Goal: Task Accomplishment & Management: Manage account settings

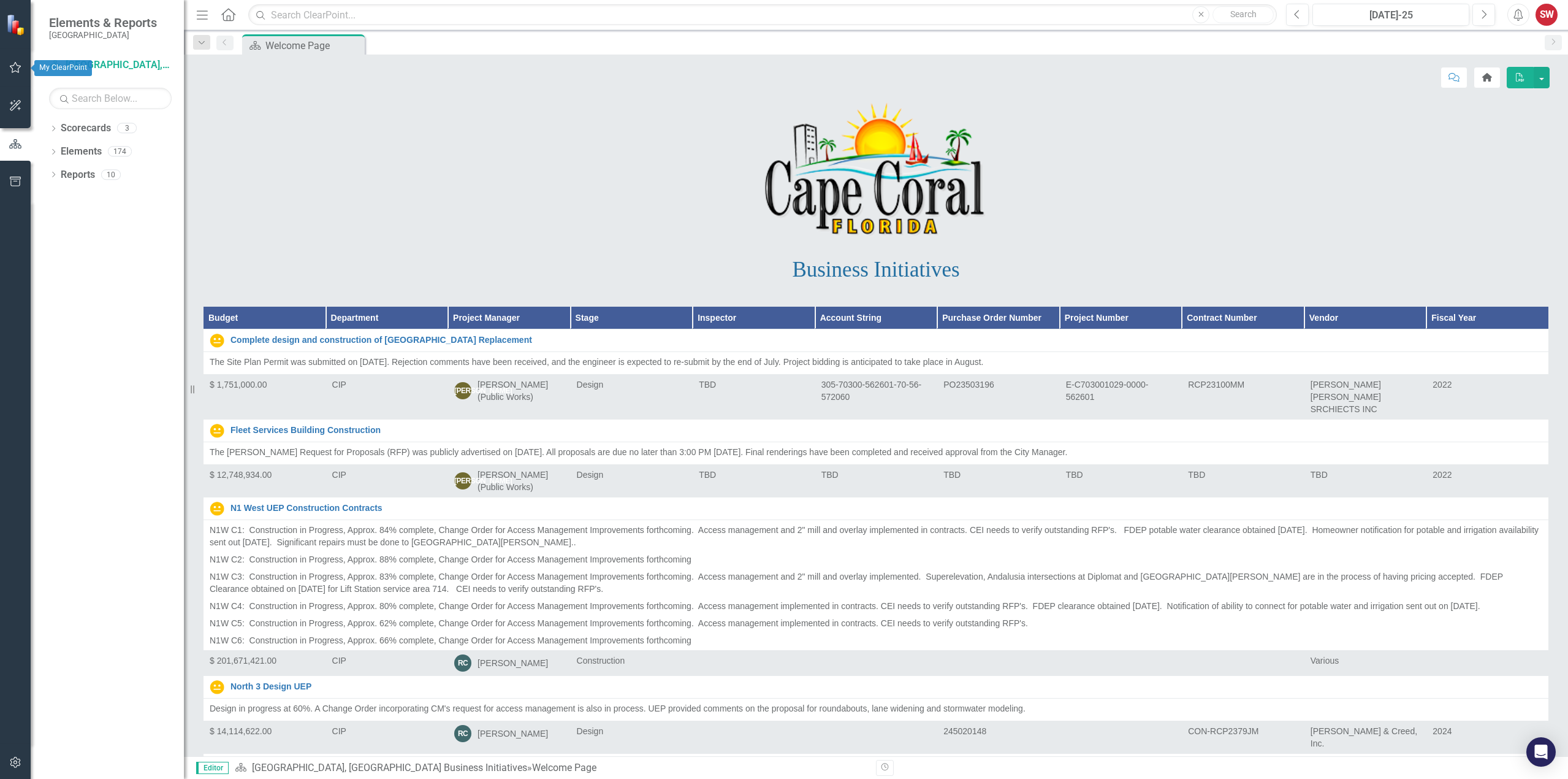
click at [14, 72] on icon "button" at bounding box center [15, 68] width 12 height 11
click at [96, 138] on link "My Updates" at bounding box center [111, 135] width 123 height 14
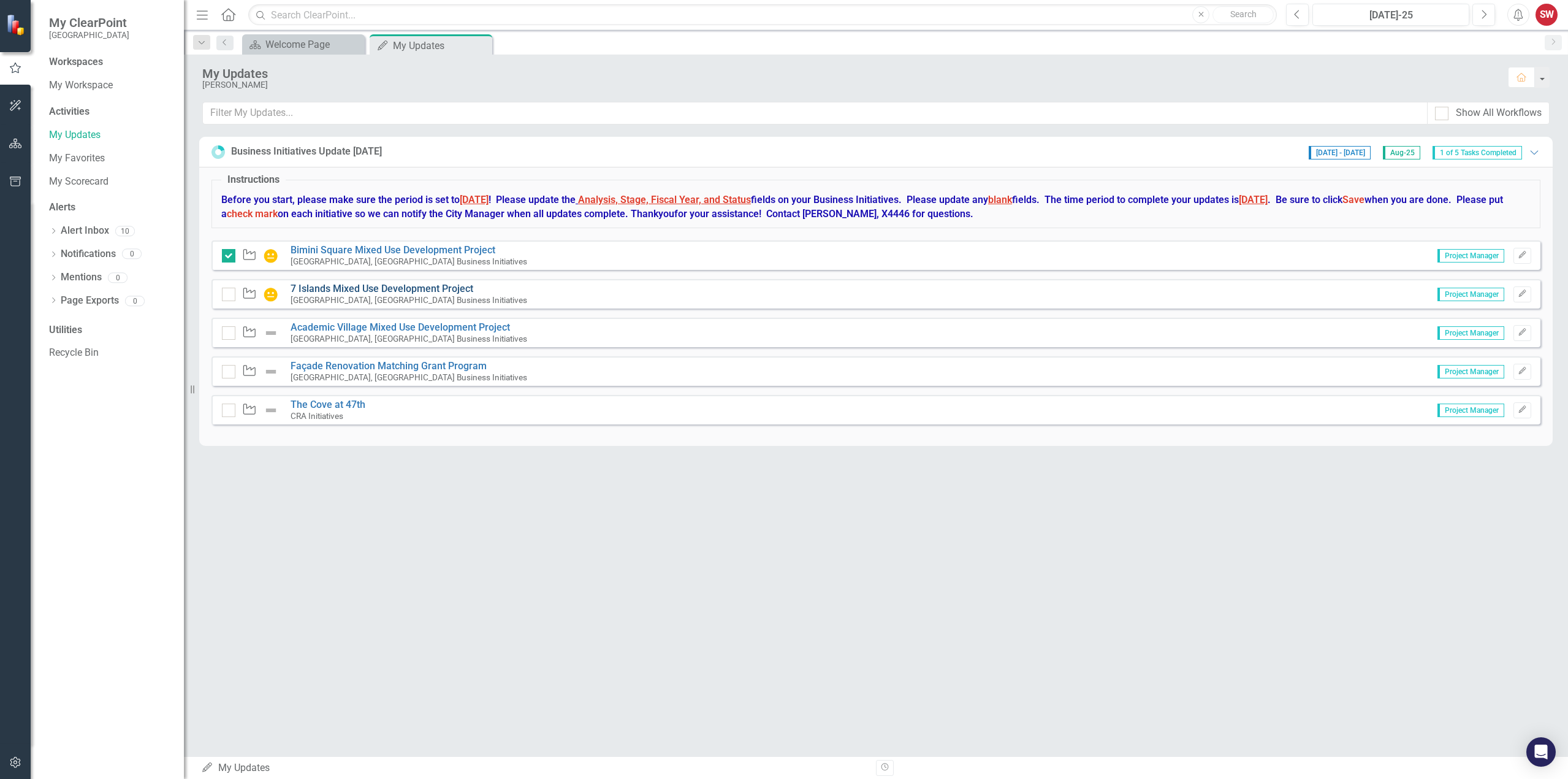
click at [363, 284] on link "7 Islands Mixed Use Development Project" at bounding box center [381, 288] width 182 height 12
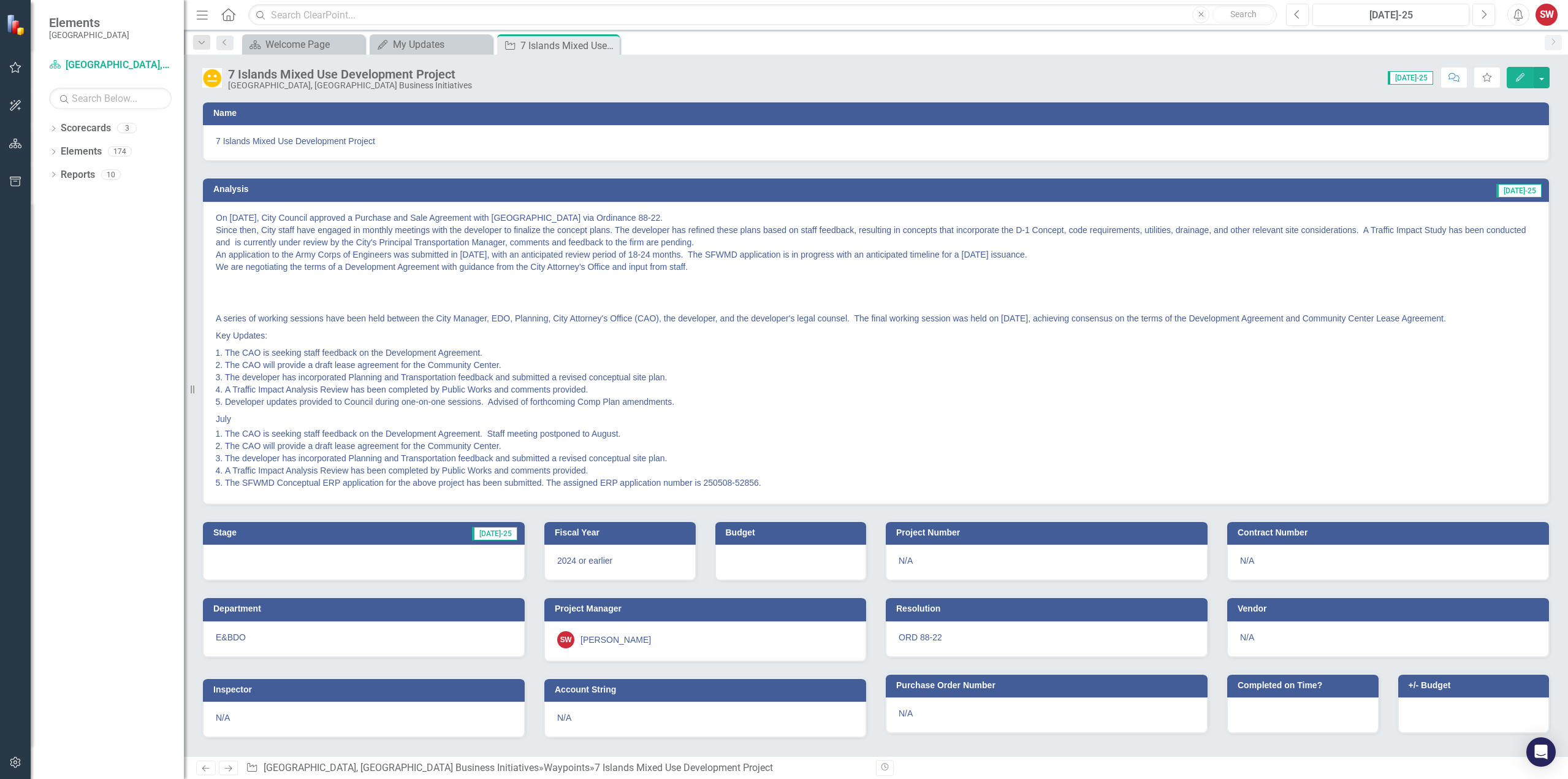
click at [674, 404] on li "Developer updates provided to Council during one-on-one sessions. Advised of fo…" at bounding box center [880, 402] width 1311 height 12
drag, startPoint x: 677, startPoint y: 401, endPoint x: 668, endPoint y: 404, distance: 9.5
click at [672, 403] on li "Developer updates provided to Council during one-on-one sessions. Advised of fo…" at bounding box center [880, 402] width 1311 height 12
click at [1520, 79] on icon "button" at bounding box center [1520, 77] width 9 height 9
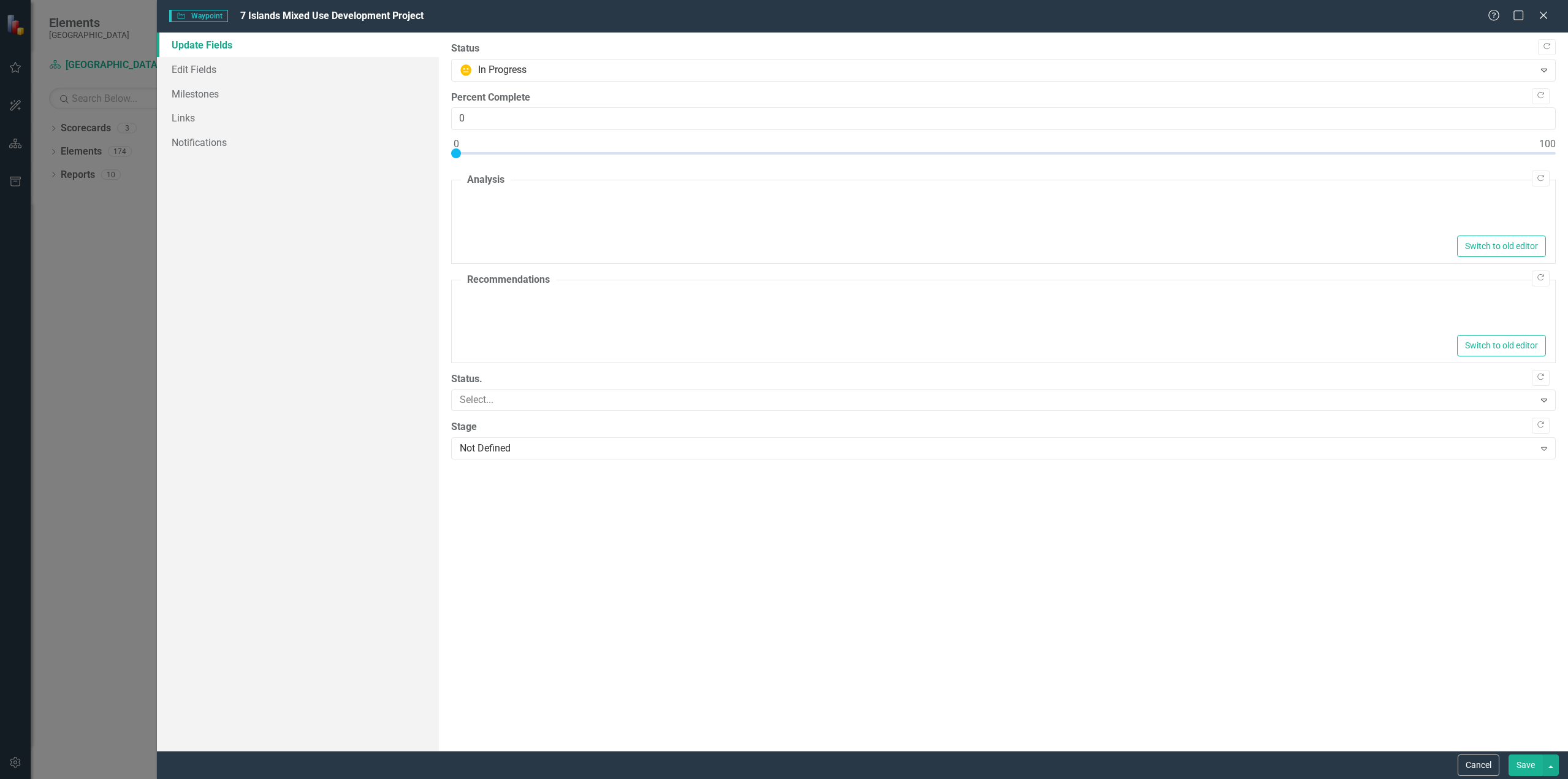
type textarea "<p>On [DATE], City Council approved a Purchase and Sale Agreement with Gulf Gat…"
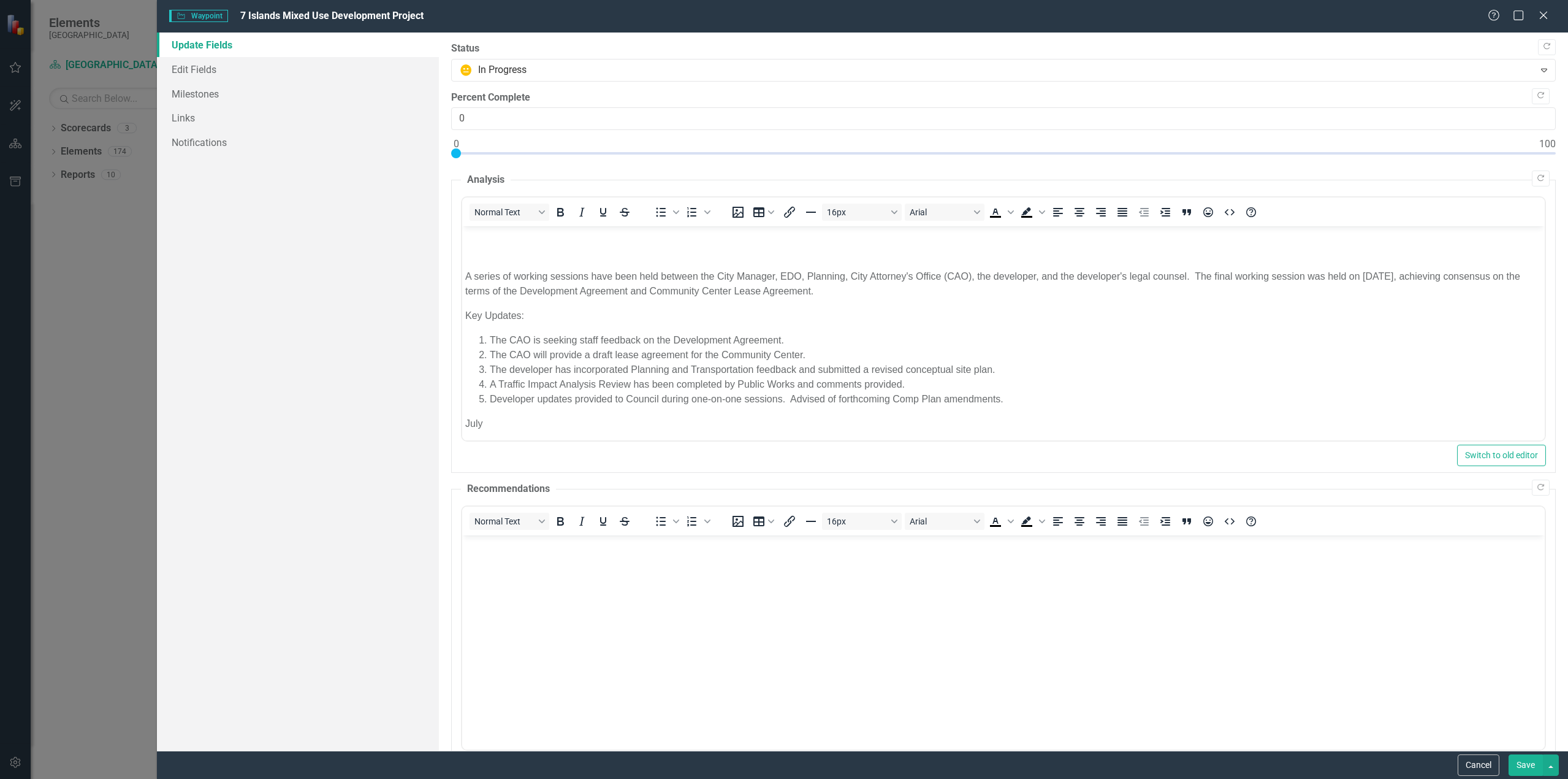
scroll to position [123, 0]
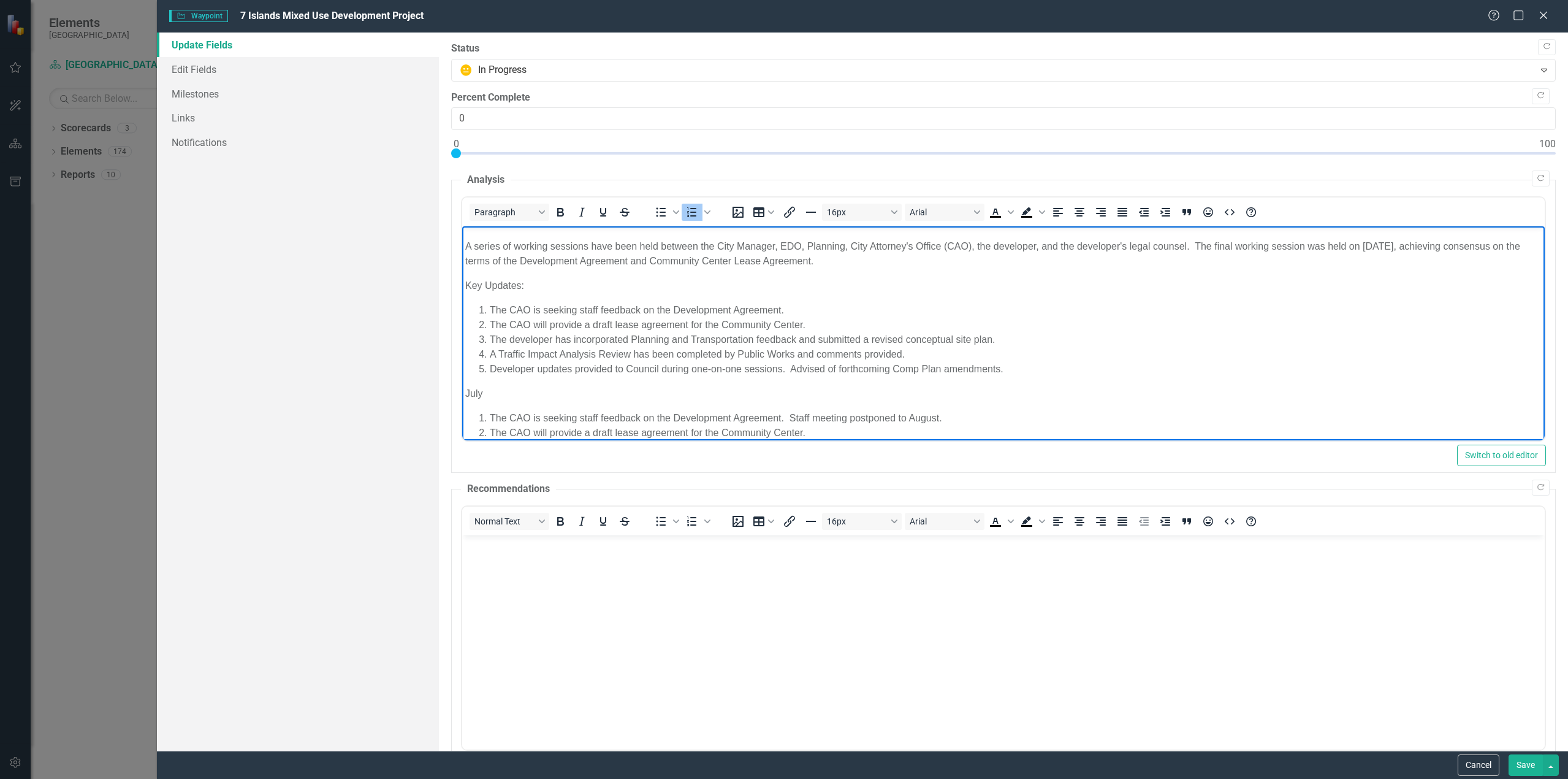
drag, startPoint x: 794, startPoint y: 309, endPoint x: 437, endPoint y: 309, distance: 357.0
click at [462, 309] on html "On [DATE], City Council approved a Purchase and Sale Agreement with [GEOGRAPHIC…" at bounding box center [1004, 300] width 1083 height 394
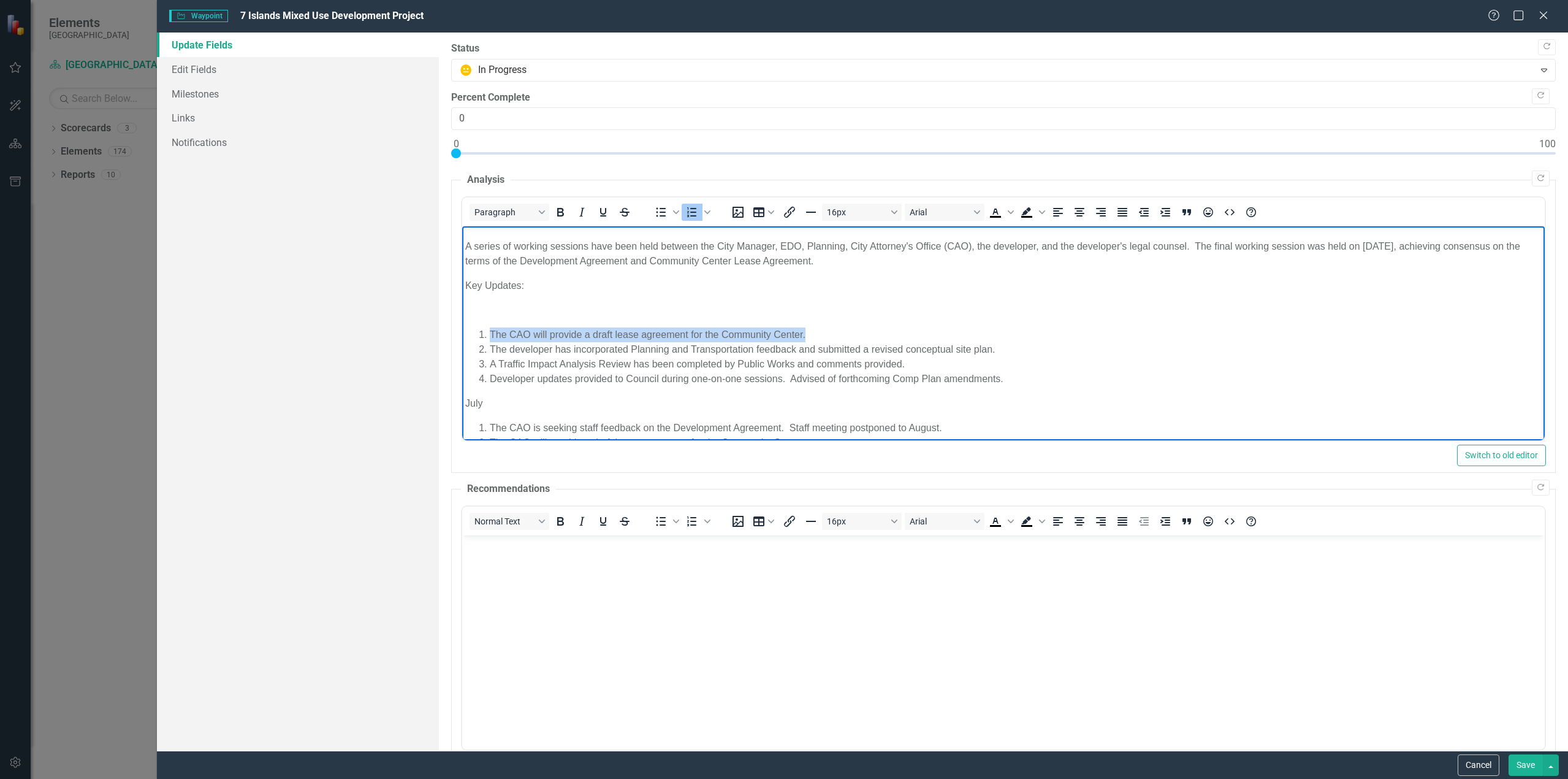
drag, startPoint x: 806, startPoint y: 332, endPoint x: 912, endPoint y: 550, distance: 242.4
click at [462, 324] on html "On [DATE], City Council approved a Purchase and Sale Agreement with [GEOGRAPHIC…" at bounding box center [1004, 305] width 1083 height 404
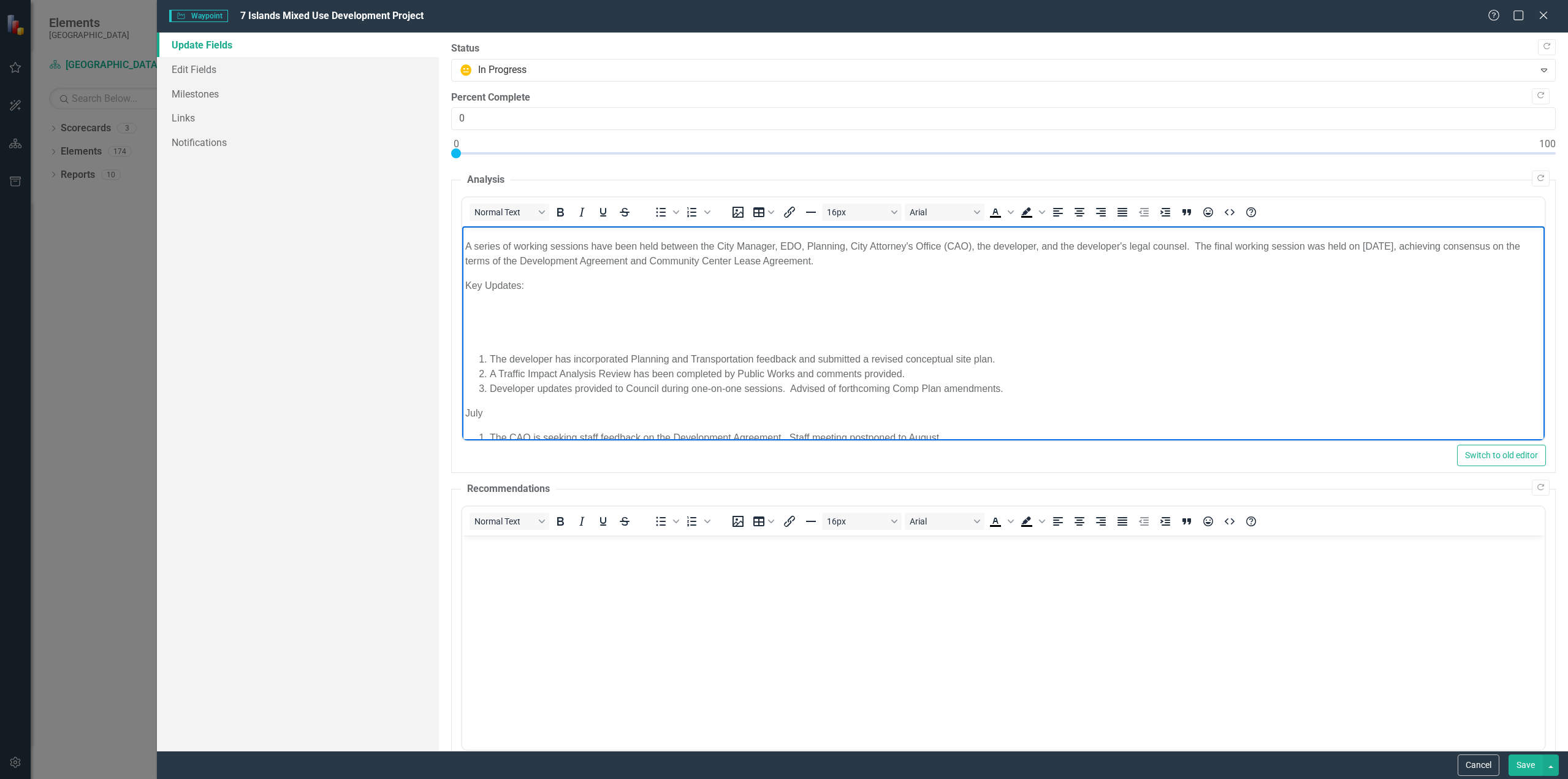
click at [477, 348] on body "On [DATE], City Council approved a Purchase and Sale Agreement with [GEOGRAPHIC…" at bounding box center [1004, 310] width 1083 height 413
click at [474, 337] on p "Rich Text Area. Press ALT-0 for help." at bounding box center [1004, 335] width 1077 height 15
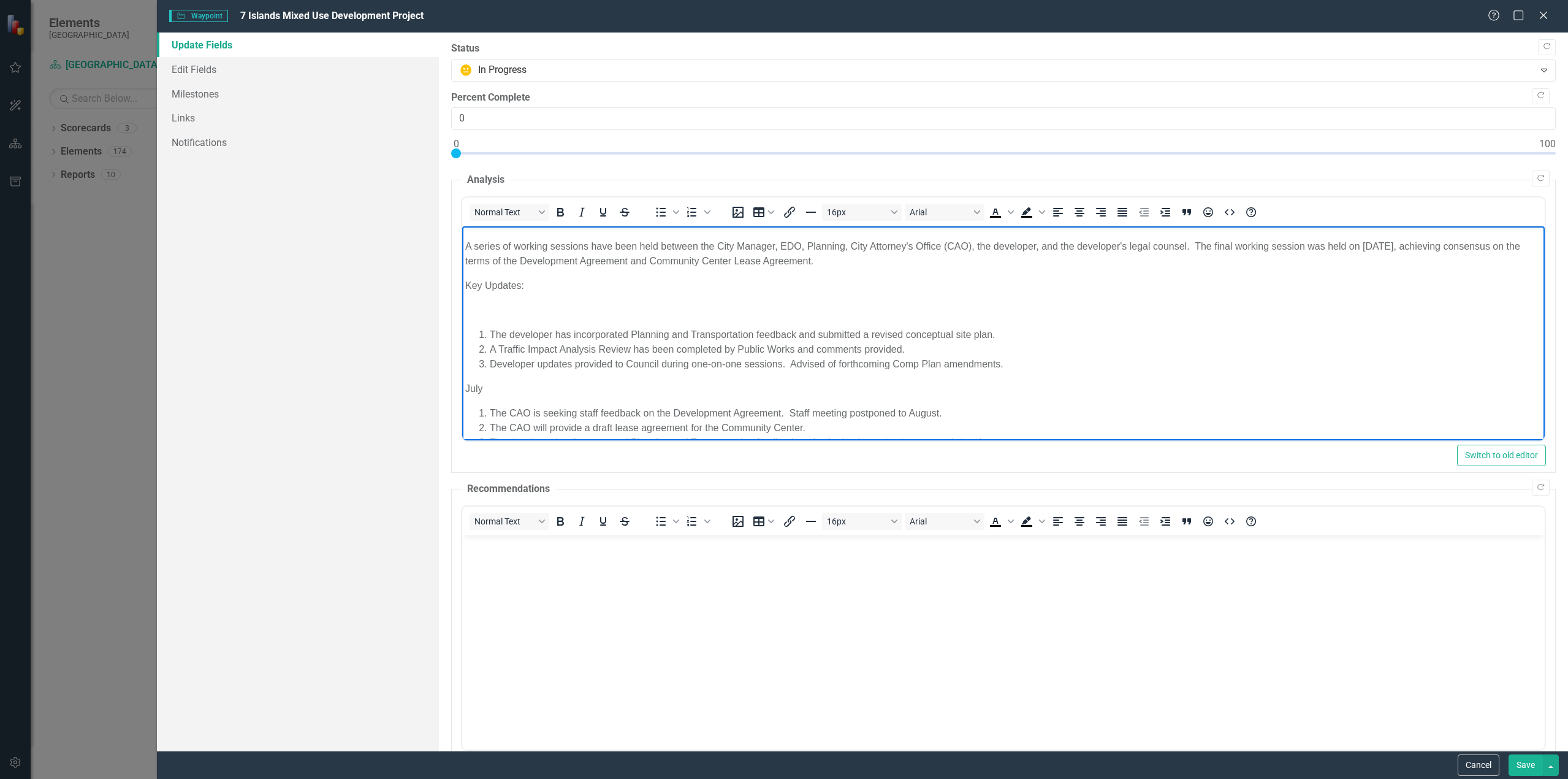
click at [466, 321] on body "On [DATE], City Council approved a Purchase and Sale Agreement with [GEOGRAPHIC…" at bounding box center [1004, 298] width 1083 height 389
click at [493, 315] on p "Rich Text Area. Press ALT-0 for help." at bounding box center [1004, 310] width 1077 height 15
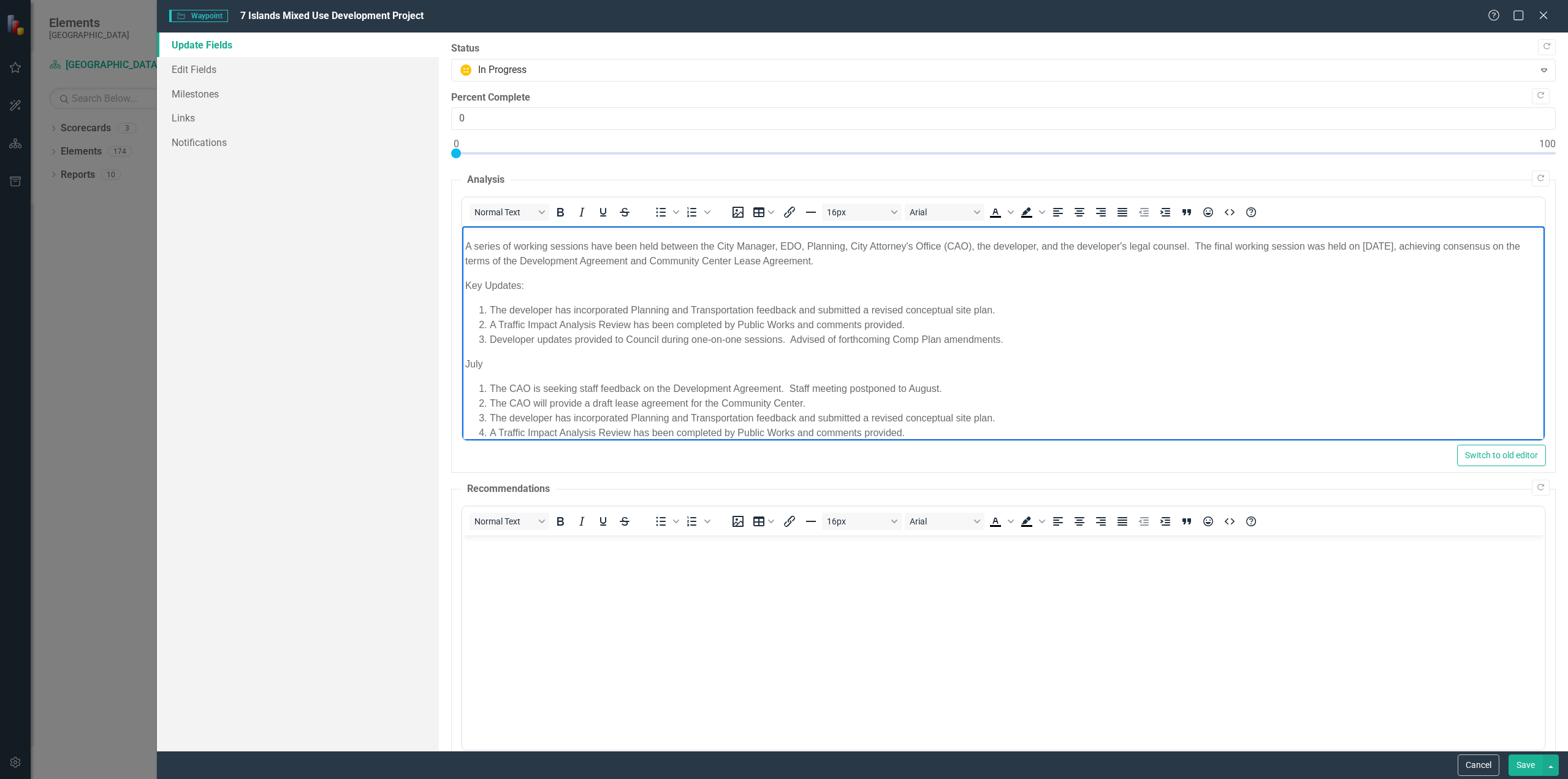
scroll to position [151, 0]
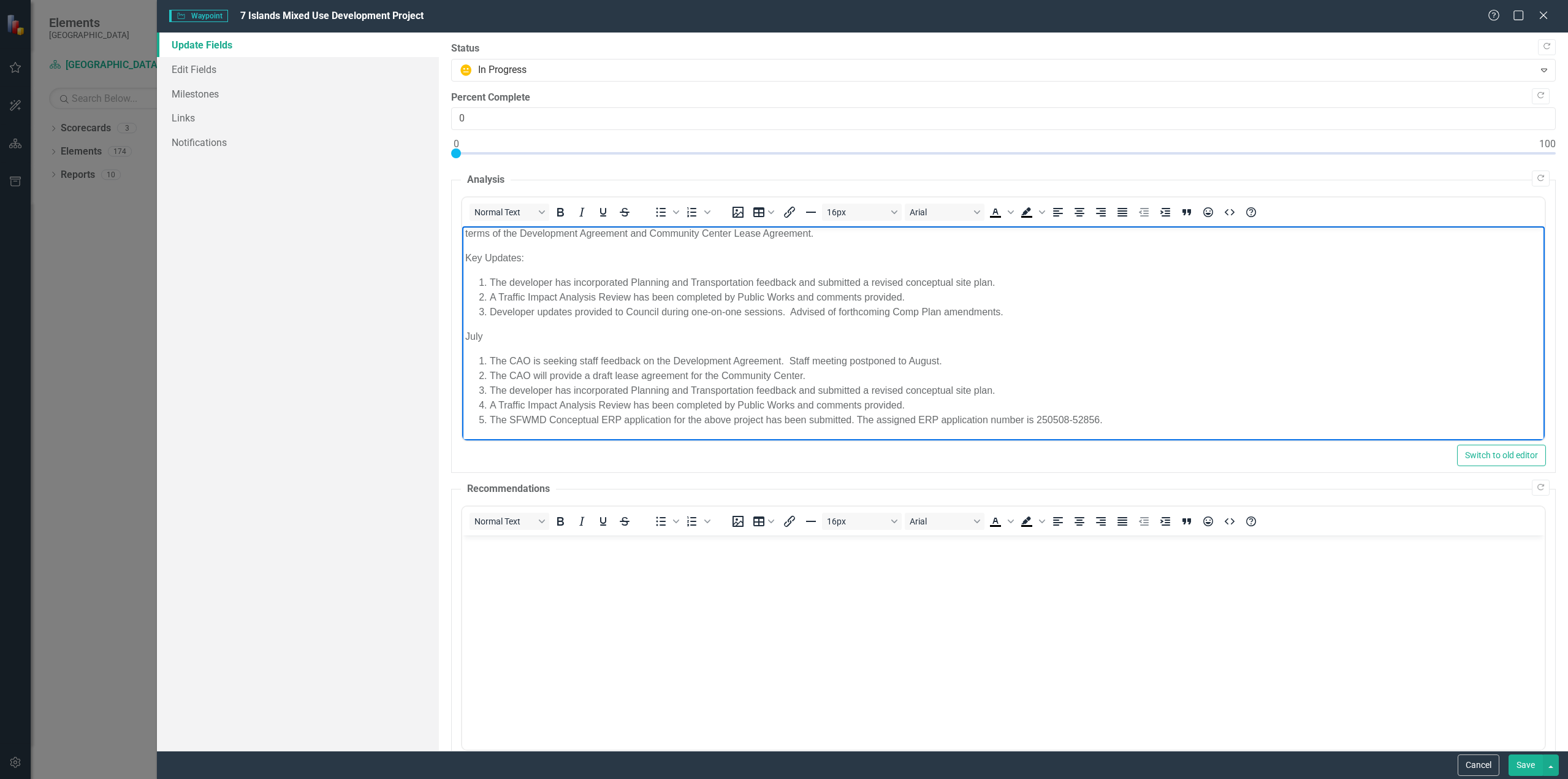
click at [832, 361] on li "The CAO is seeking staff feedback on the Development Agreement. Staff meeting p…" at bounding box center [1016, 361] width 1052 height 15
click at [806, 361] on li "The CAO is seeking staff feedback on the Development Agreement. Staff meeting p…" at bounding box center [1016, 361] width 1052 height 15
drag, startPoint x: 942, startPoint y: 361, endPoint x: 790, endPoint y: 357, distance: 152.1
click at [790, 357] on li "The CAO is seeking staff feedback on the Development Agreement. Staff meeting p…" at bounding box center [1016, 361] width 1052 height 15
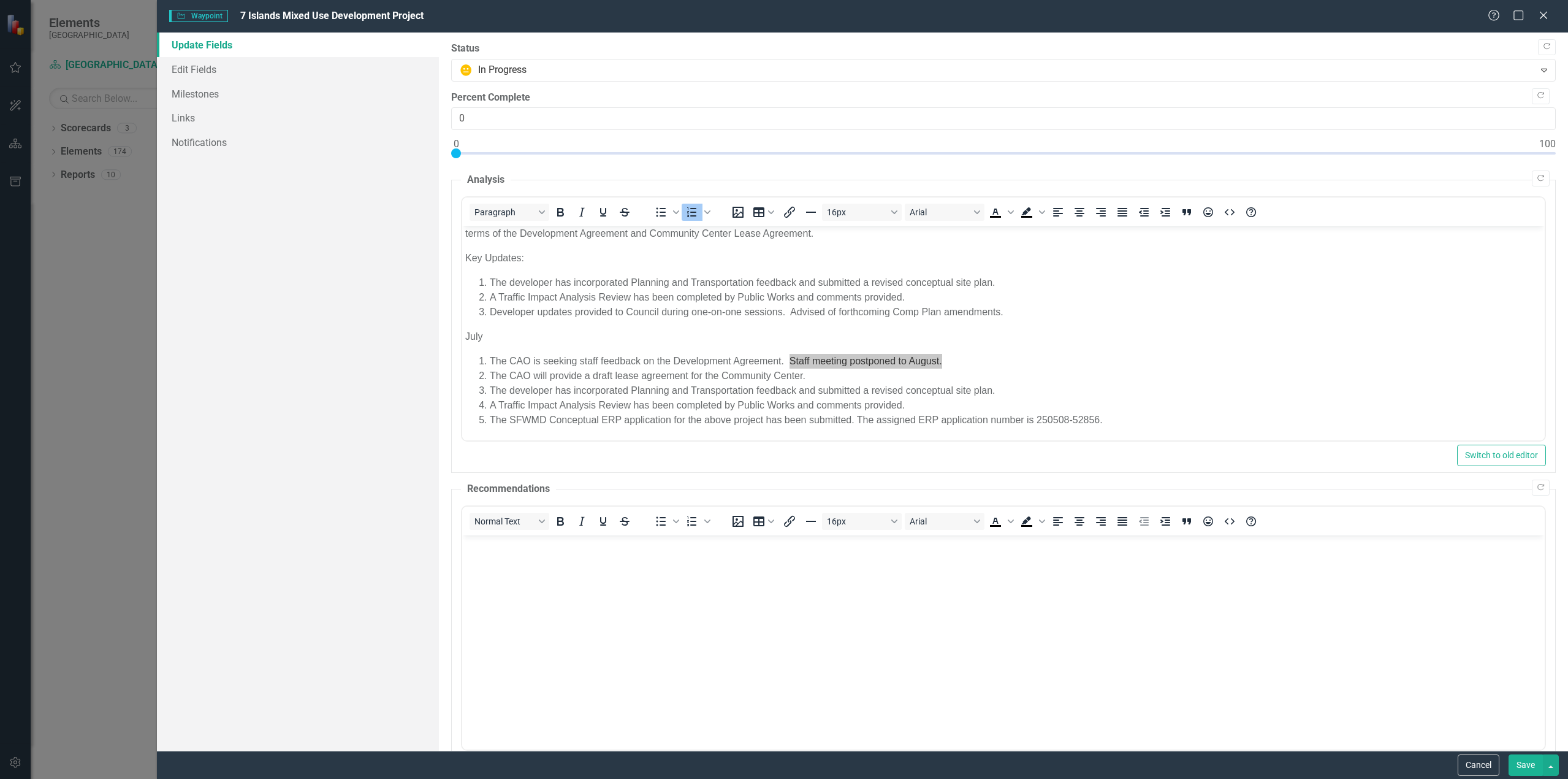
drag, startPoint x: 418, startPoint y: 345, endPoint x: 423, endPoint y: 350, distance: 7.1
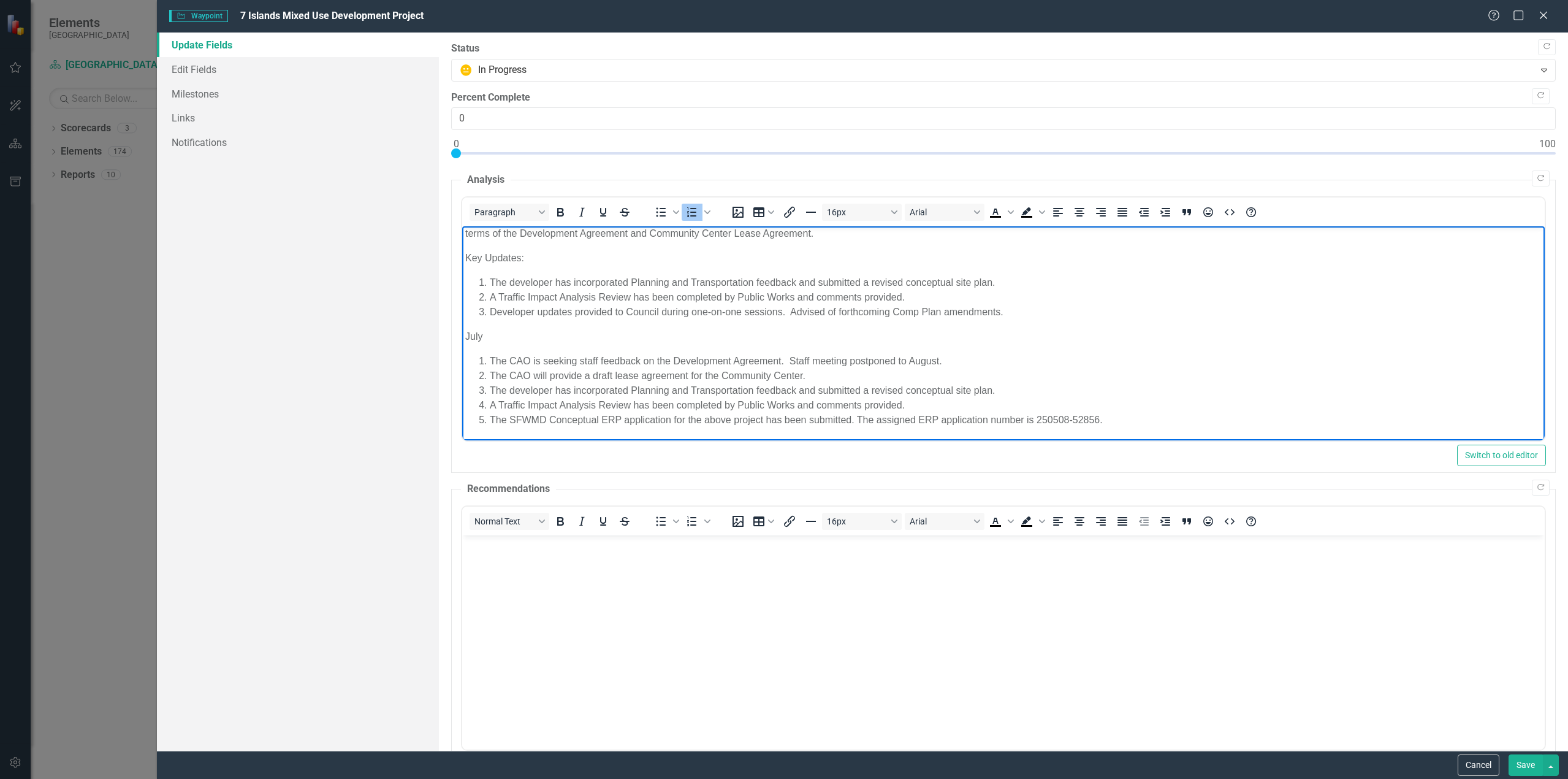
drag, startPoint x: 885, startPoint y: 576, endPoint x: 1027, endPoint y: 313, distance: 298.9
click at [1027, 313] on li "Developer updates provided to Council during one-on-one sessions. Advised of fo…" at bounding box center [1016, 312] width 1052 height 15
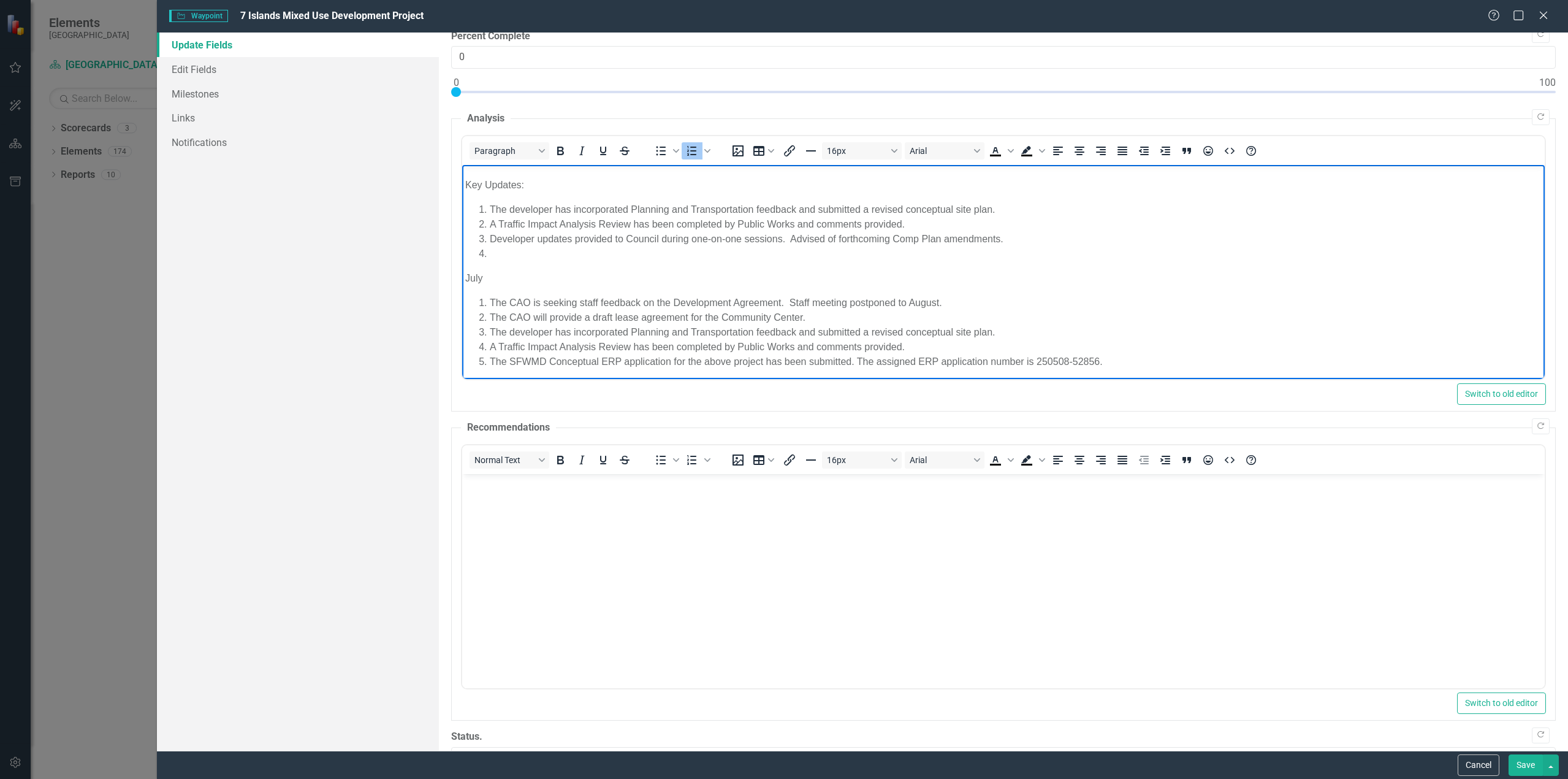
scroll to position [165, 0]
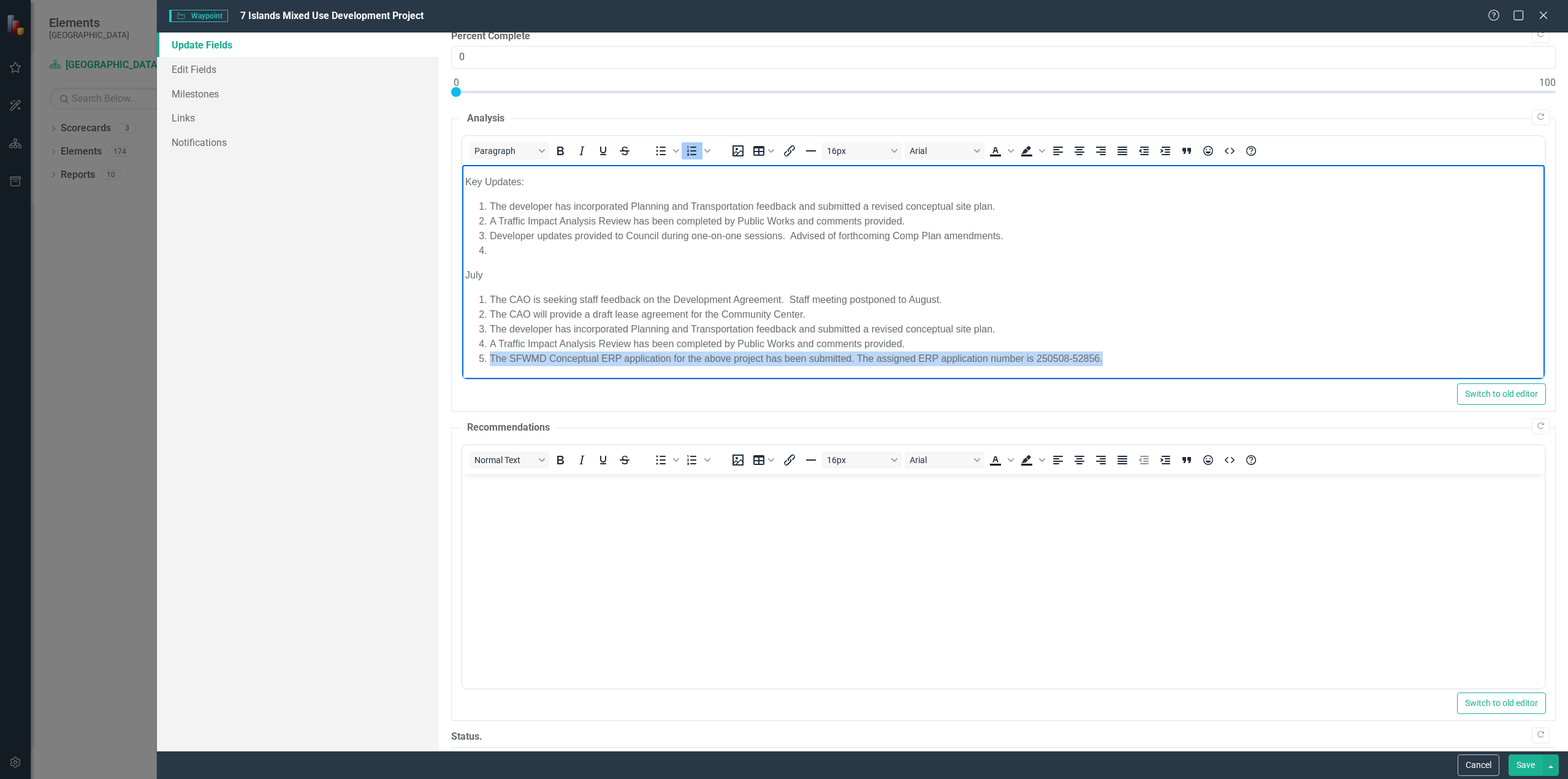
drag, startPoint x: 1110, startPoint y: 358, endPoint x: 474, endPoint y: 369, distance: 636.1
click at [474, 369] on body "On [DATE], City Council approved a Purchase and Sale Agreement with [GEOGRAPHIC…" at bounding box center [1004, 189] width 1083 height 379
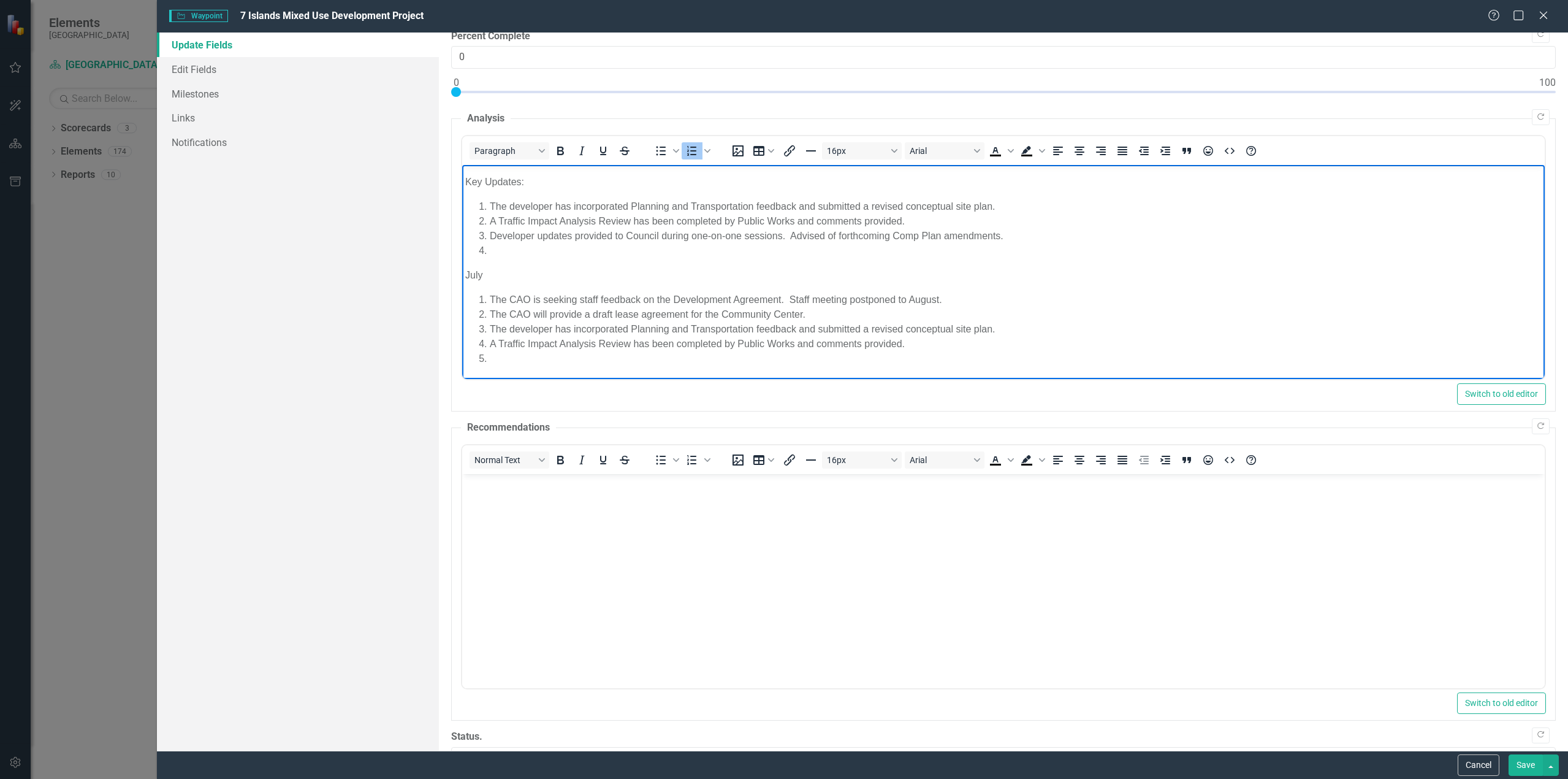
click at [497, 250] on li "Rich Text Area. Press ALT-0 for help." at bounding box center [1016, 251] width 1052 height 15
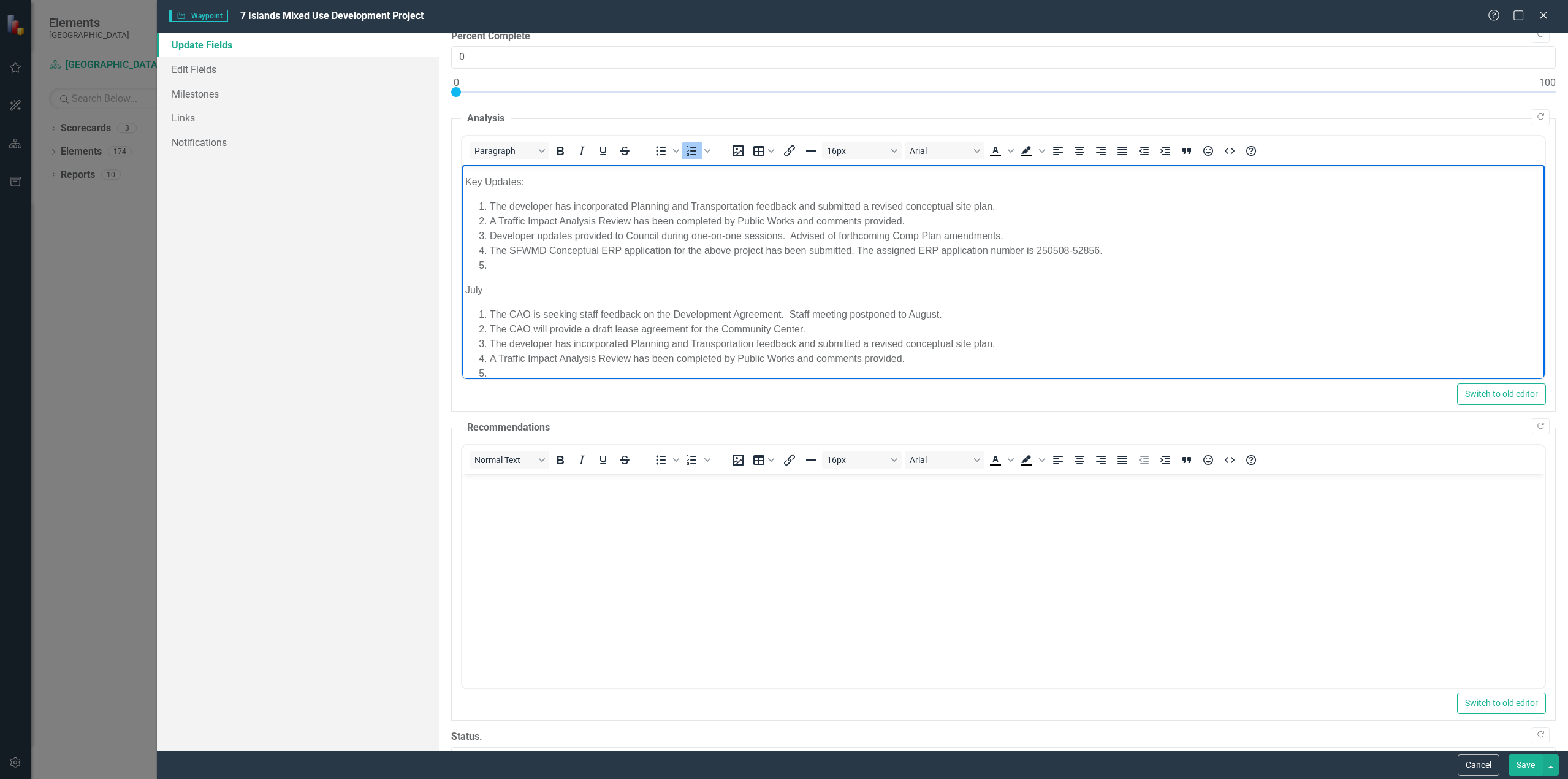
scroll to position [179, 0]
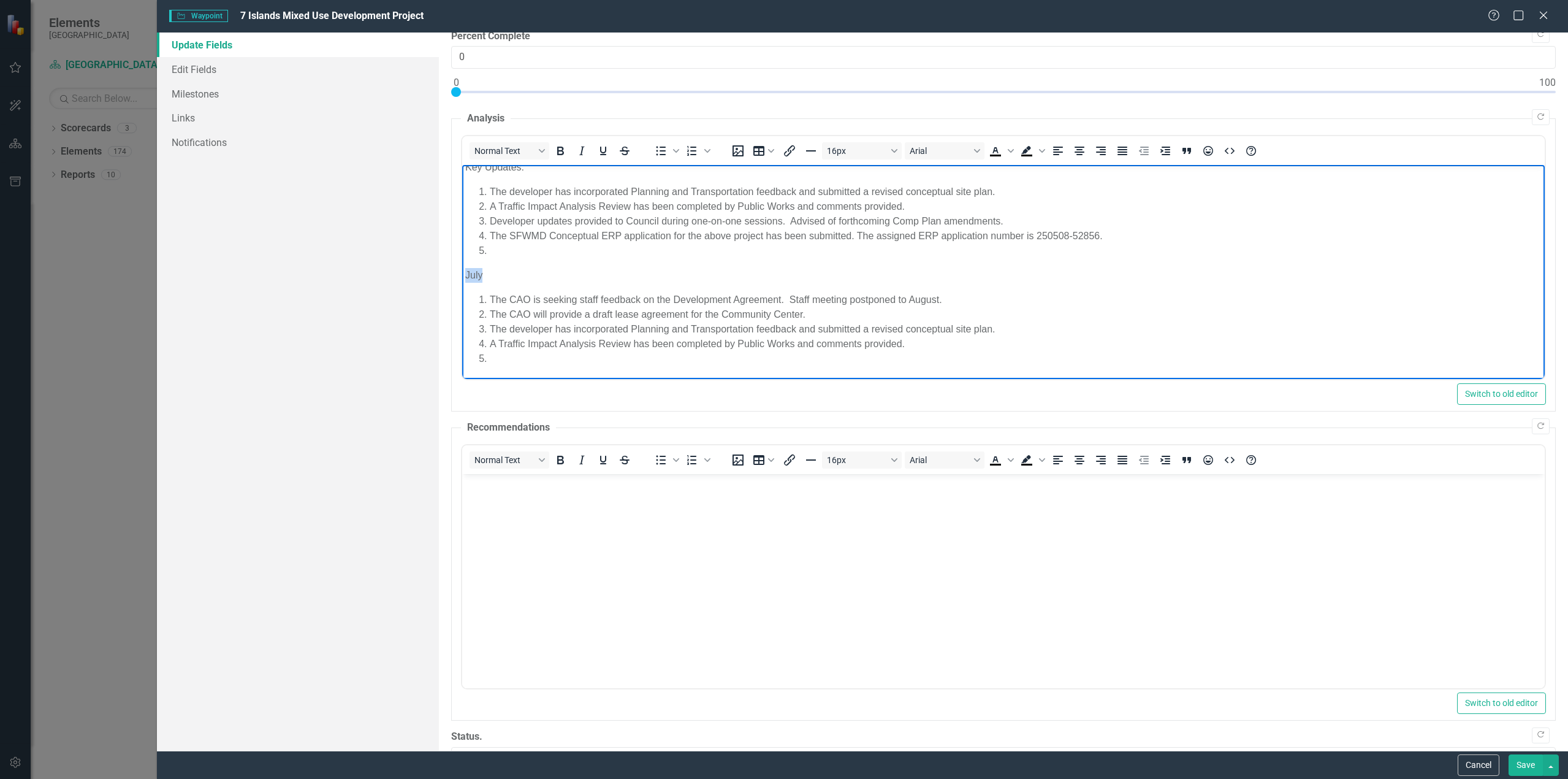
drag, startPoint x: 483, startPoint y: 273, endPoint x: 914, endPoint y: 441, distance: 462.6
click at [462, 275] on html "On [DATE], City Council approved a Purchase and Sale Agreement with [GEOGRAPHIC…" at bounding box center [1004, 182] width 1083 height 394
click at [496, 295] on li "The CAO is seeking staff feedback on the Development Agreement. Staff meeting p…" at bounding box center [1016, 300] width 1052 height 15
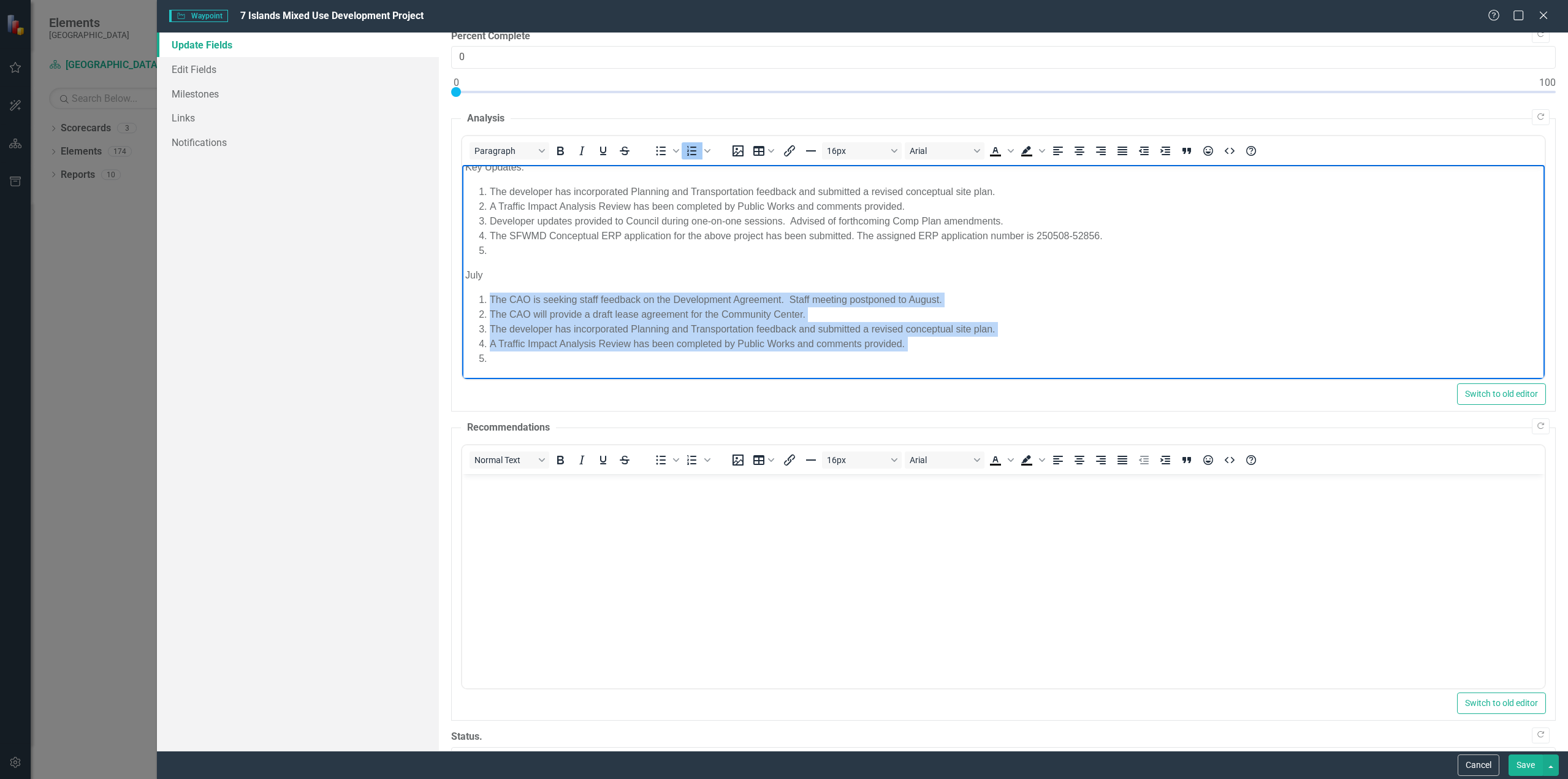
drag, startPoint x: 492, startPoint y: 296, endPoint x: 949, endPoint y: 360, distance: 461.5
click at [946, 377] on body "On [DATE], City Council approved a Purchase and Sale Agreement with [GEOGRAPHIC…" at bounding box center [1004, 182] width 1083 height 394
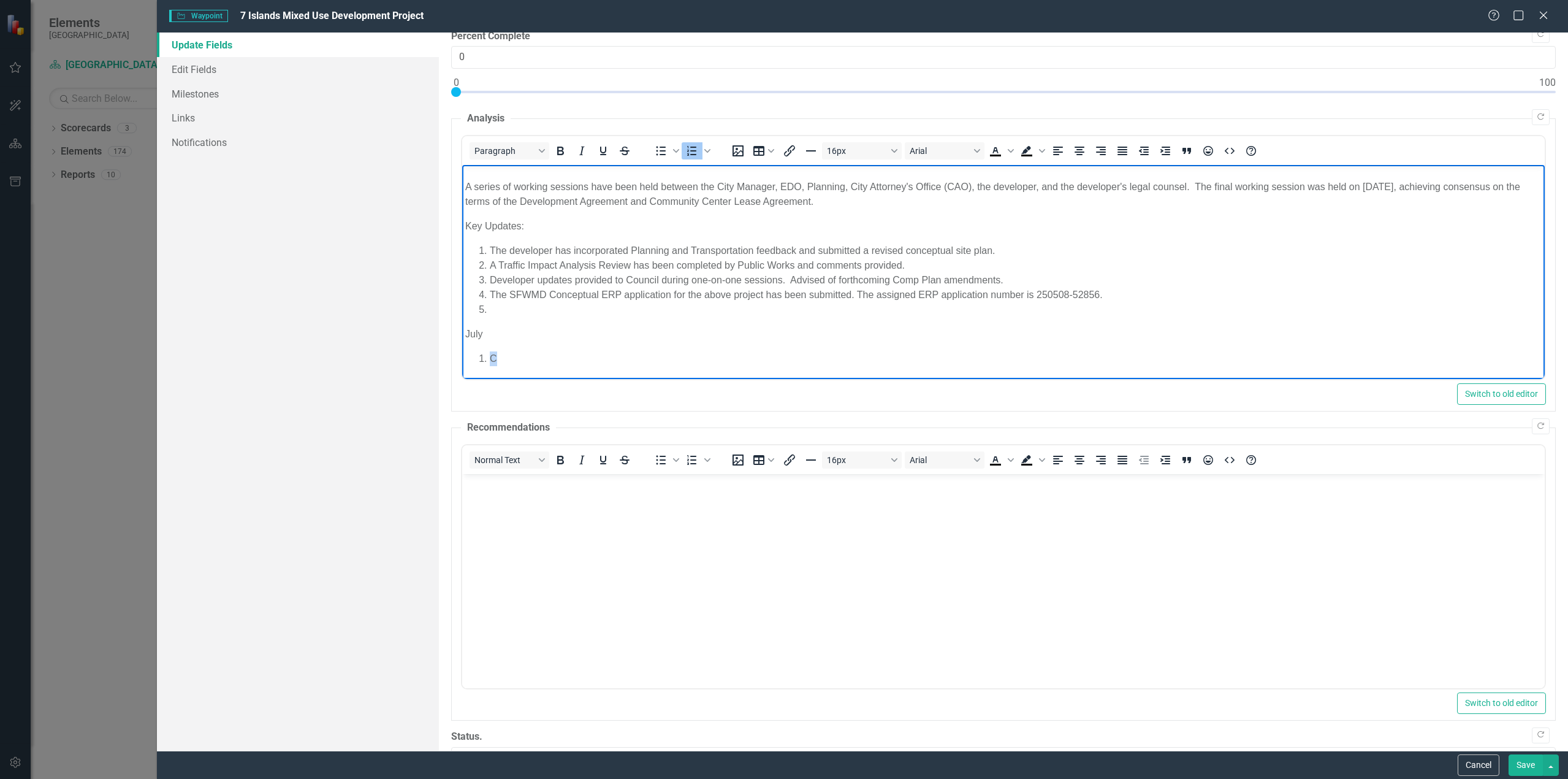
scroll to position [121, 0]
click at [984, 356] on li "CAO and DSD met and was able to resolve a handful of outstanding items. A tenta…" at bounding box center [1016, 359] width 1052 height 15
drag, startPoint x: 1014, startPoint y: 356, endPoint x: 1017, endPoint y: 344, distance: 12.4
click at [1015, 356] on li "CAO and DSD met and was able to resolve a handful of outstanding items. A tenta…" at bounding box center [1016, 359] width 1052 height 15
click at [1080, 361] on li "CAO and DSD met and was able to resolve a handful of outstanding items. A tenta…" at bounding box center [1016, 359] width 1052 height 15
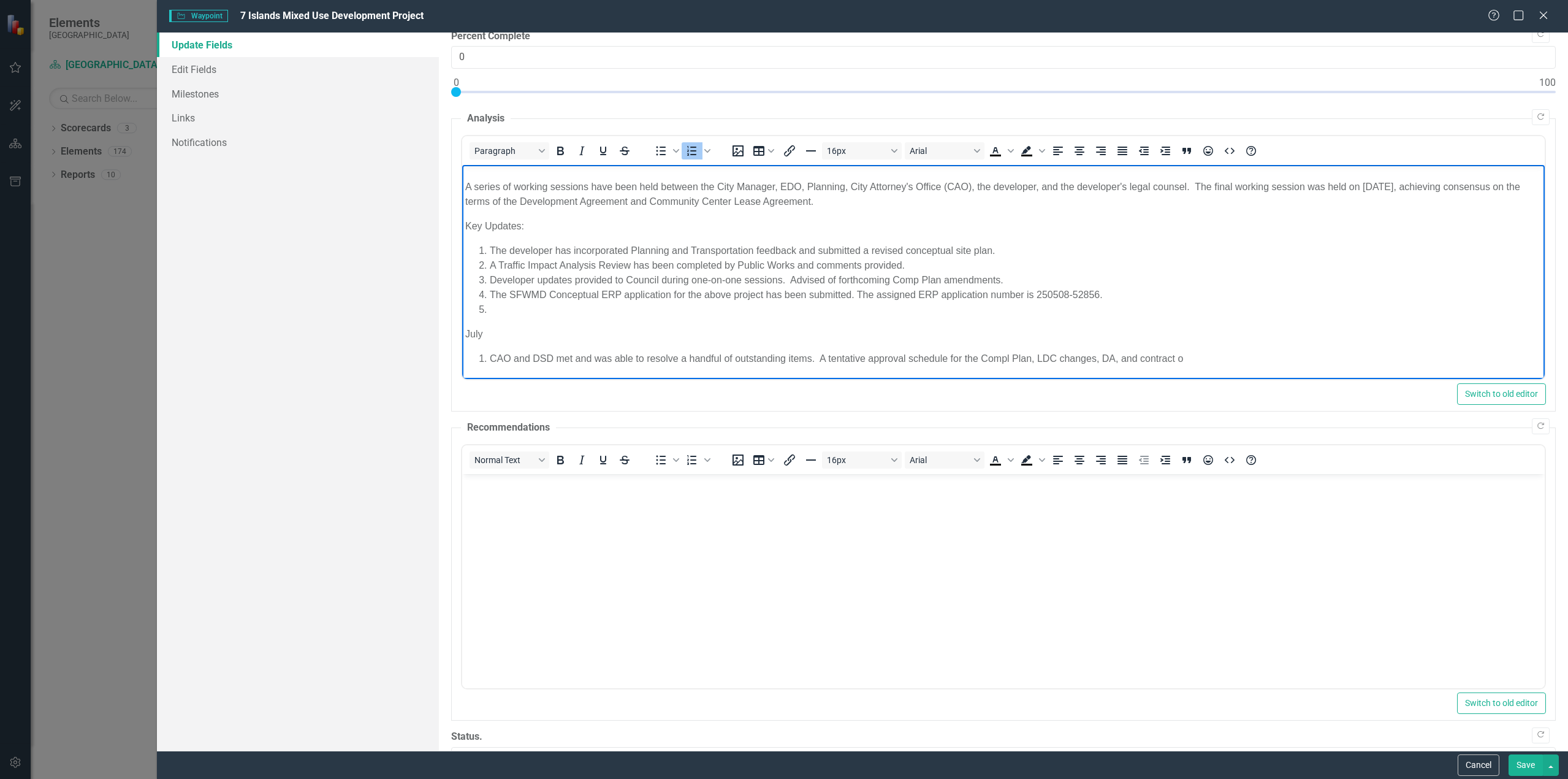
click at [1185, 358] on li "CAO and DSD met and was able to resolve a handful of outstanding items. A tenta…" at bounding box center [1016, 359] width 1052 height 15
click at [1011, 356] on li "CAO and DSD met and was able to resolve a handful of outstanding items. A tenta…" at bounding box center [1016, 359] width 1052 height 15
click at [1193, 356] on li "CAO and DSD met and was able to resolve a handful of outstanding items. A tenta…" at bounding box center [1016, 359] width 1052 height 15
drag, startPoint x: 1190, startPoint y: 356, endPoint x: 1139, endPoint y: 359, distance: 51.1
click at [1139, 359] on li "CAO and DSD met and was able to resolve a handful of outstanding items. A tenta…" at bounding box center [1016, 359] width 1052 height 15
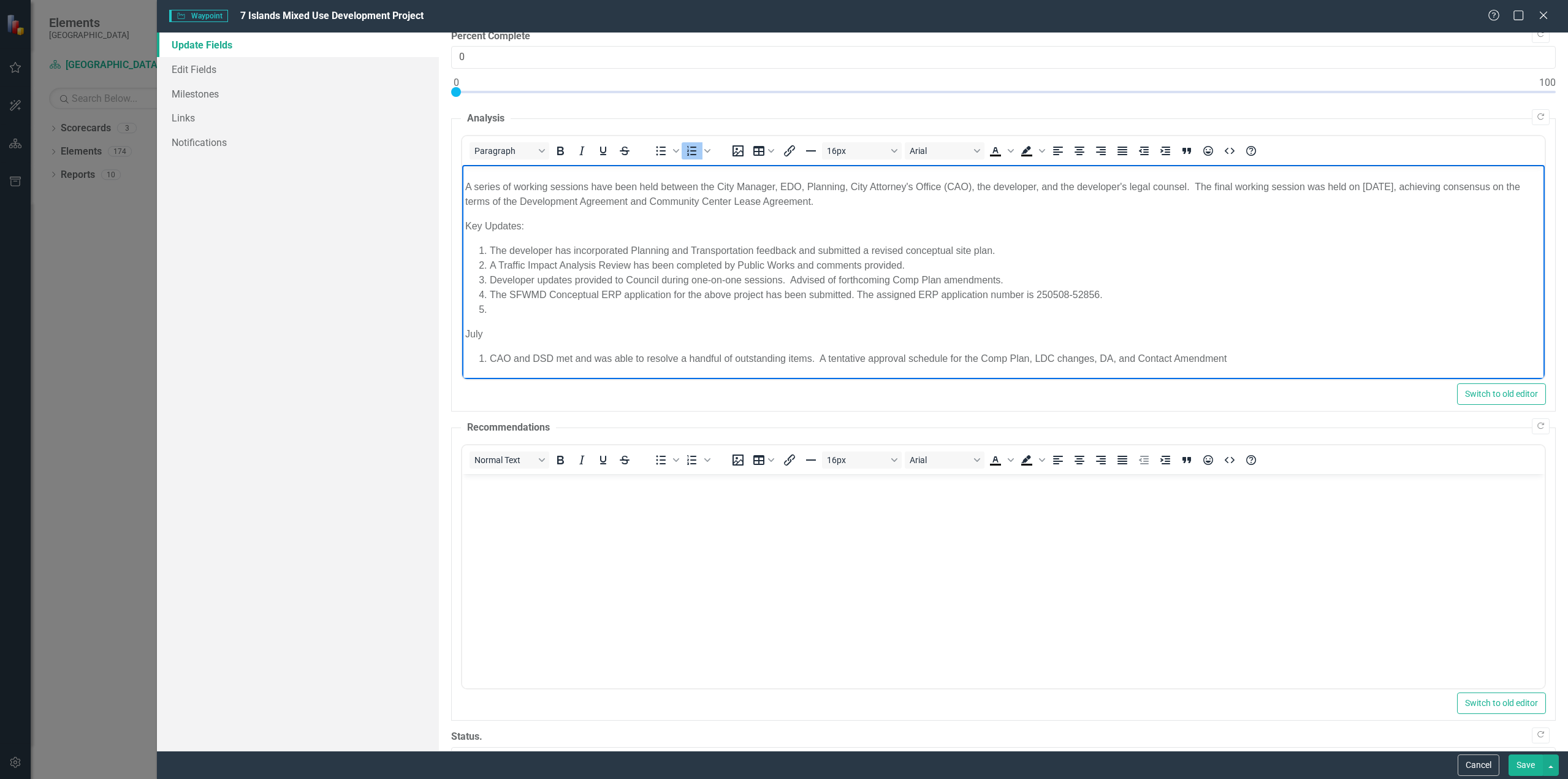
click at [948, 356] on li "CAO and DSD met and was able to resolve a handful of outstanding items. A tenta…" at bounding box center [1016, 359] width 1052 height 15
click at [1253, 357] on li "CAO and DSD met and was able to resolve a handful of outstanding items. A tenta…" at bounding box center [1016, 359] width 1052 height 15
click at [1326, 353] on li "CAO and DSD met and was able to resolve a handful of outstanding items. A tenta…" at bounding box center [1016, 359] width 1052 height 15
click at [1433, 355] on li "CAO and DSD met and was able to resolve a handful of outstanding items. A tenta…" at bounding box center [1016, 359] width 1052 height 15
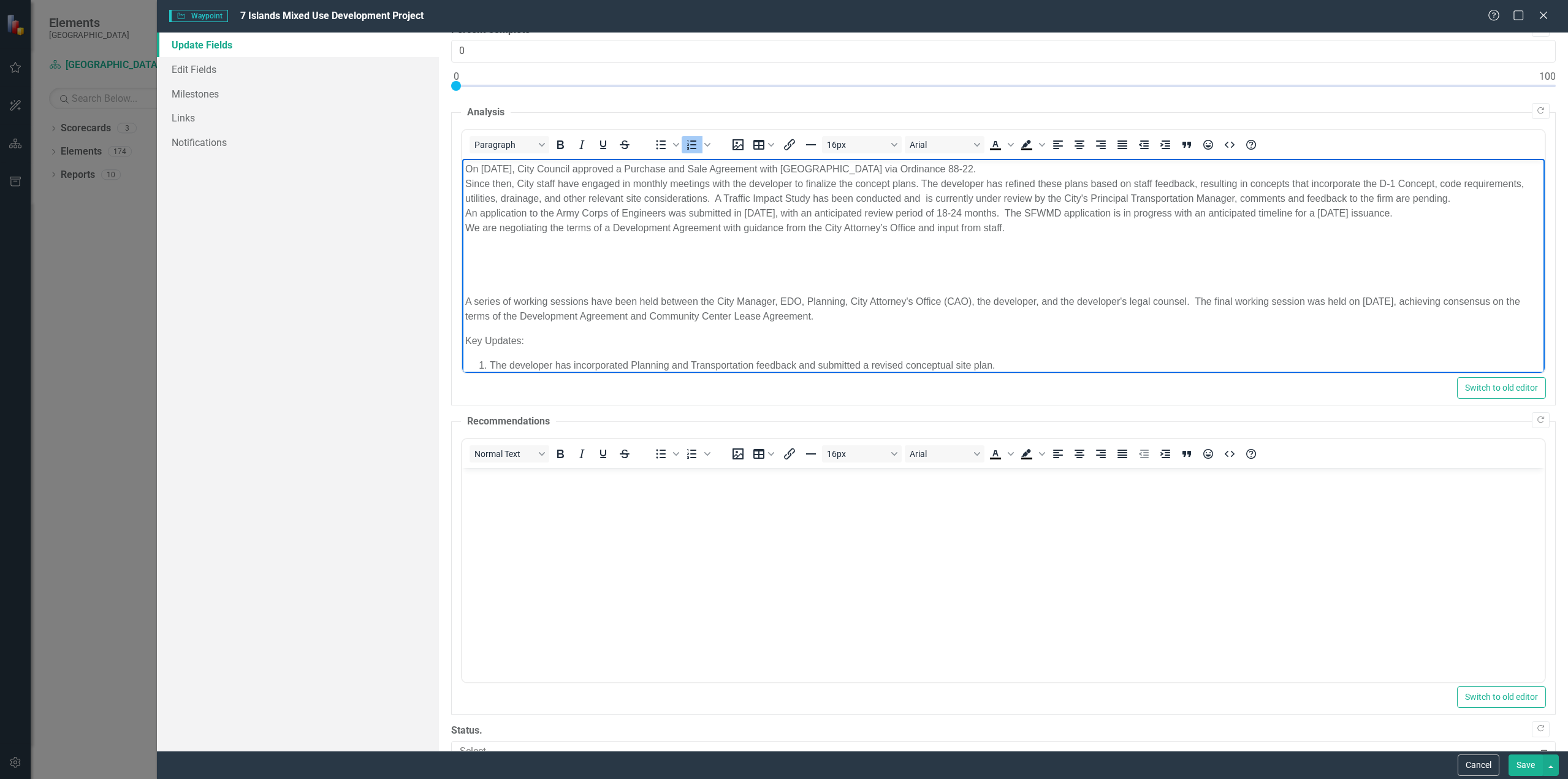
scroll to position [145, 0]
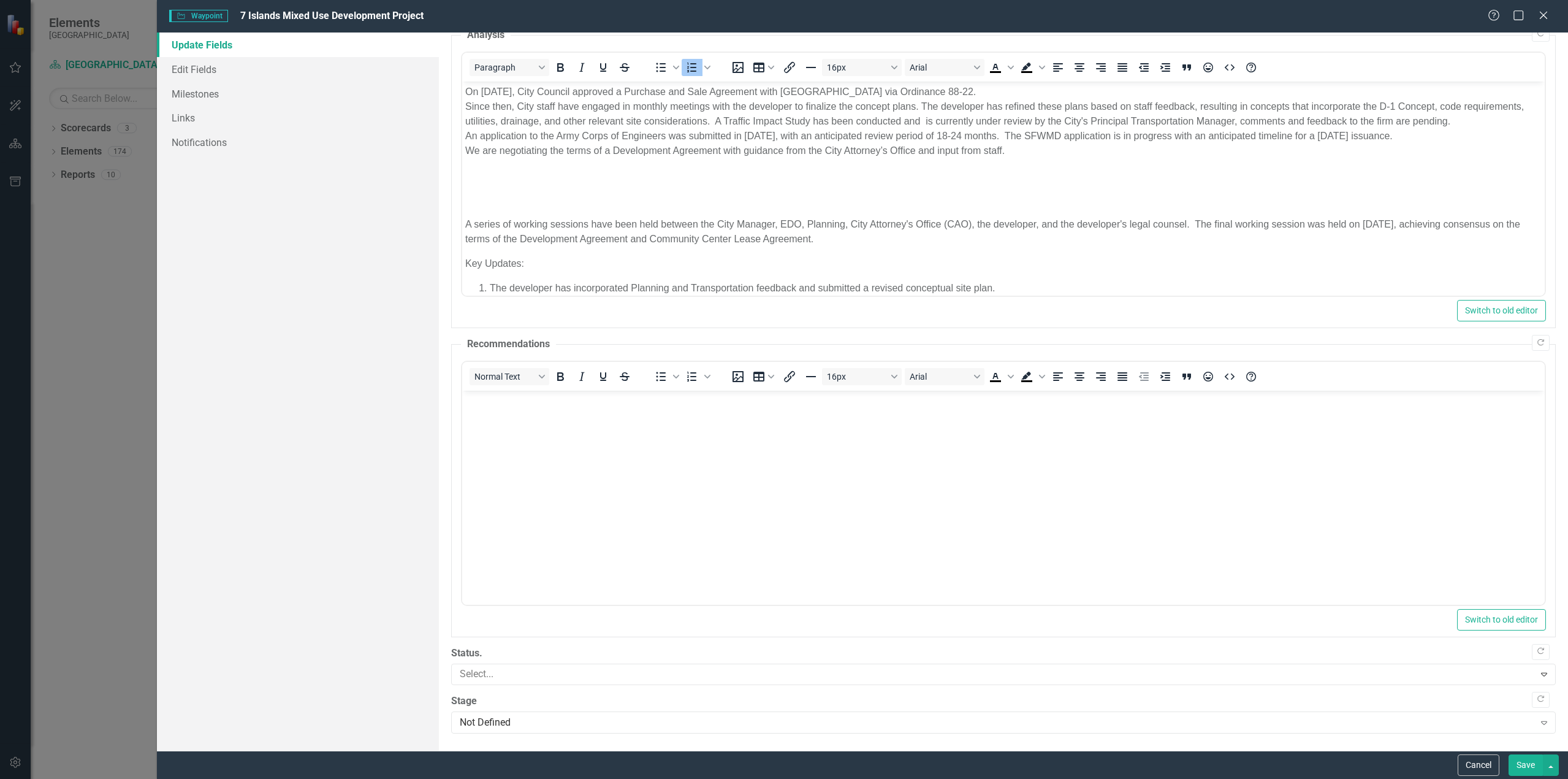
click at [1525, 763] on button "Save" at bounding box center [1526, 765] width 34 height 22
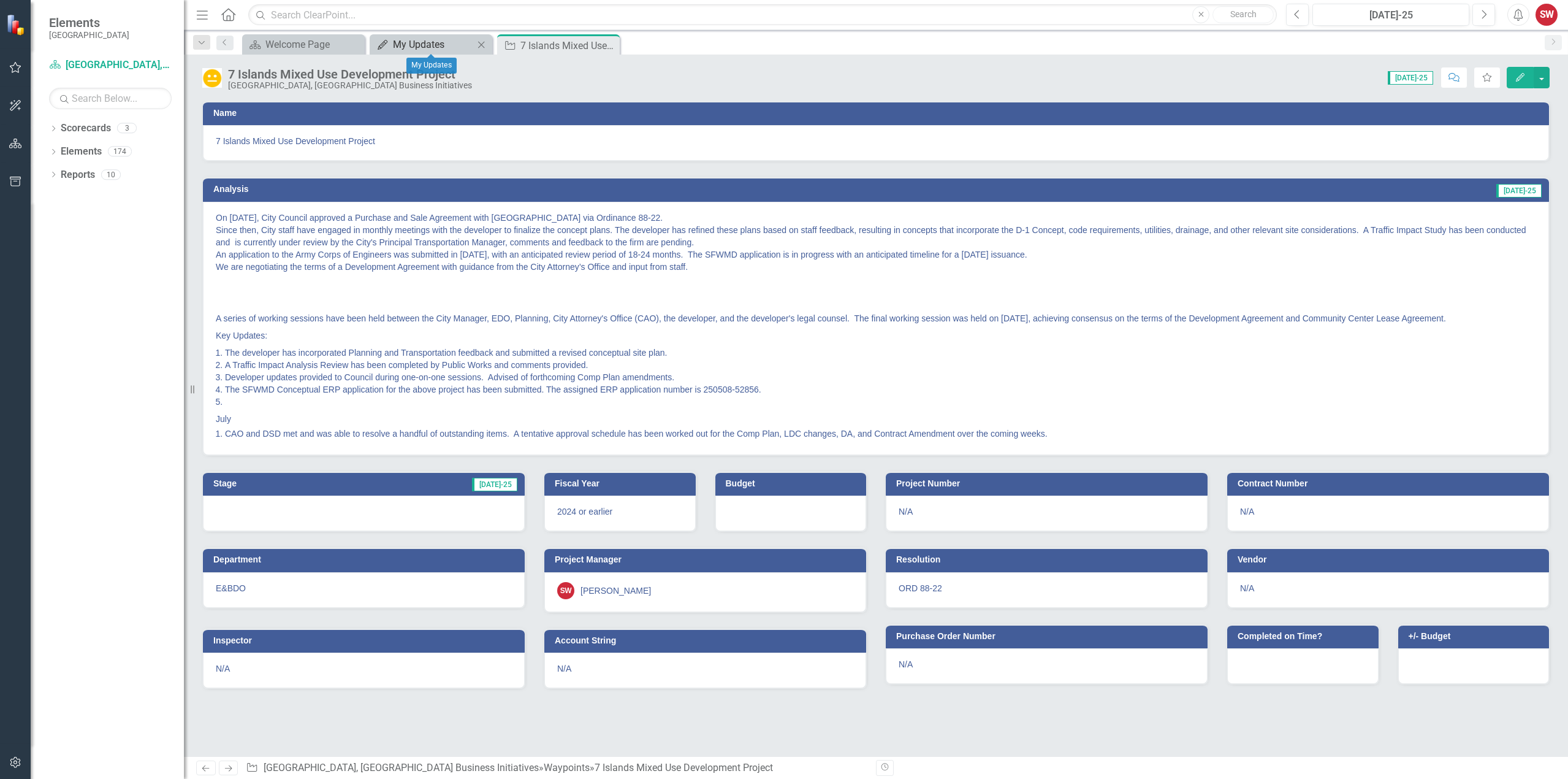
click at [405, 45] on div "My Updates" at bounding box center [434, 44] width 81 height 15
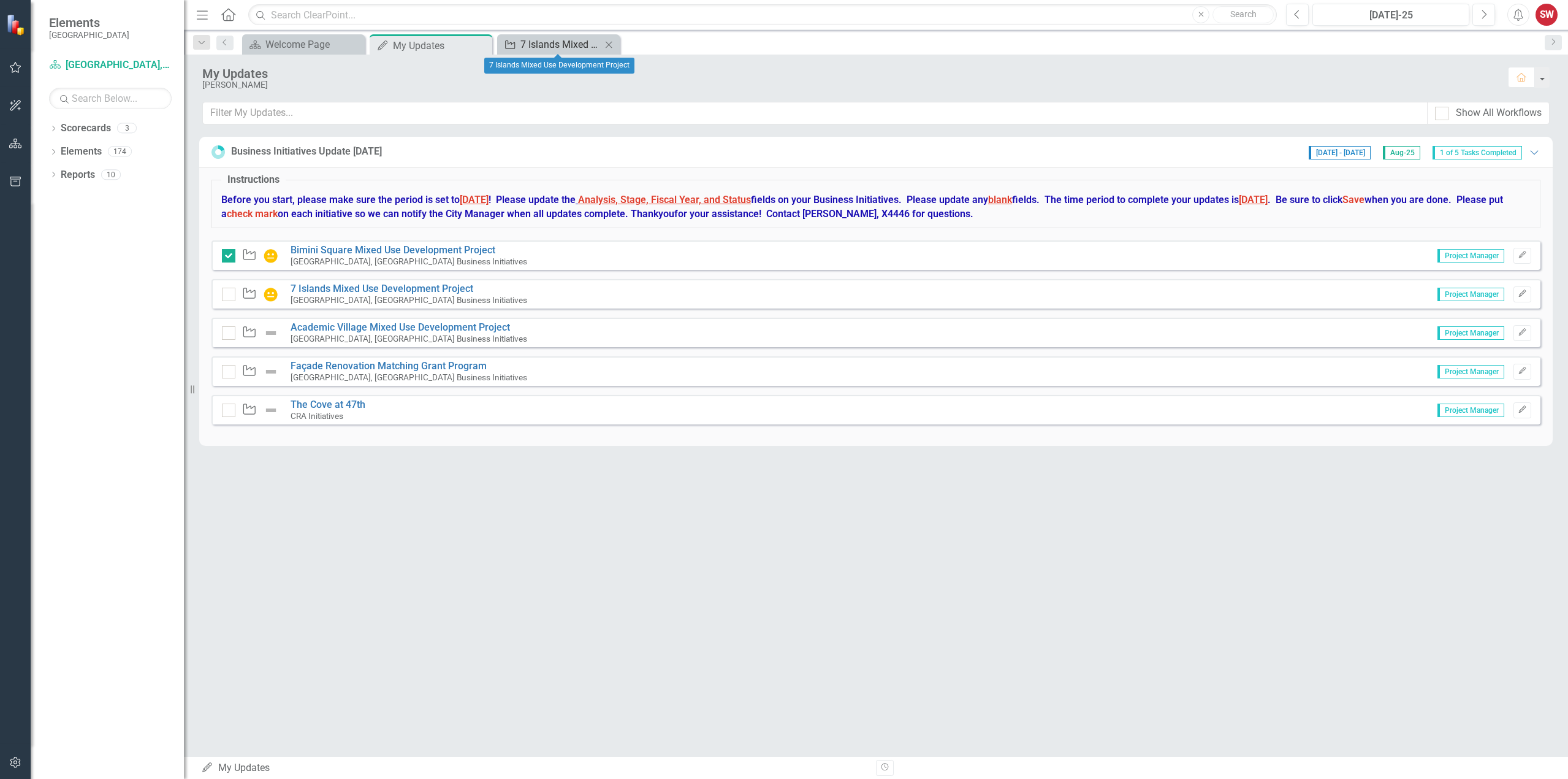
click at [518, 45] on link "Waypoint 7 Islands Mixed Use Development Project" at bounding box center [550, 44] width 101 height 15
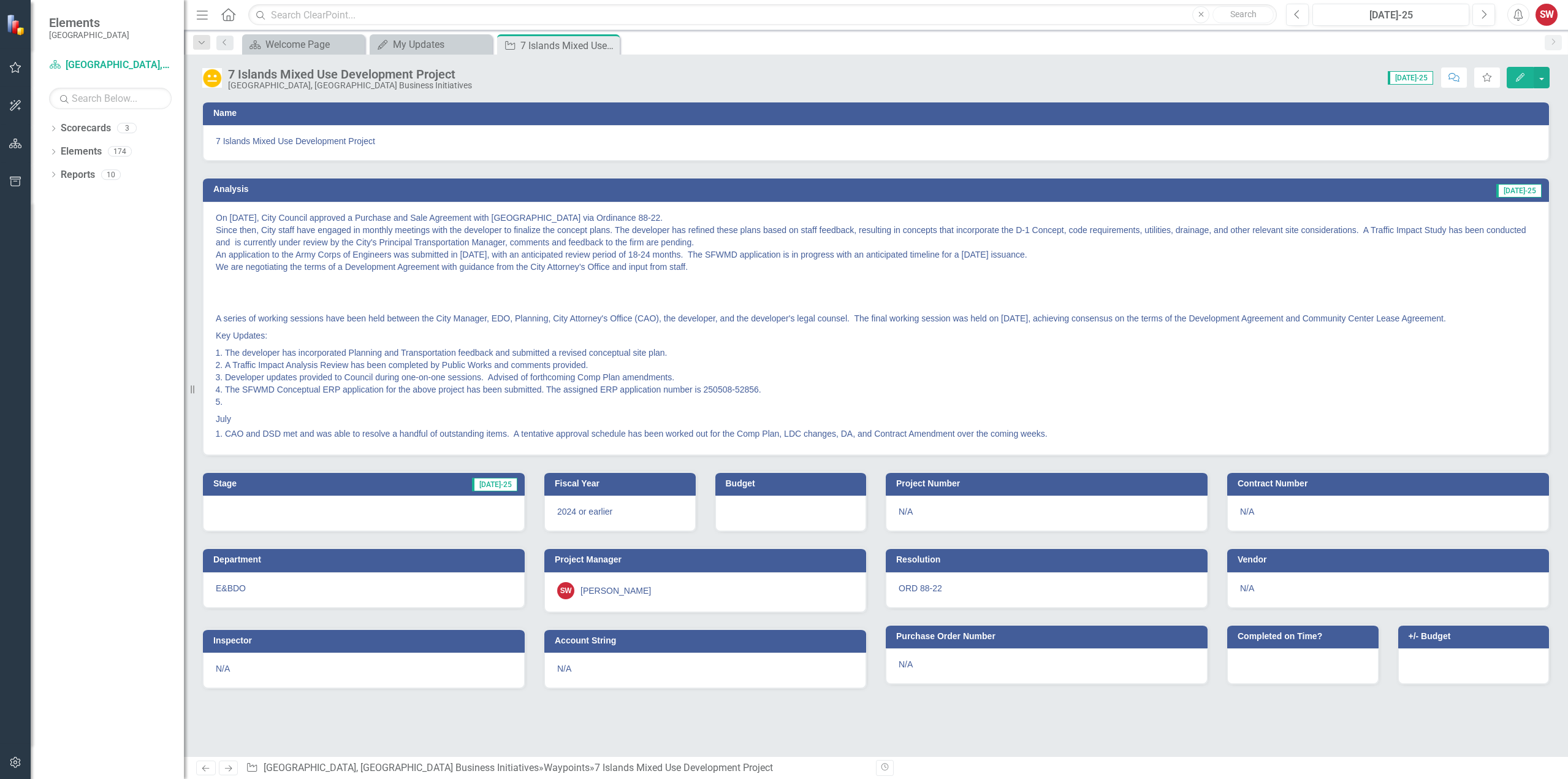
drag, startPoint x: 283, startPoint y: 281, endPoint x: 253, endPoint y: 246, distance: 46.1
click at [283, 280] on p at bounding box center [876, 284] width 1320 height 17
click at [216, 218] on p "On [DATE], City Council approved a Purchase and Sale Agreement with [GEOGRAPHIC…" at bounding box center [876, 243] width 1320 height 64
click at [217, 223] on p "On [DATE], City Council approved a Purchase and Sale Agreement with [GEOGRAPHIC…" at bounding box center [876, 243] width 1320 height 64
click at [234, 220] on p "On [DATE], City Council approved a Purchase and Sale Agreement with [GEOGRAPHIC…" at bounding box center [876, 243] width 1320 height 64
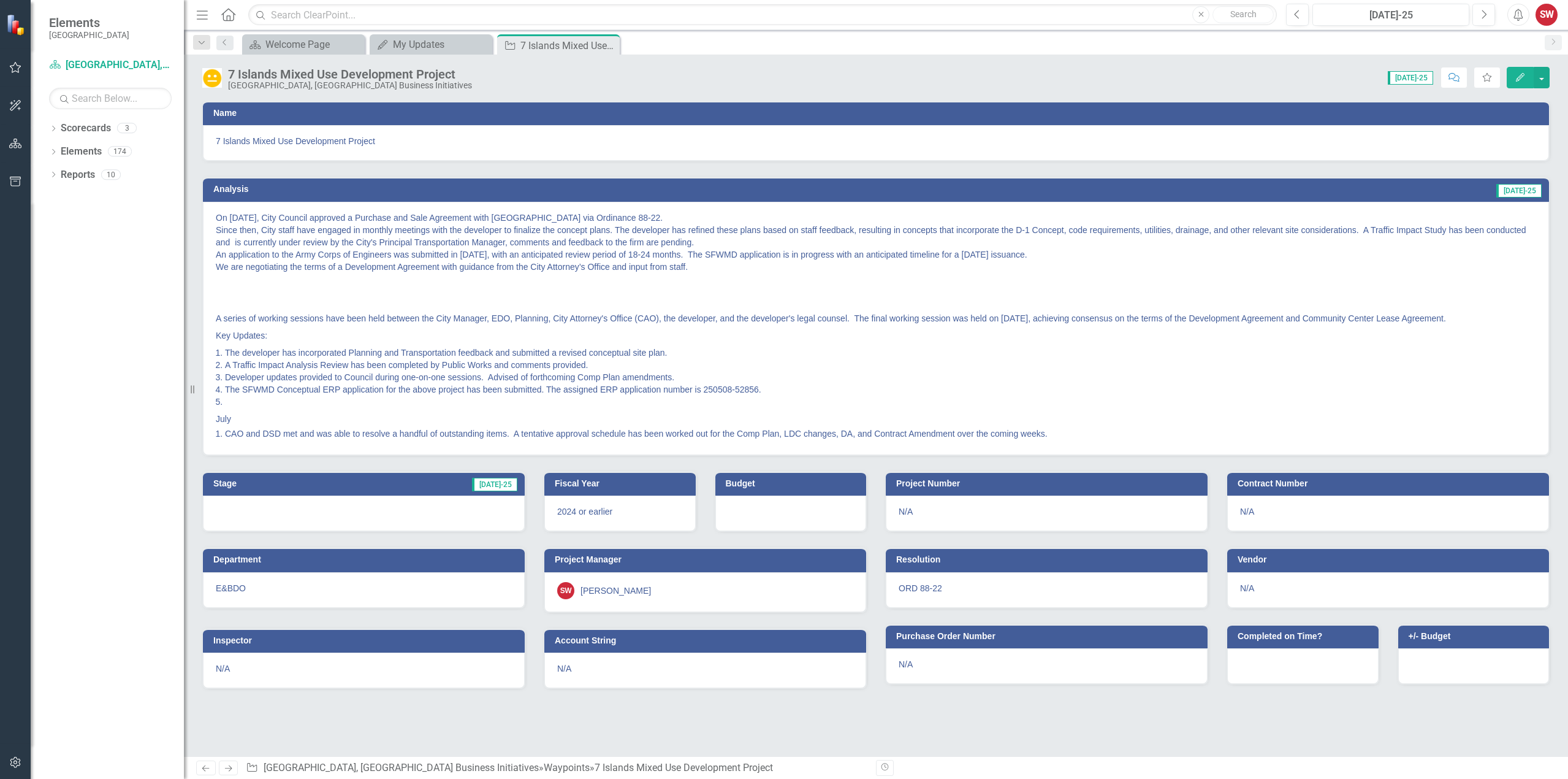
click at [234, 220] on p "On [DATE], City Council approved a Purchase and Sale Agreement with [GEOGRAPHIC…" at bounding box center [876, 243] width 1320 height 64
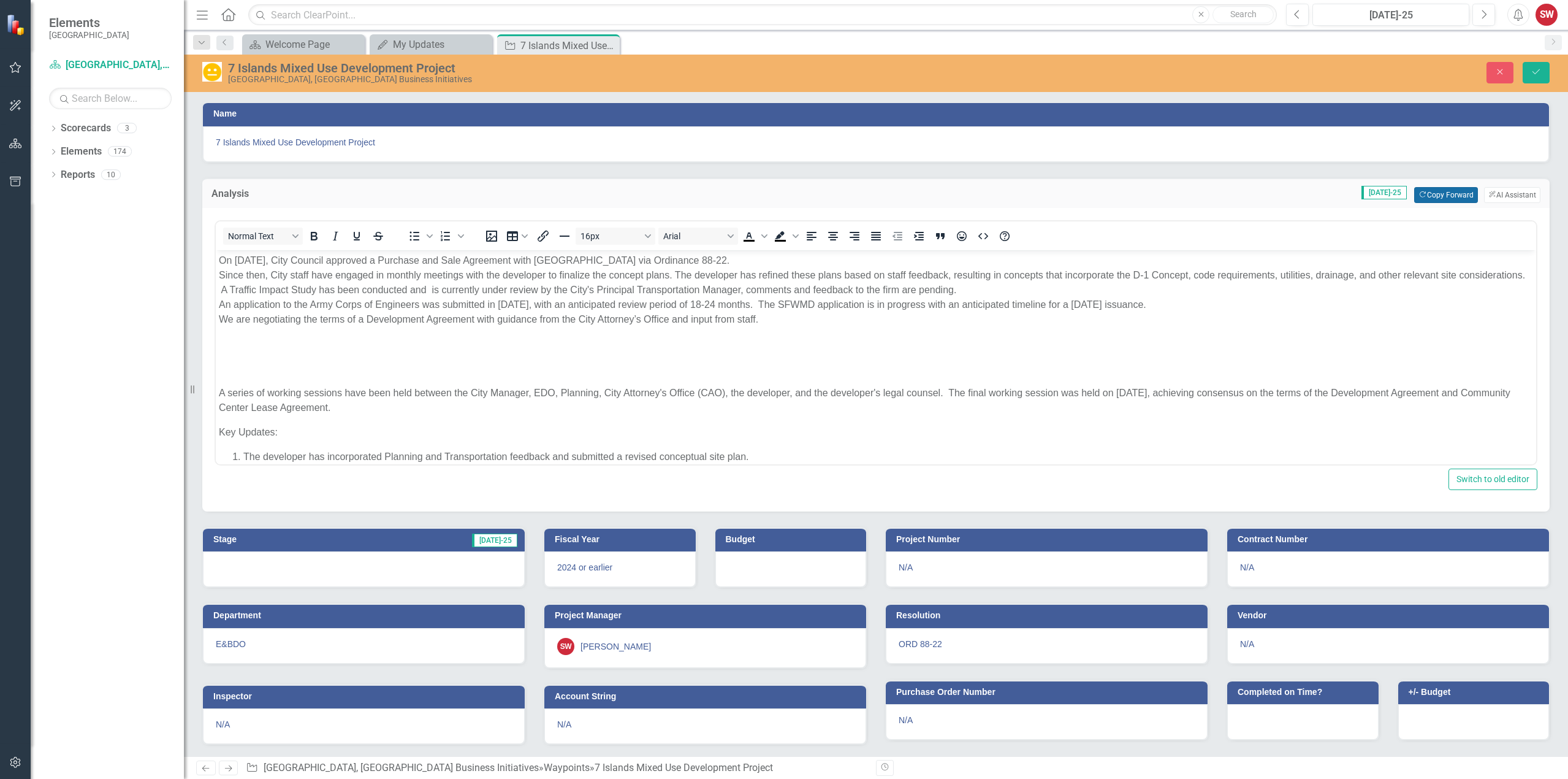
click at [1429, 196] on button "Copy Forward Copy Forward" at bounding box center [1446, 195] width 63 height 16
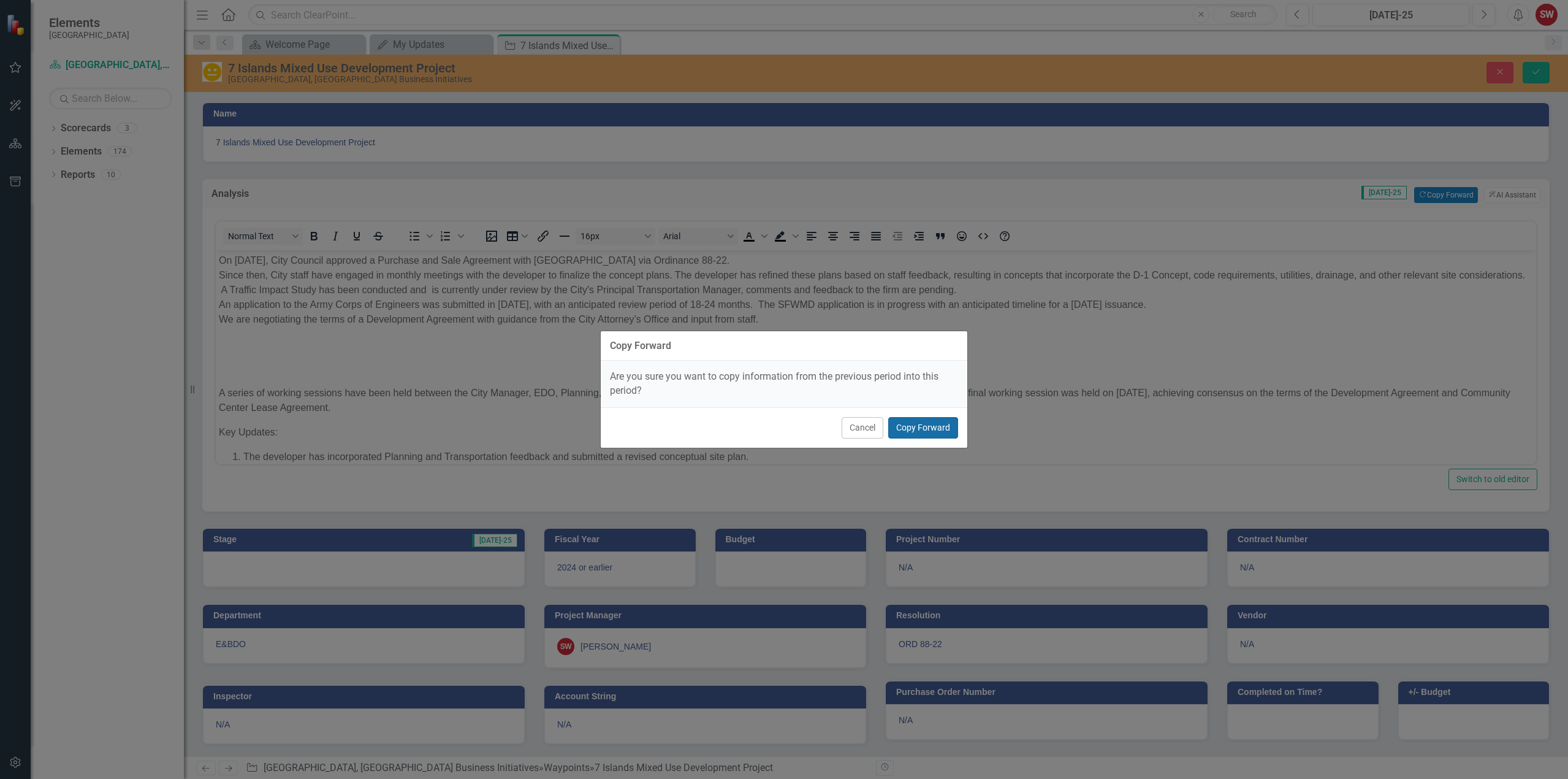
click at [911, 426] on button "Copy Forward" at bounding box center [923, 428] width 70 height 22
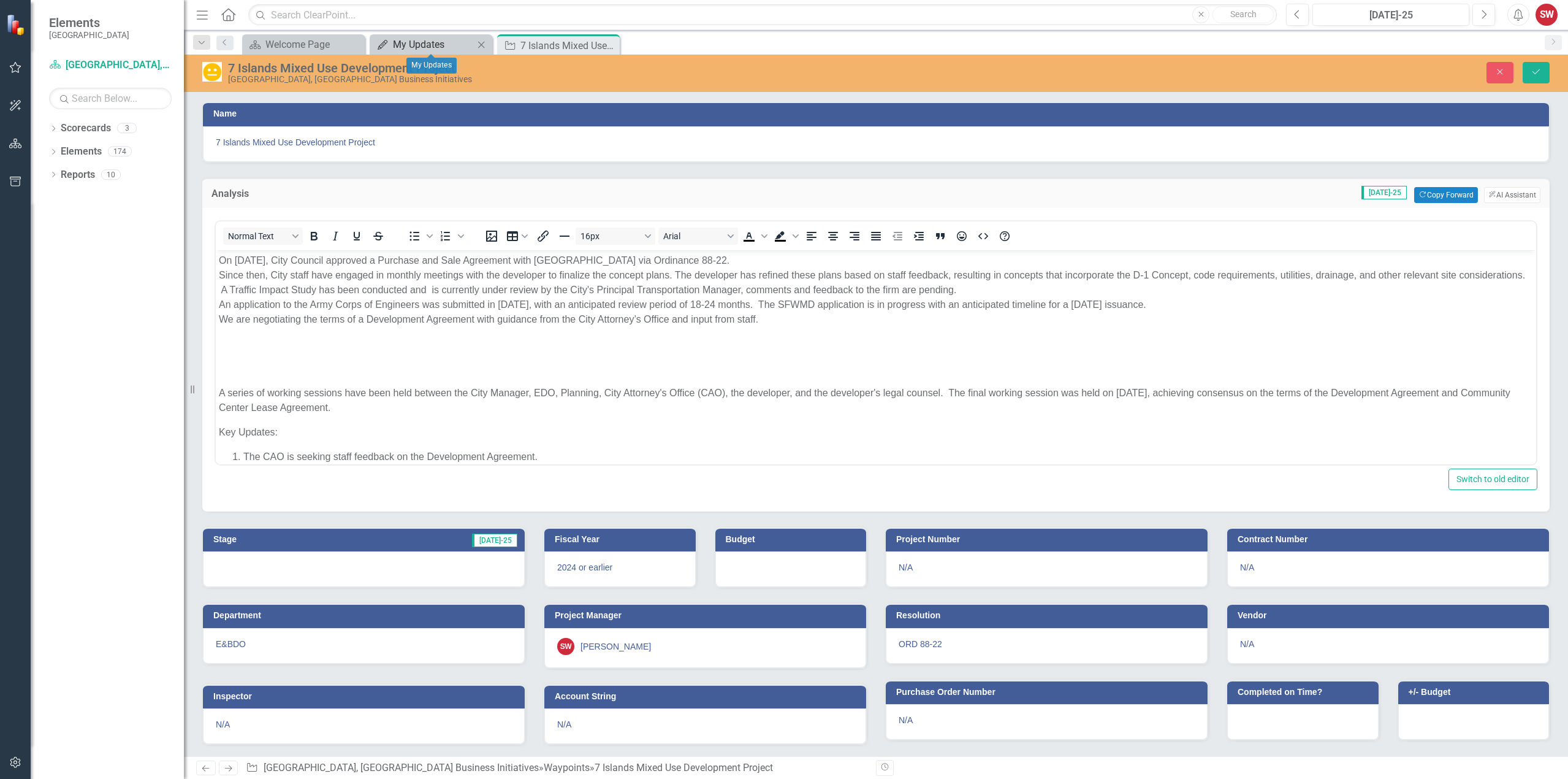
click at [422, 41] on div "My Updates" at bounding box center [434, 44] width 81 height 15
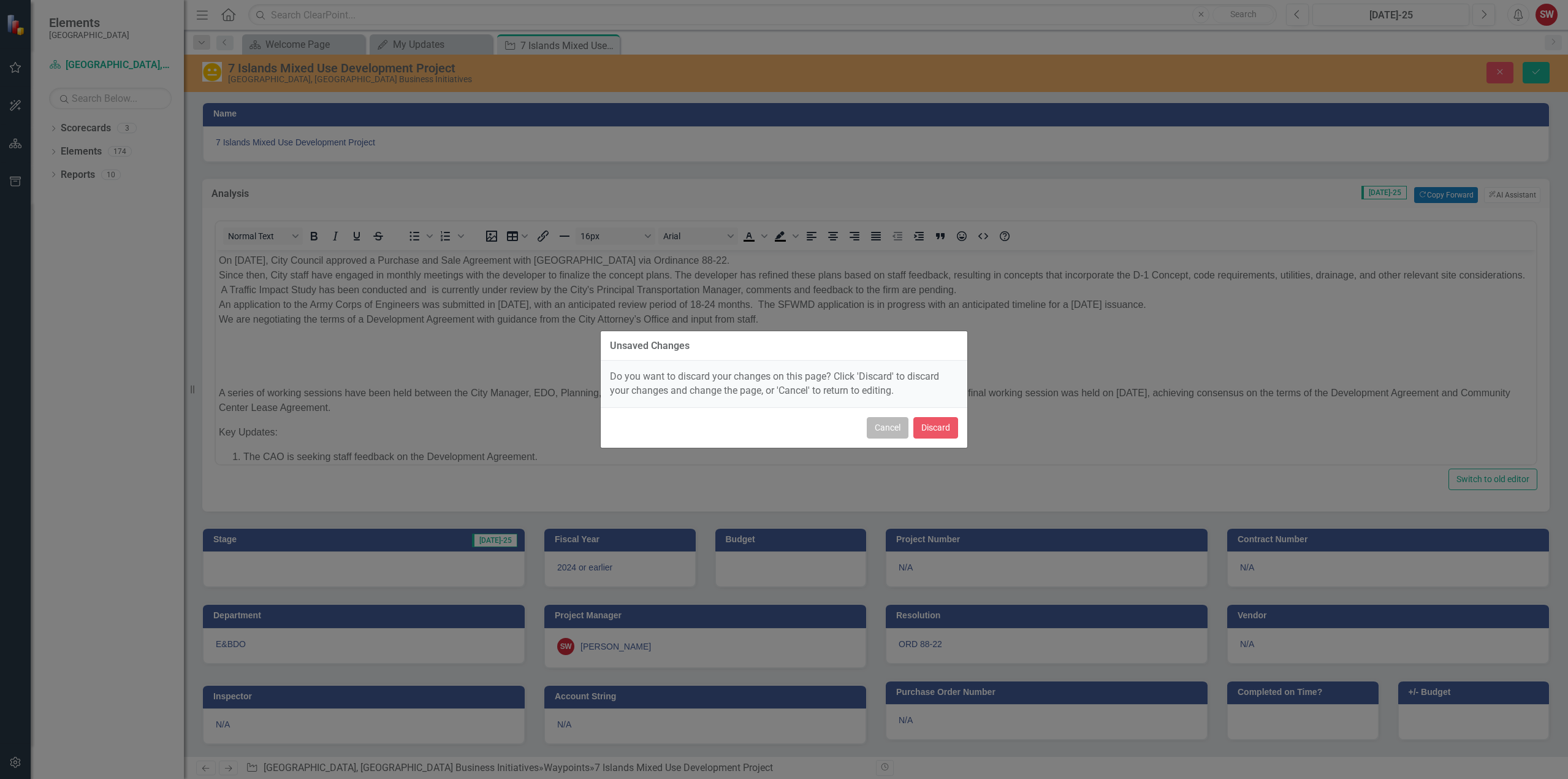
click at [898, 431] on button "Cancel" at bounding box center [887, 428] width 42 height 22
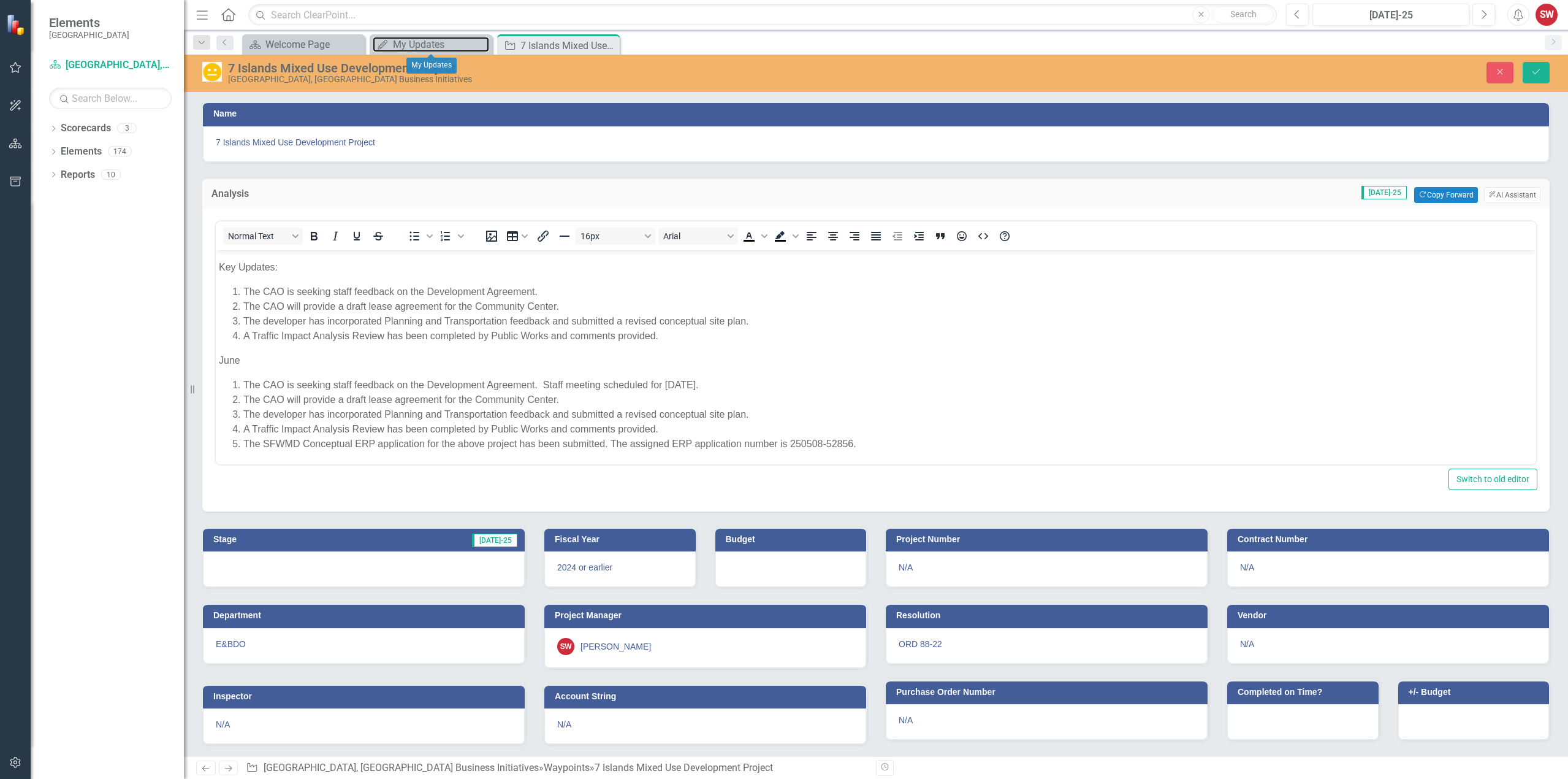
scroll to position [1, 0]
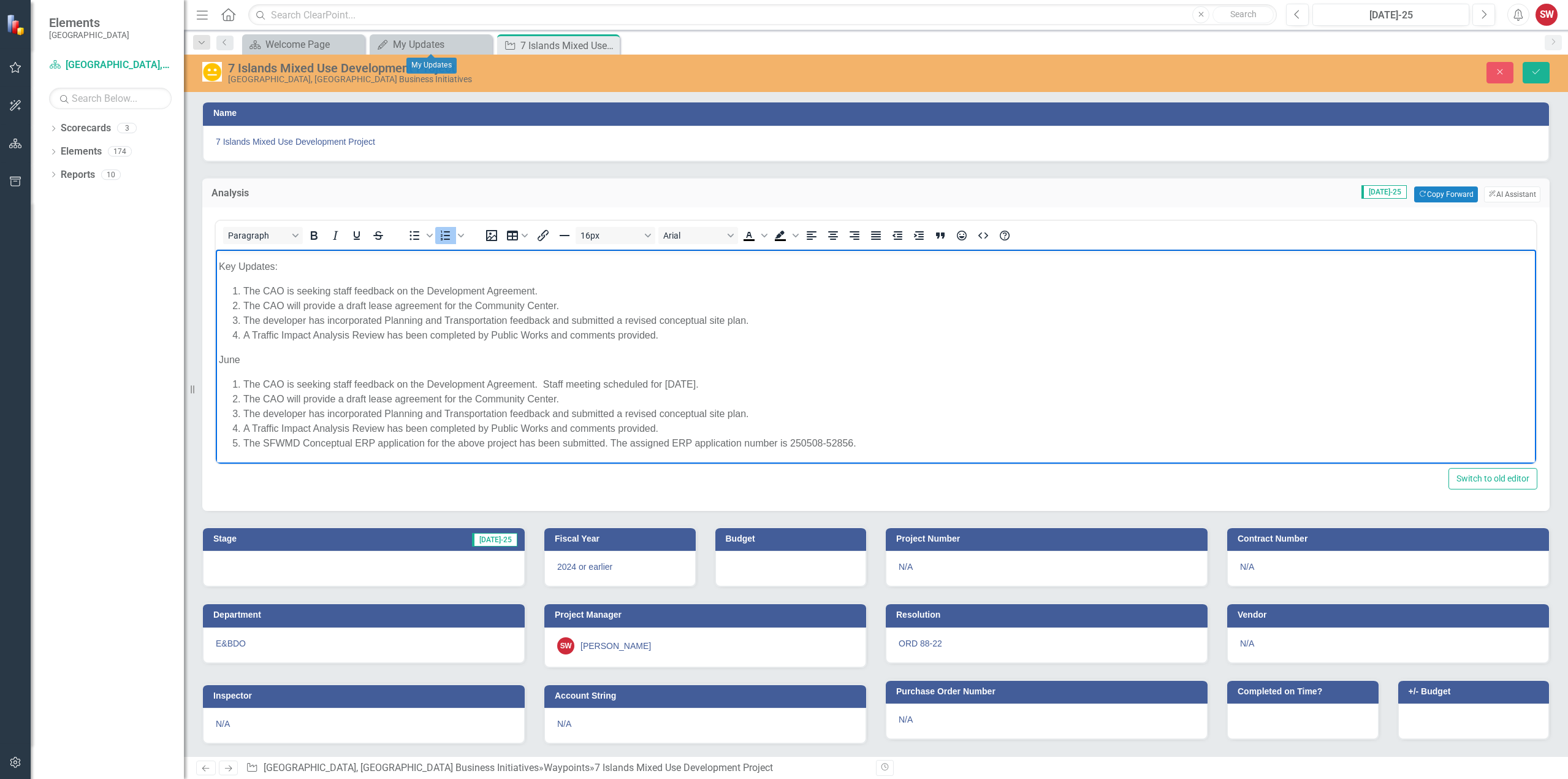
click at [756, 413] on li "The developer has incorporated Planning and Transportation feedback and submitt…" at bounding box center [888, 413] width 1290 height 15
click at [1378, 190] on span "[DATE]-25" at bounding box center [1384, 192] width 45 height 14
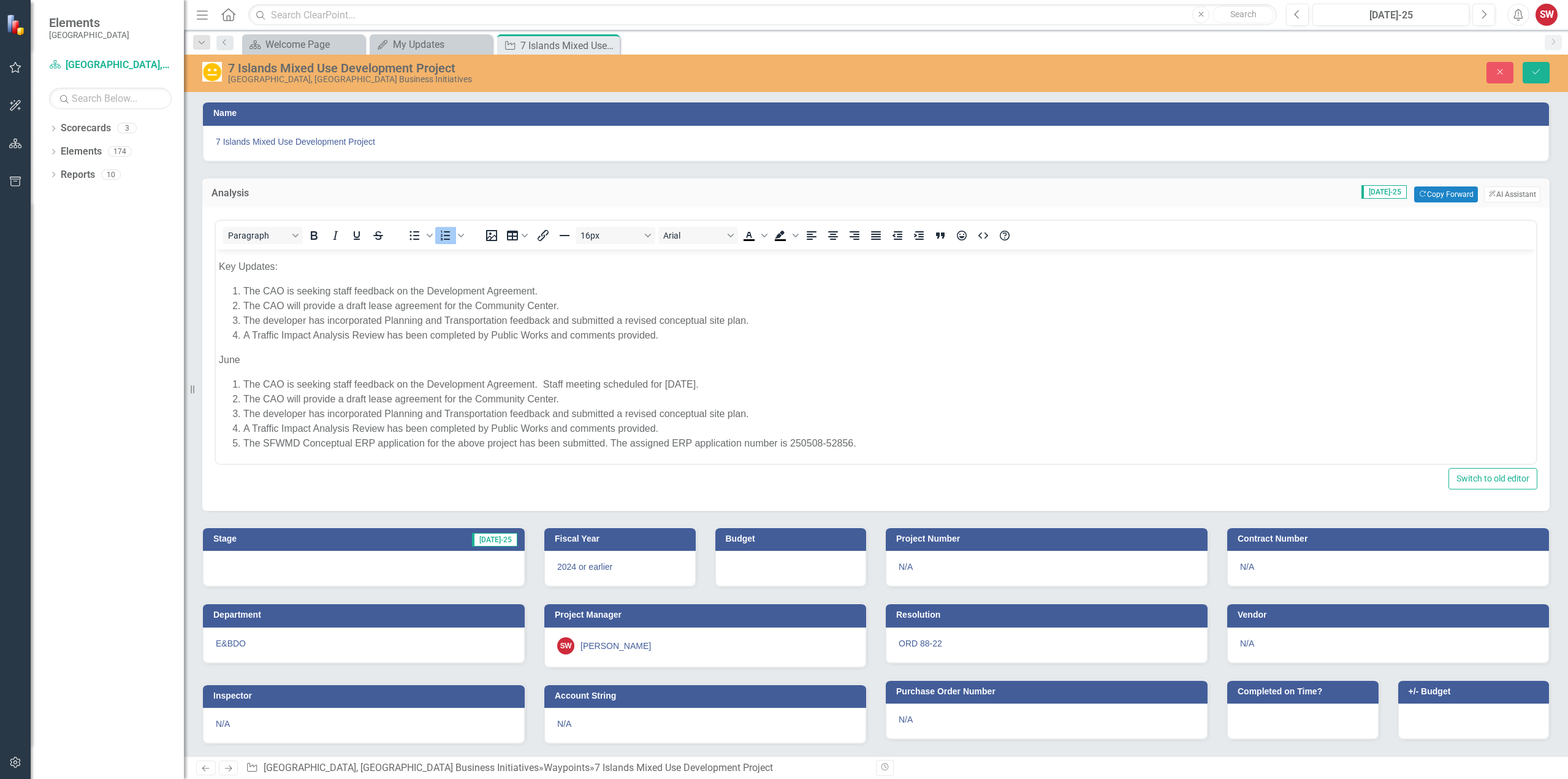
click at [1373, 193] on span "[DATE]-25" at bounding box center [1384, 192] width 45 height 14
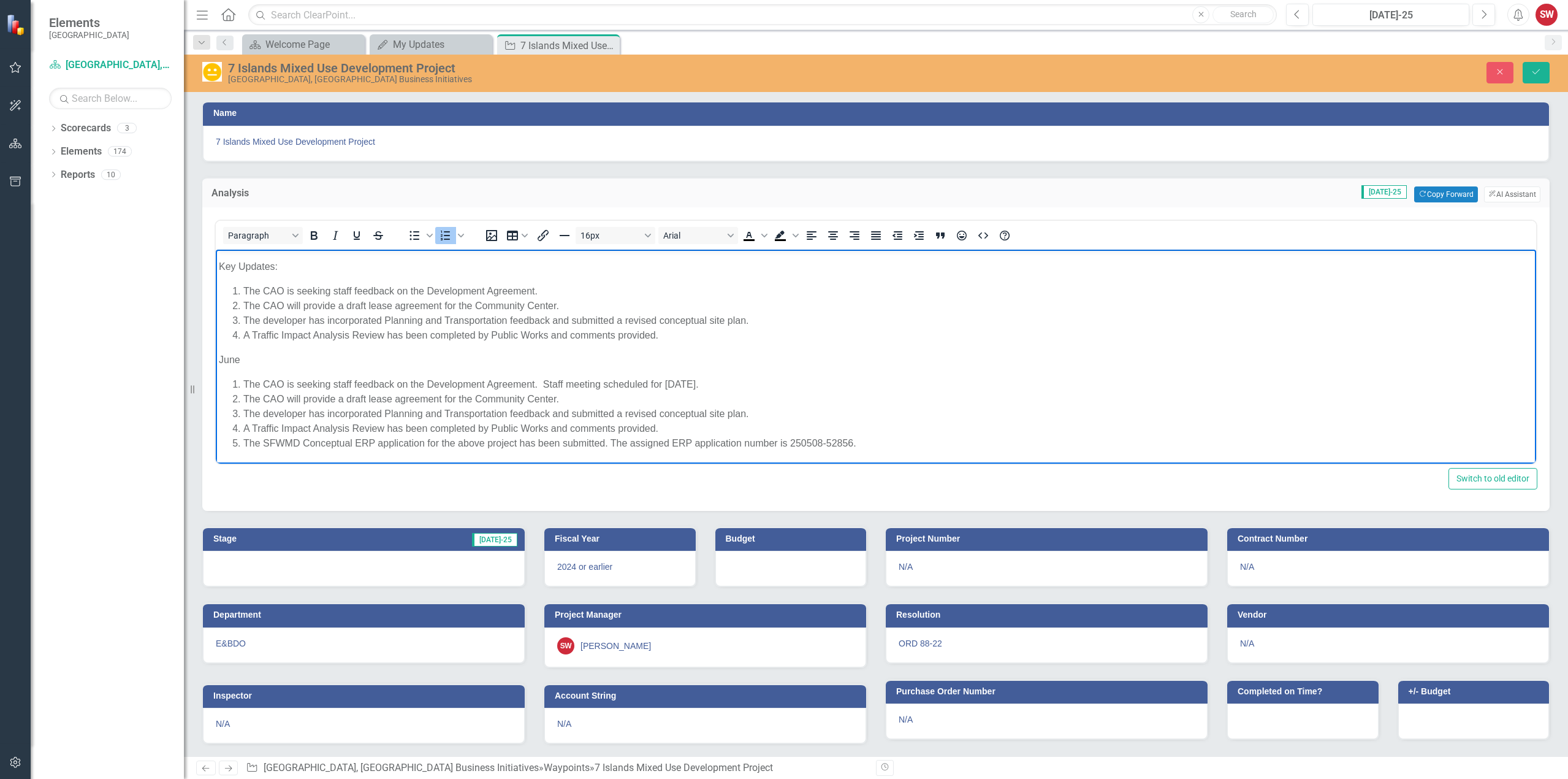
click at [1109, 304] on li "The CAO will provide a draft lease agreement for the Community Center." at bounding box center [888, 305] width 1290 height 15
drag, startPoint x: 607, startPoint y: 45, endPoint x: 555, endPoint y: 44, distance: 52.0
click at [0, 0] on icon at bounding box center [0, 0] width 0 height 0
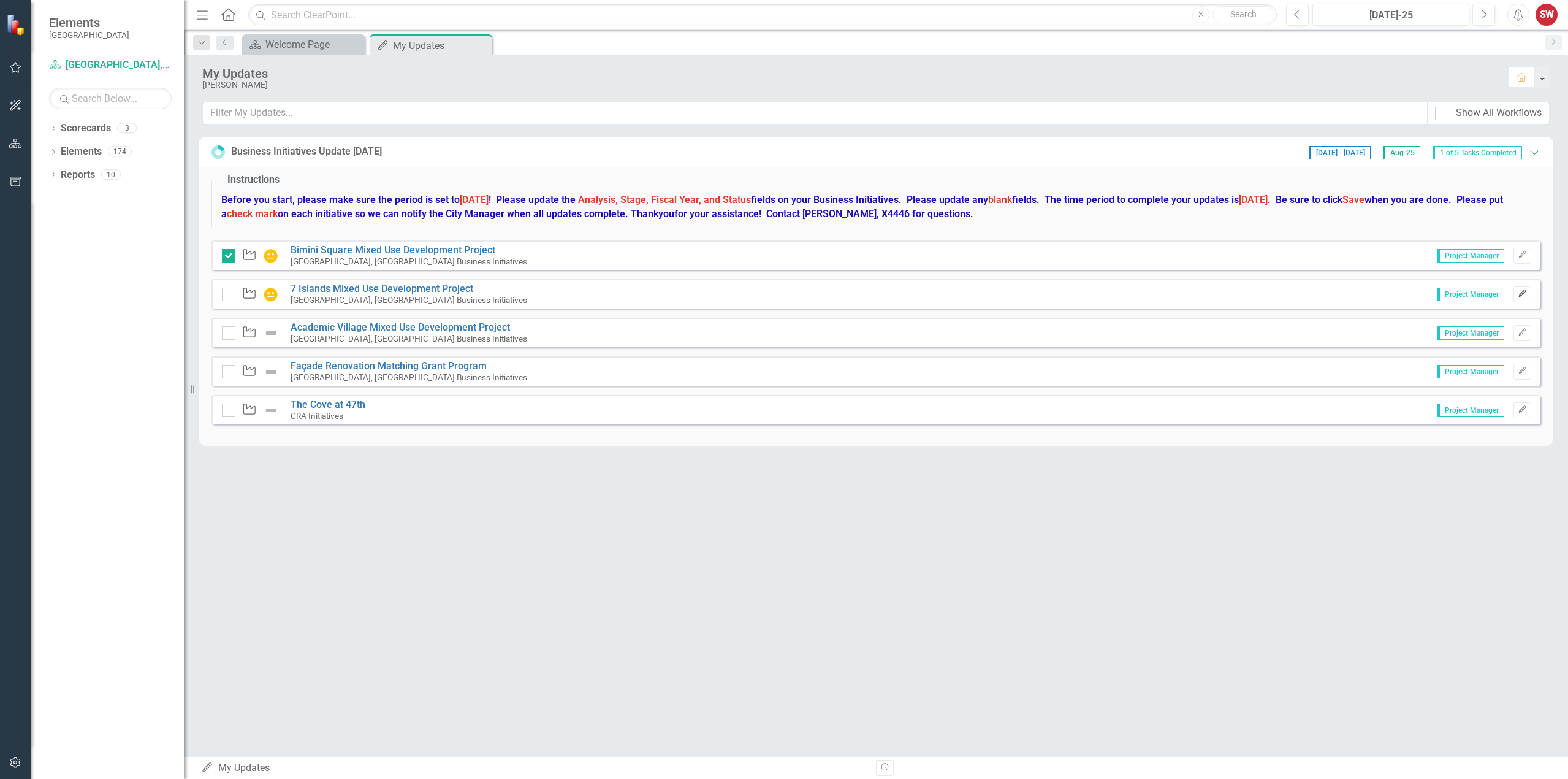
click at [1520, 292] on icon "Edit" at bounding box center [1522, 294] width 9 height 7
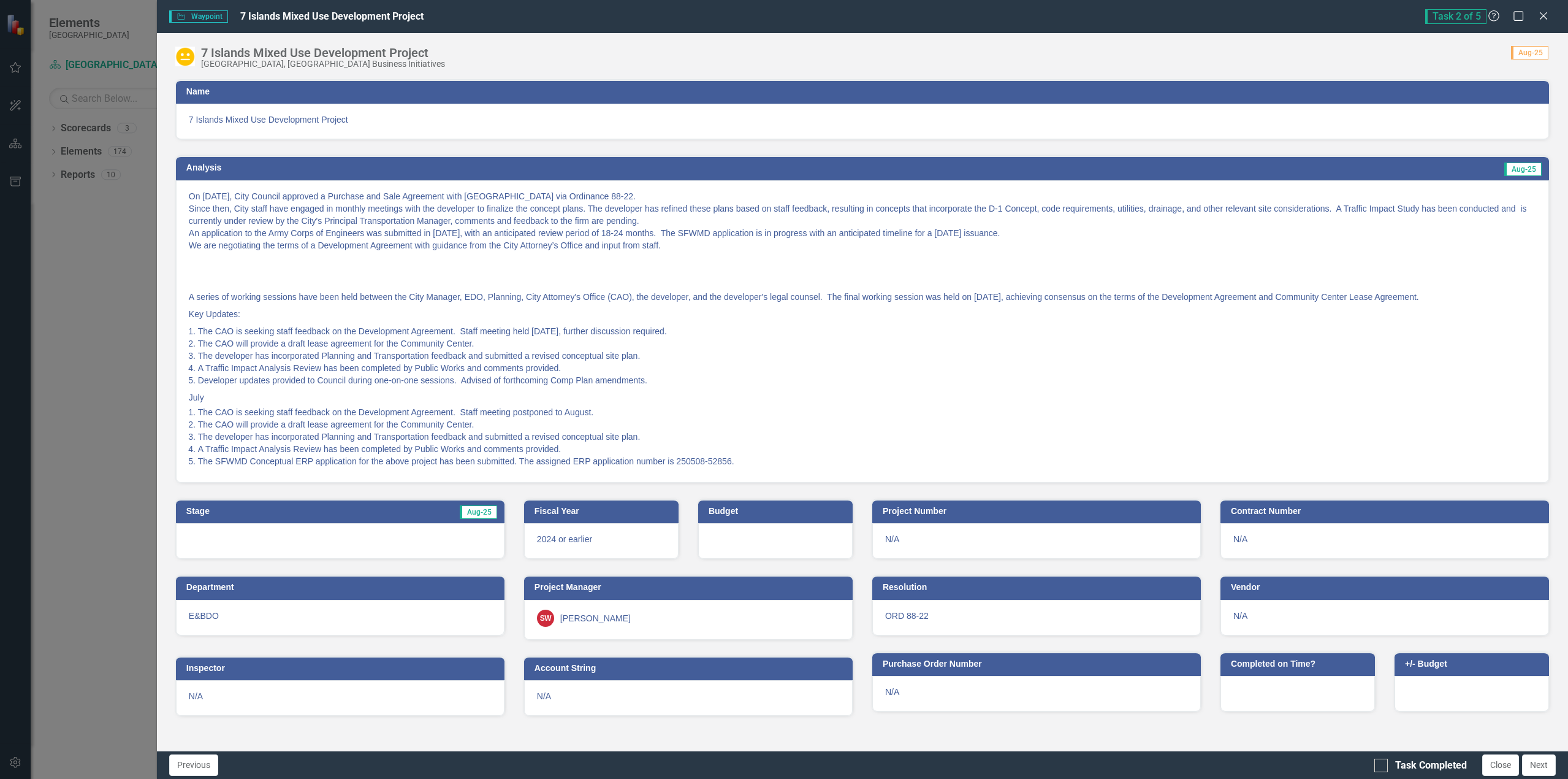
click at [770, 360] on li "The developer has incorporated Planning and Transportation feedback and submitt…" at bounding box center [867, 356] width 1338 height 12
click at [833, 377] on li "Developer updates provided to Council during one-on-one sessions. Advised of fo…" at bounding box center [867, 380] width 1338 height 12
click at [309, 396] on p "July" at bounding box center [862, 396] width 1348 height 15
drag, startPoint x: 1430, startPoint y: 166, endPoint x: 938, endPoint y: 407, distance: 547.9
click at [938, 407] on li "The CAO is seeking staff feedback on the Development Agreement. Staff meeting p…" at bounding box center [867, 412] width 1338 height 12
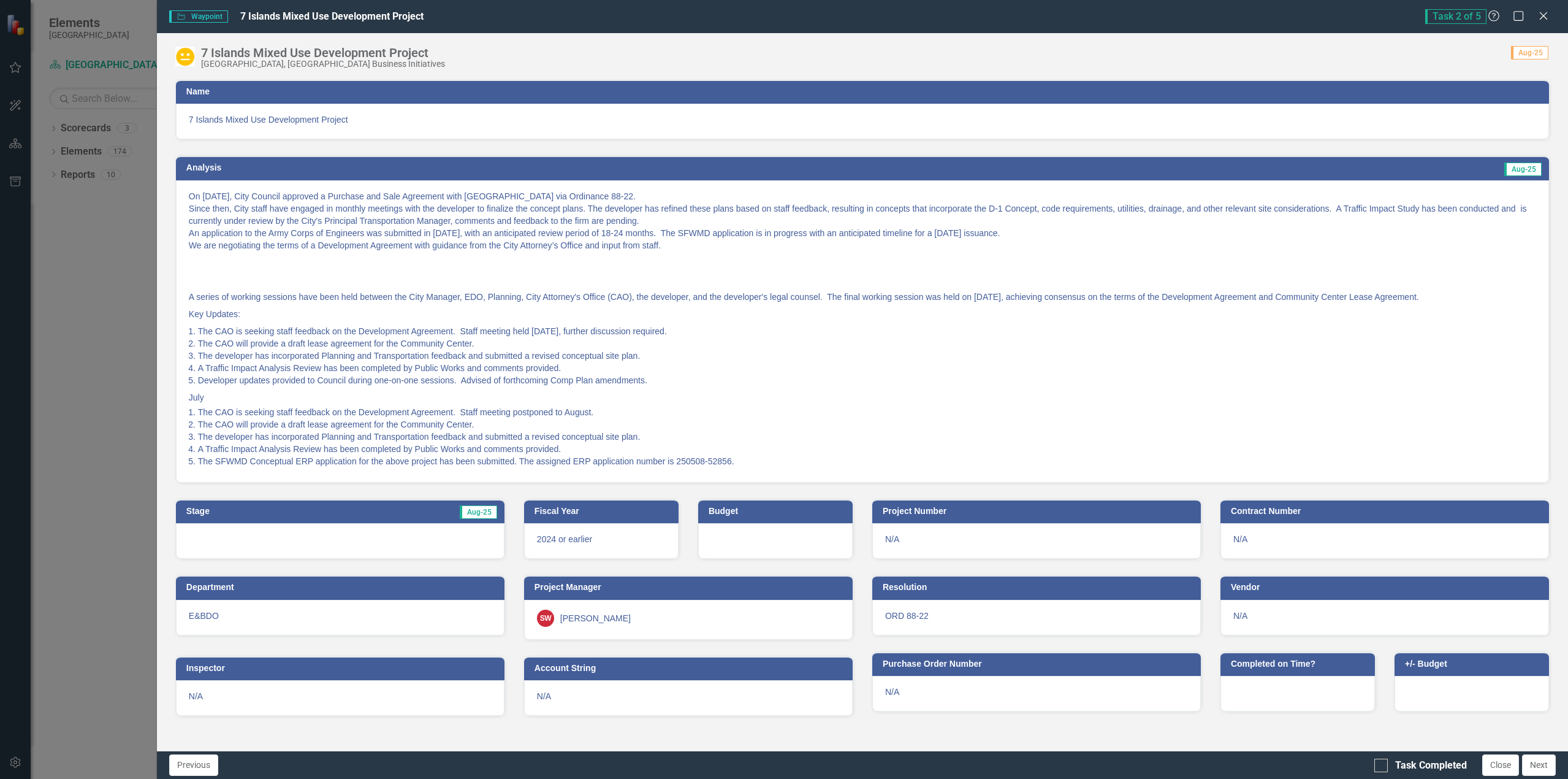
click at [1451, 173] on td "Aug-25" at bounding box center [1188, 170] width 709 height 18
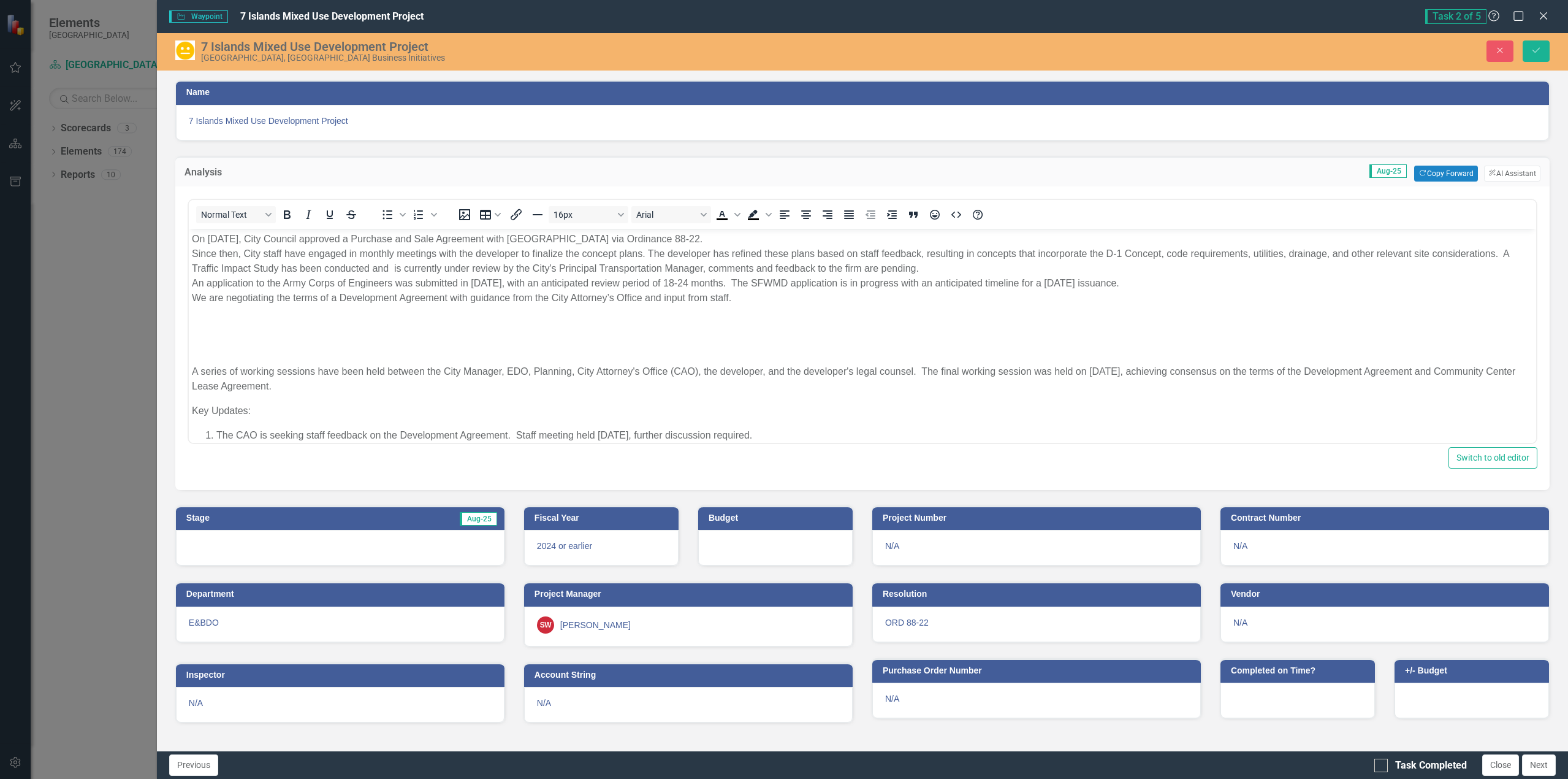
click at [1012, 285] on p "On [DATE], City Council approved a Purchase and Sale Agreement with [GEOGRAPHIC…" at bounding box center [862, 268] width 1341 height 74
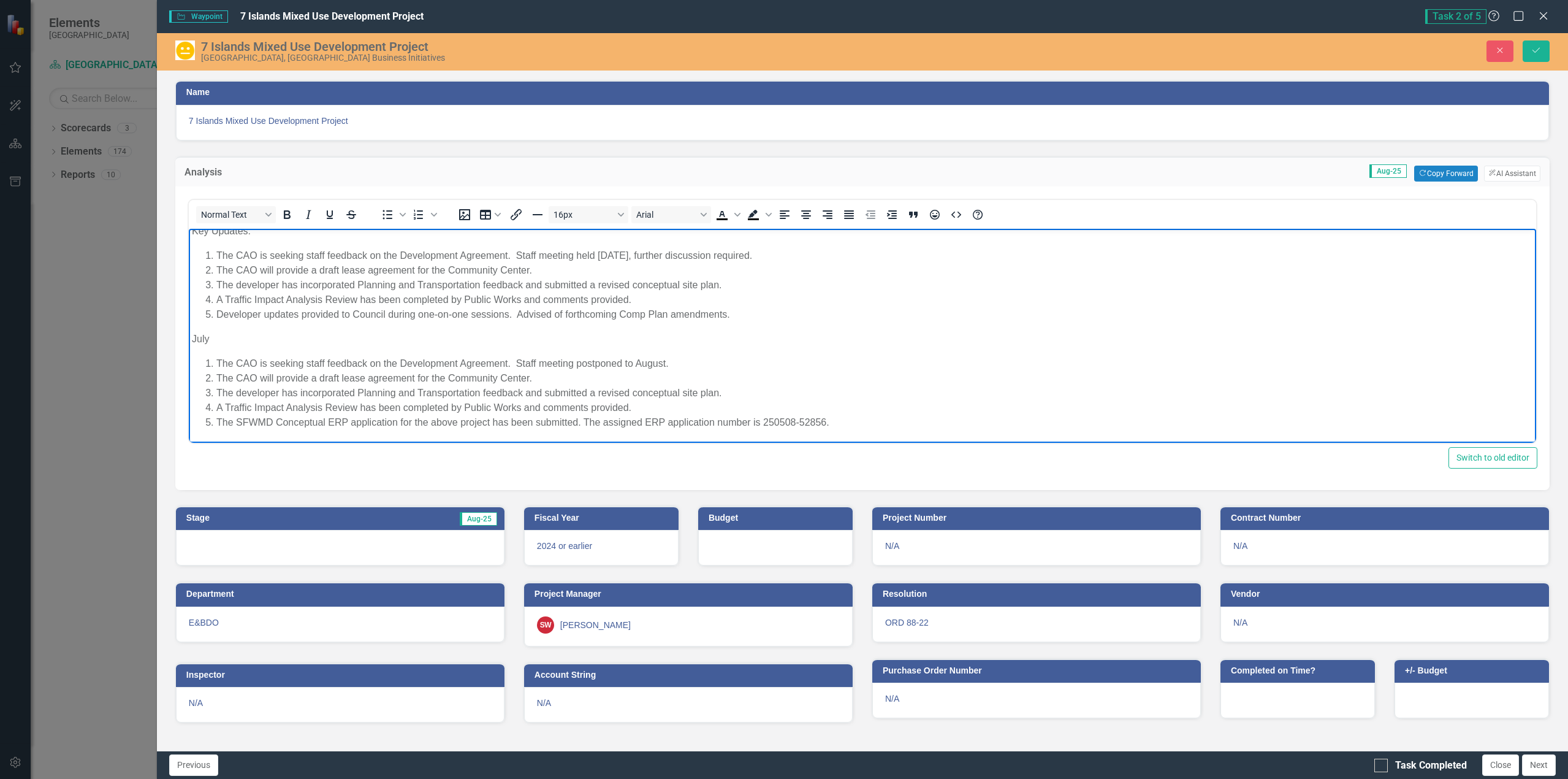
scroll to position [119, 0]
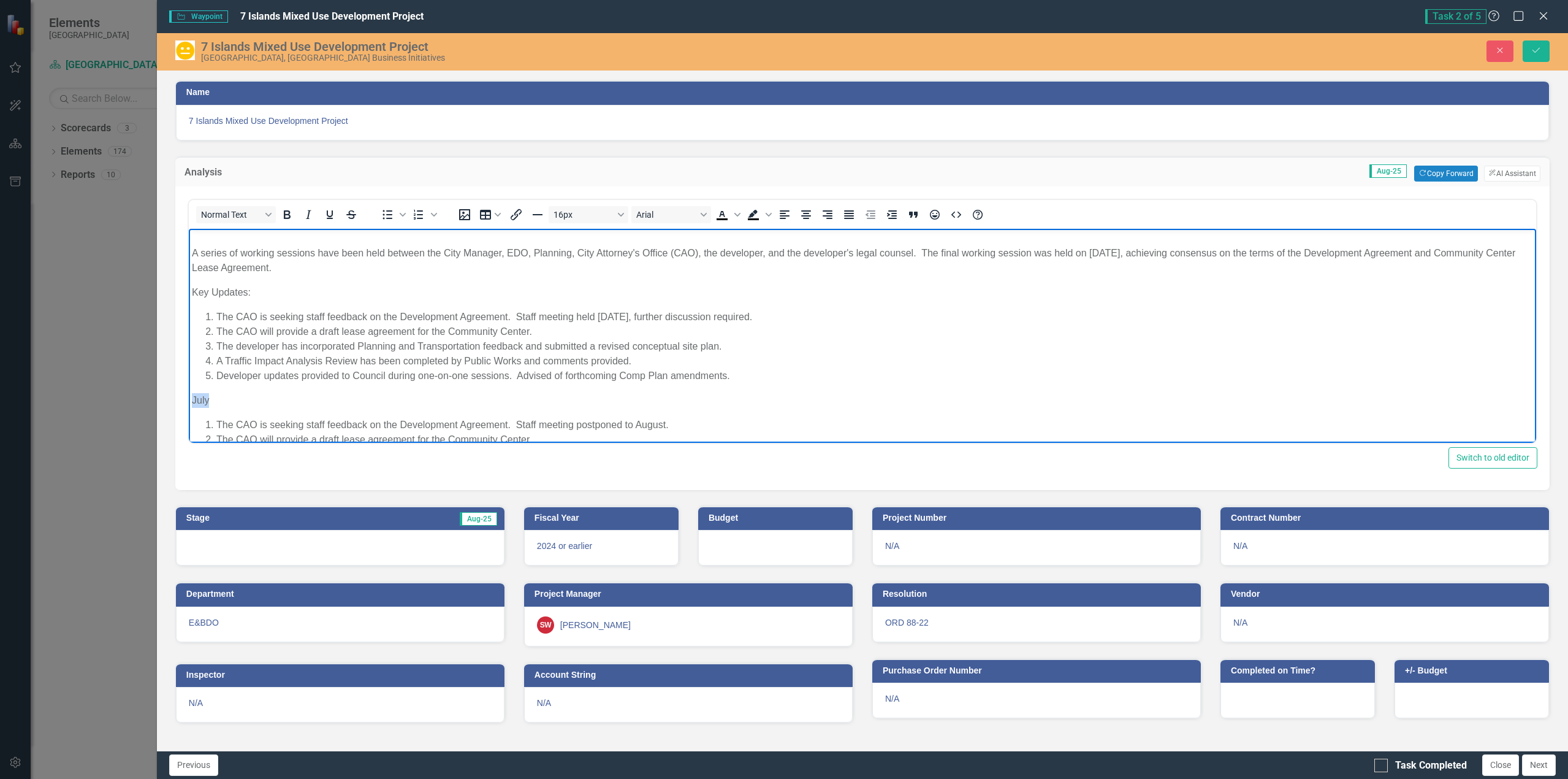
drag, startPoint x: 213, startPoint y: 401, endPoint x: 345, endPoint y: 625, distance: 260.0
click at [188, 397] on html "On [DATE], City Council approved a Purchase and Sale Agreement with [GEOGRAPHIC…" at bounding box center [862, 307] width 1348 height 394
drag, startPoint x: 774, startPoint y: 313, endPoint x: 192, endPoint y: 308, distance: 582.0
click at [192, 308] on body "On [DATE], City Council approved a Purchase and Sale Agreement with [GEOGRAPHIC…" at bounding box center [862, 307] width 1348 height 394
drag, startPoint x: 558, startPoint y: 336, endPoint x: 211, endPoint y: 319, distance: 347.4
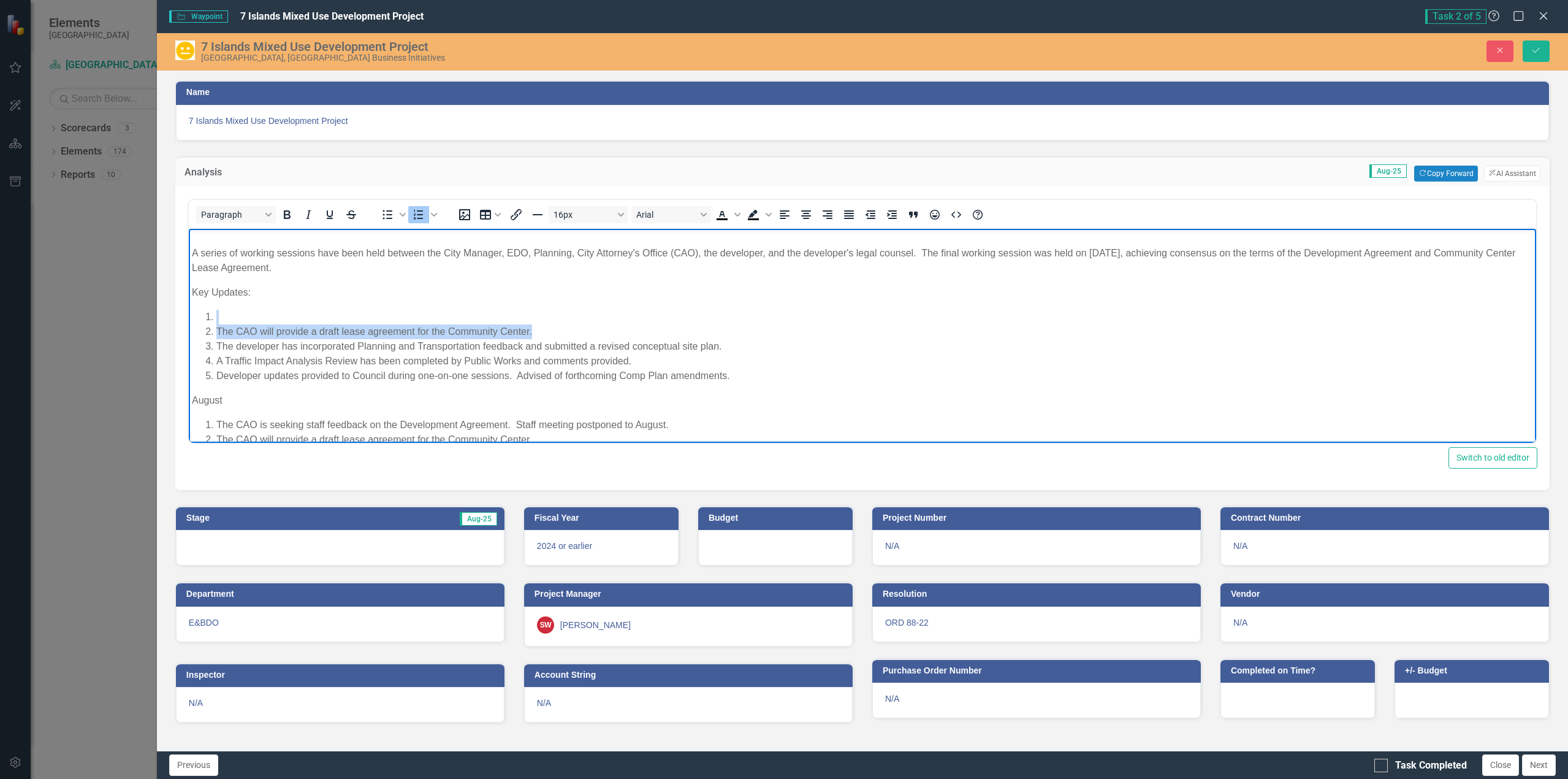
click at [211, 319] on ol "The CAO will provide a draft lease agreement for the Community Center. The deve…" at bounding box center [862, 346] width 1341 height 74
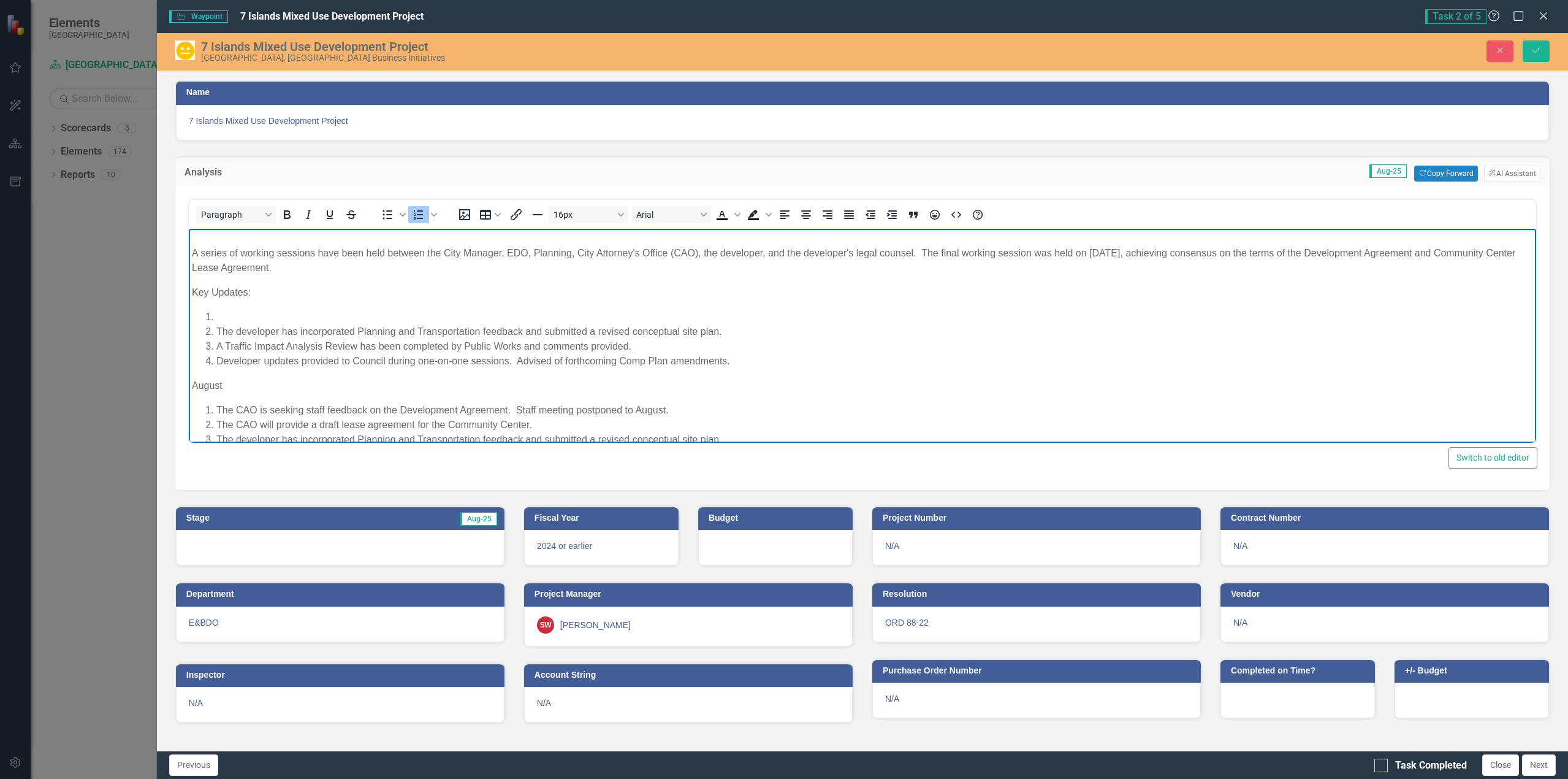
scroll to position [165, 0]
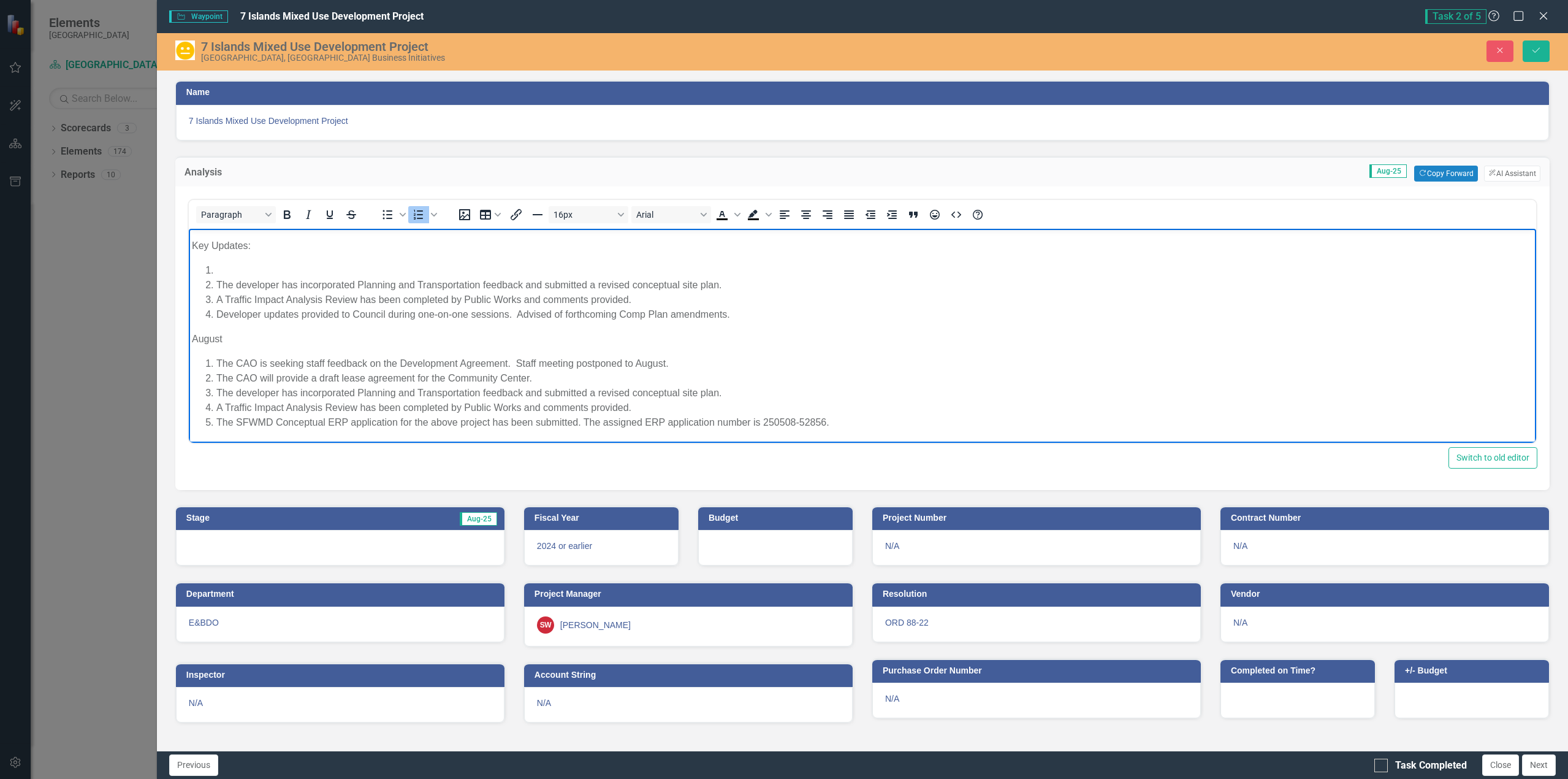
click at [631, 299] on li "A Traffic Impact Analysis Review has been completed by Public Works and comment…" at bounding box center [874, 299] width 1317 height 15
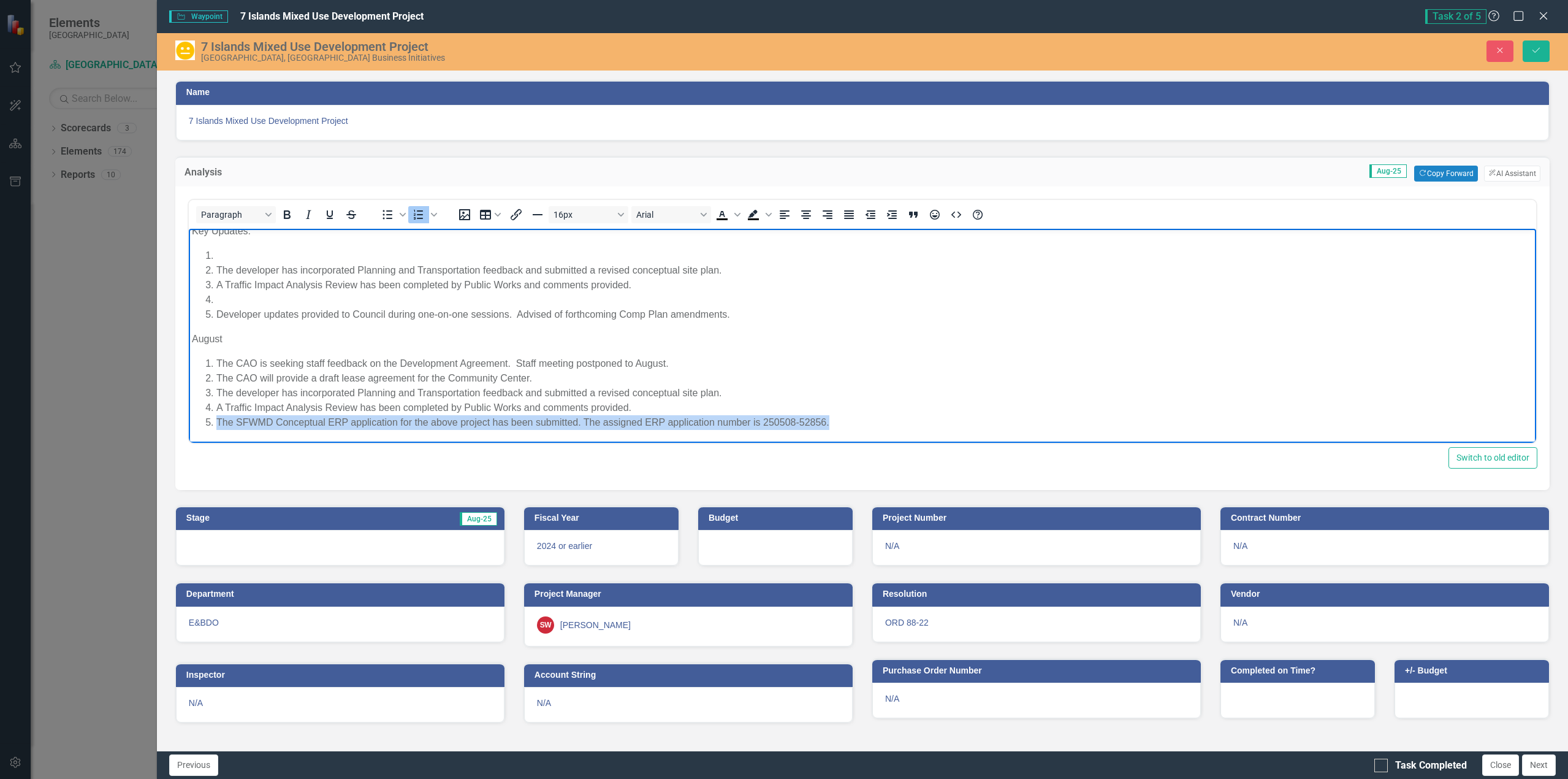
drag, startPoint x: 836, startPoint y: 420, endPoint x: 213, endPoint y: 425, distance: 623.0
click at [216, 425] on li "The SFWMD Conceptual ERP application for the above project has been submitted. …" at bounding box center [874, 422] width 1317 height 15
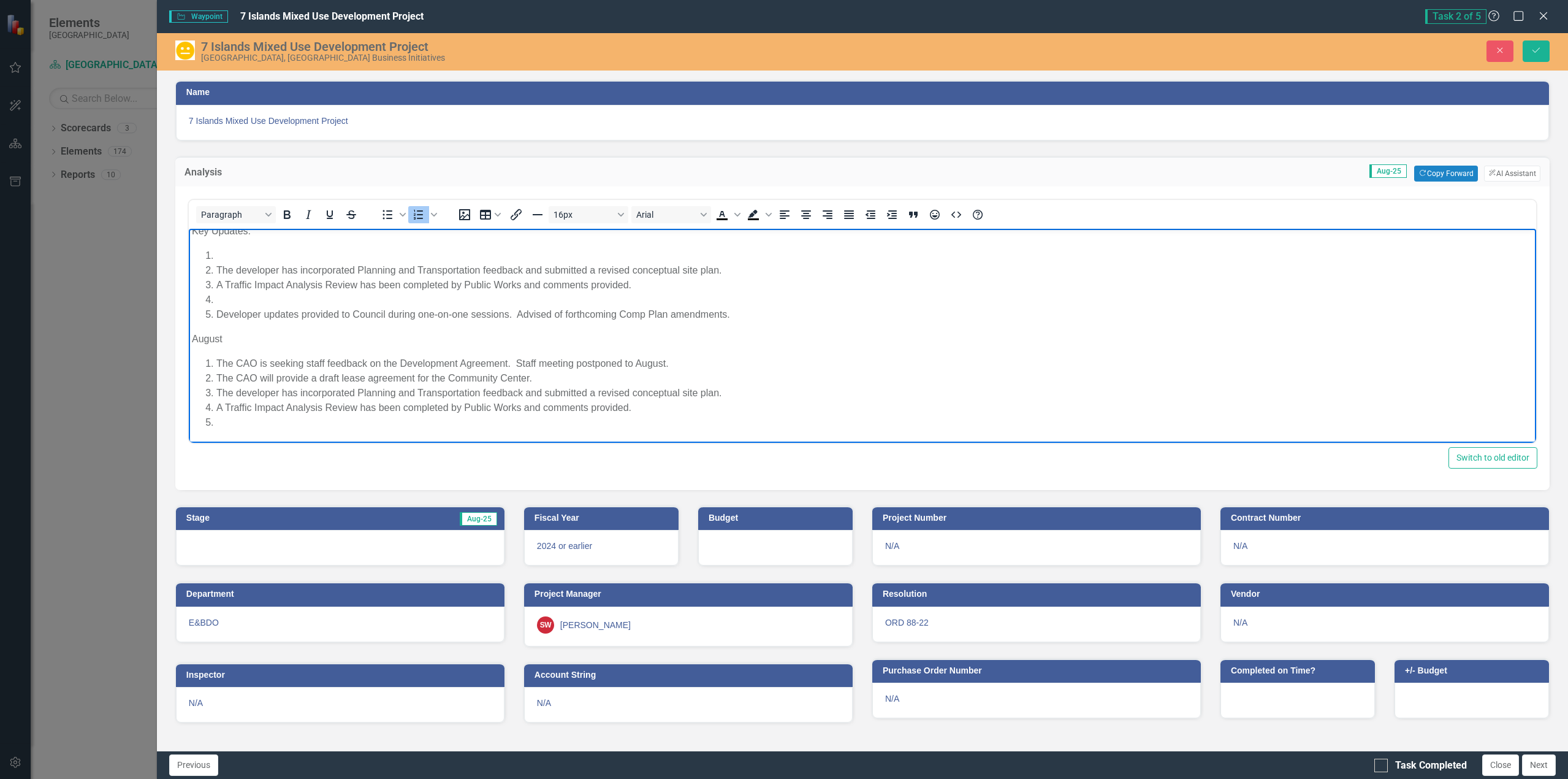
click at [220, 300] on li "Rich Text Area. Press ALT-0 for help." at bounding box center [874, 299] width 1317 height 15
click at [216, 254] on li "Rich Text Area. Press ALT-0 for help." at bounding box center [874, 255] width 1317 height 15
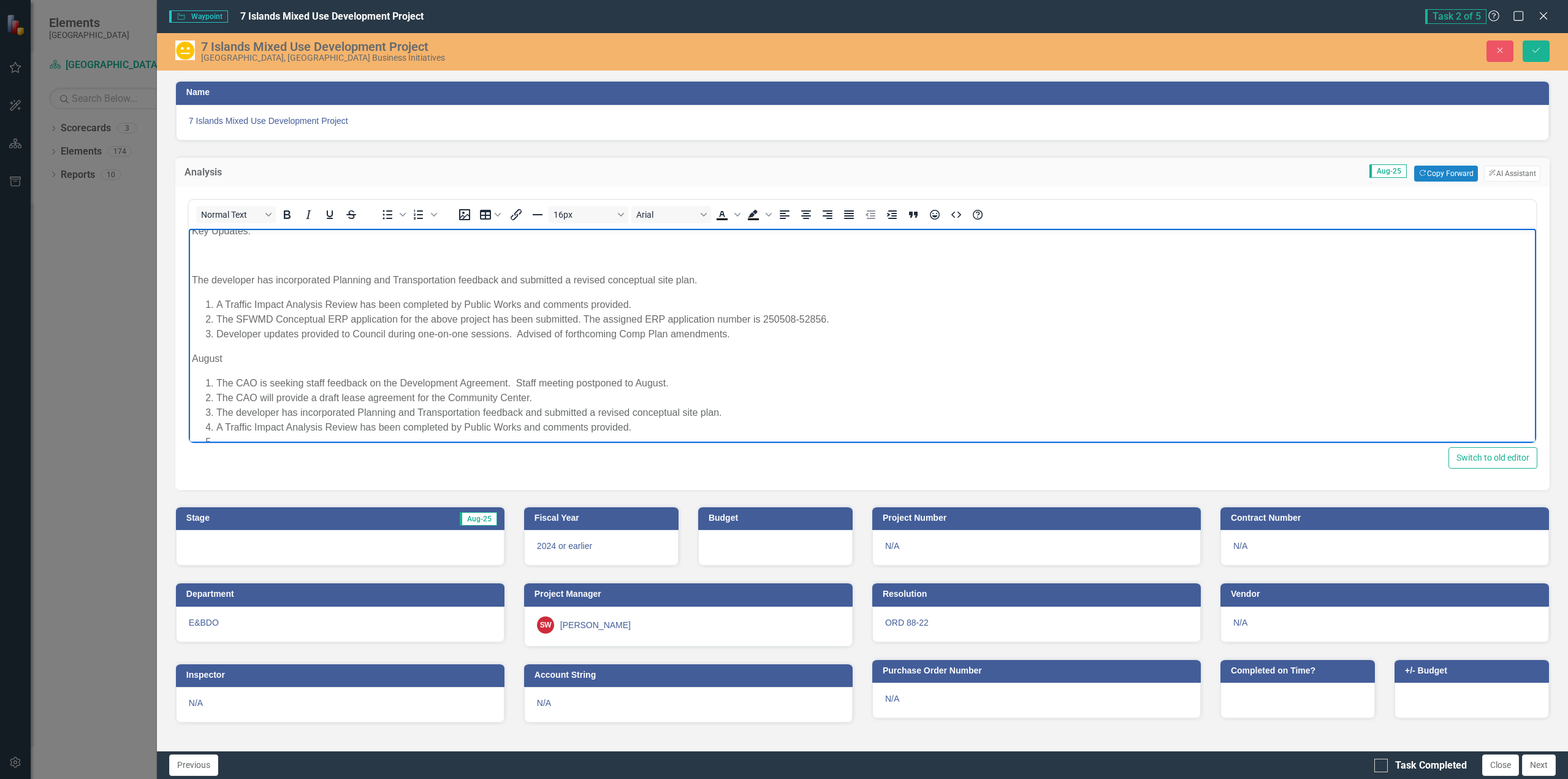
click at [193, 276] on p "The developer has incorporated Planning and Transportation feedback and submitt…" at bounding box center [862, 280] width 1341 height 15
click at [198, 278] on p "The developer has incorporated Planning and Transportation feedback and submitt…" at bounding box center [862, 280] width 1341 height 15
click at [192, 276] on p "The developer has incorporated Planning and Transportation feedback and submitt…" at bounding box center [862, 280] width 1341 height 15
click at [217, 305] on li "A Traffic Impact Analysis Review has been completed by Public Works and comment…" at bounding box center [874, 304] width 1317 height 15
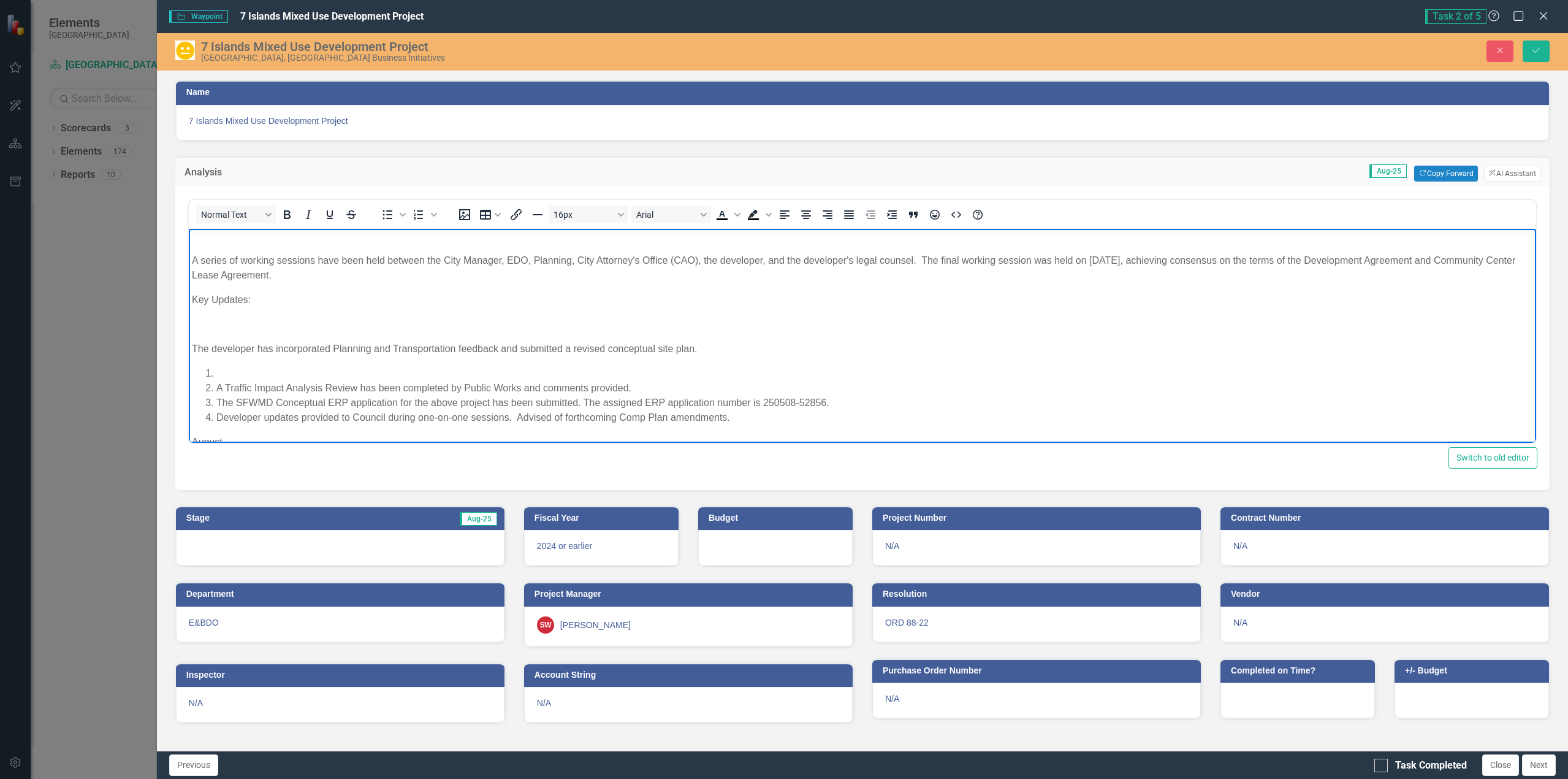
scroll to position [123, 0]
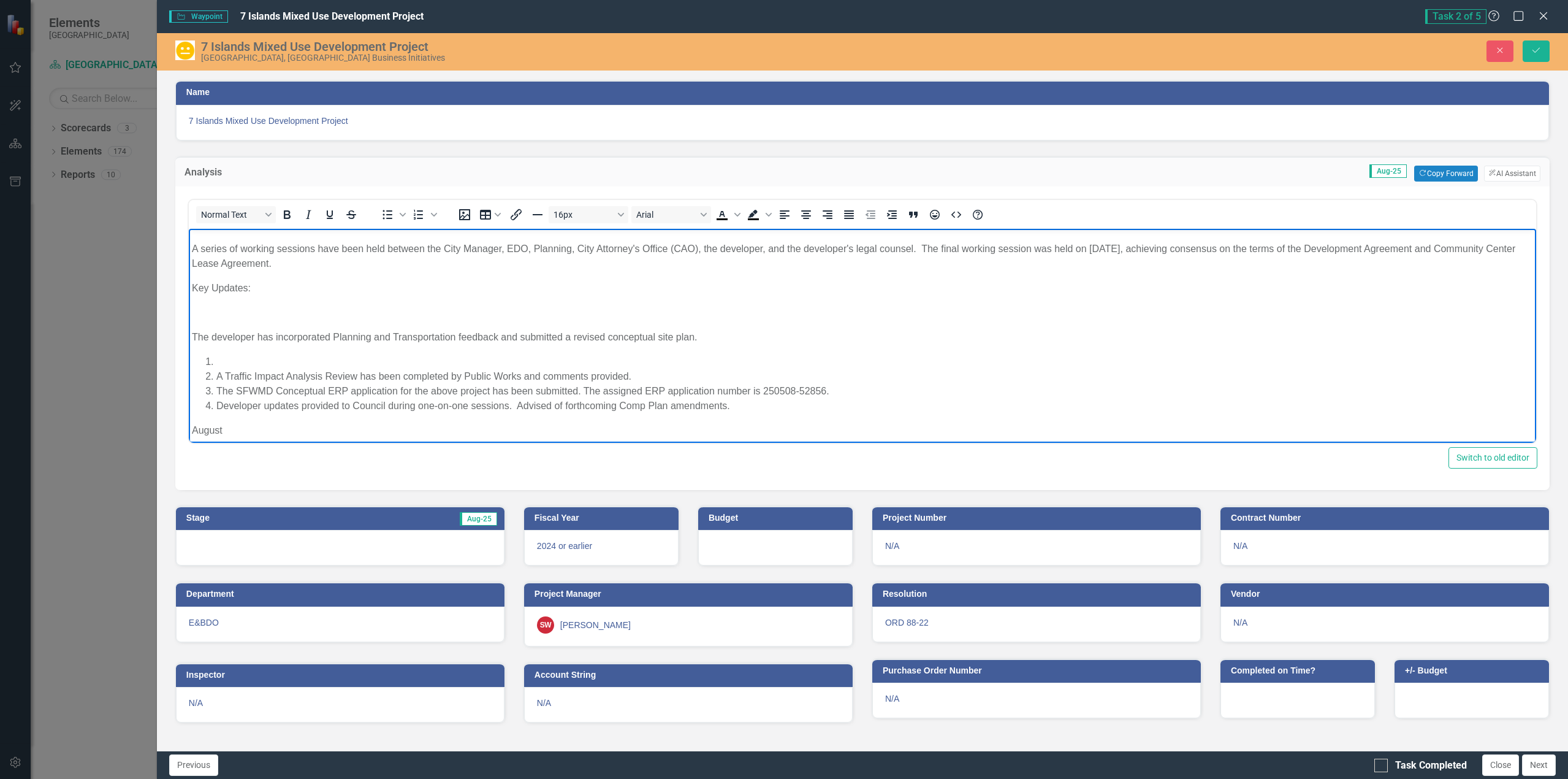
drag, startPoint x: 712, startPoint y: 282, endPoint x: 190, endPoint y: 334, distance: 524.6
click at [191, 334] on p "The developer has incorporated Planning and Transportation feedback and submitt…" at bounding box center [862, 337] width 1341 height 15
click at [225, 356] on li "Rich Text Area. Press ALT-0 for help." at bounding box center [874, 361] width 1317 height 15
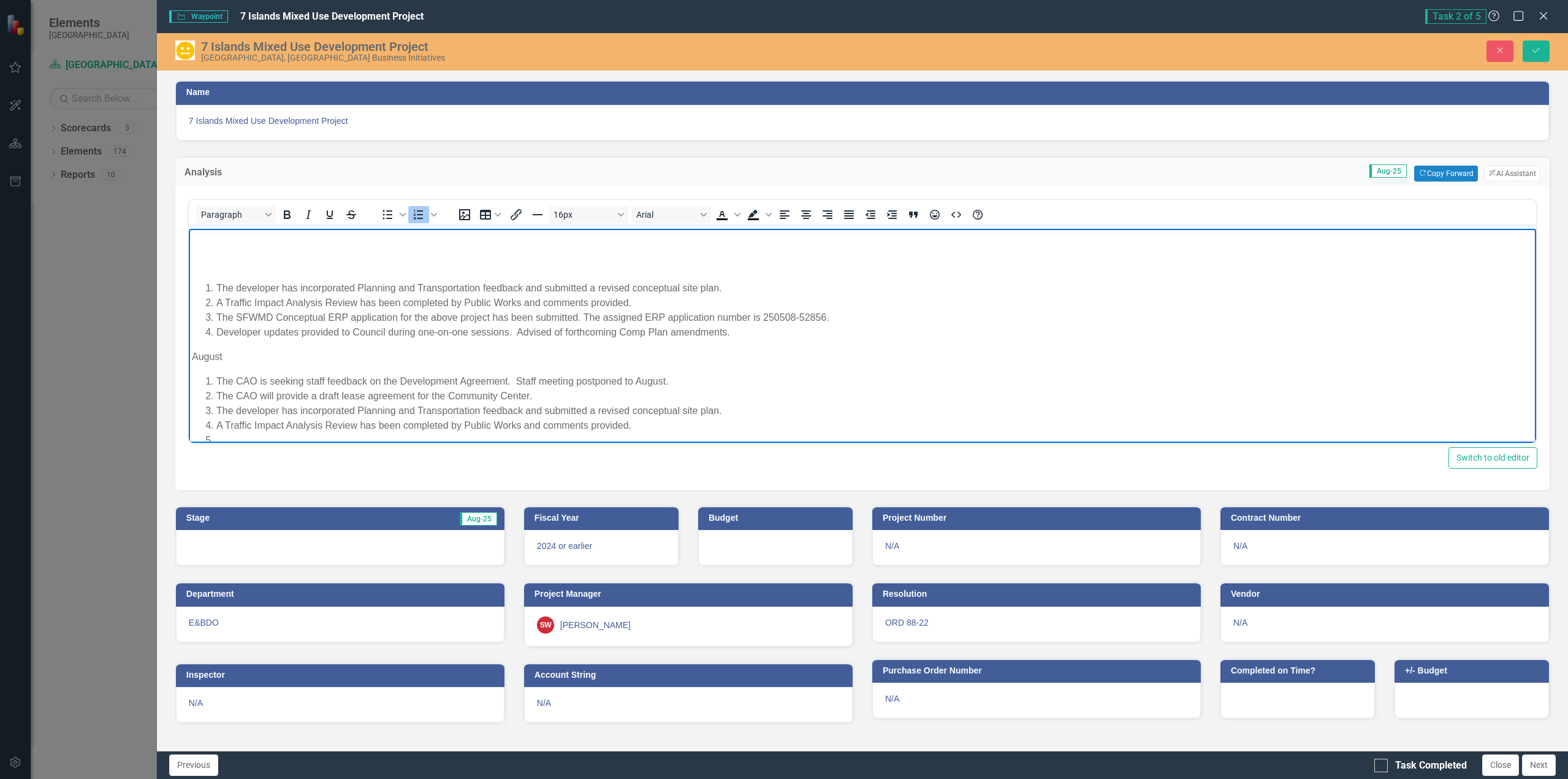
scroll to position [214, 0]
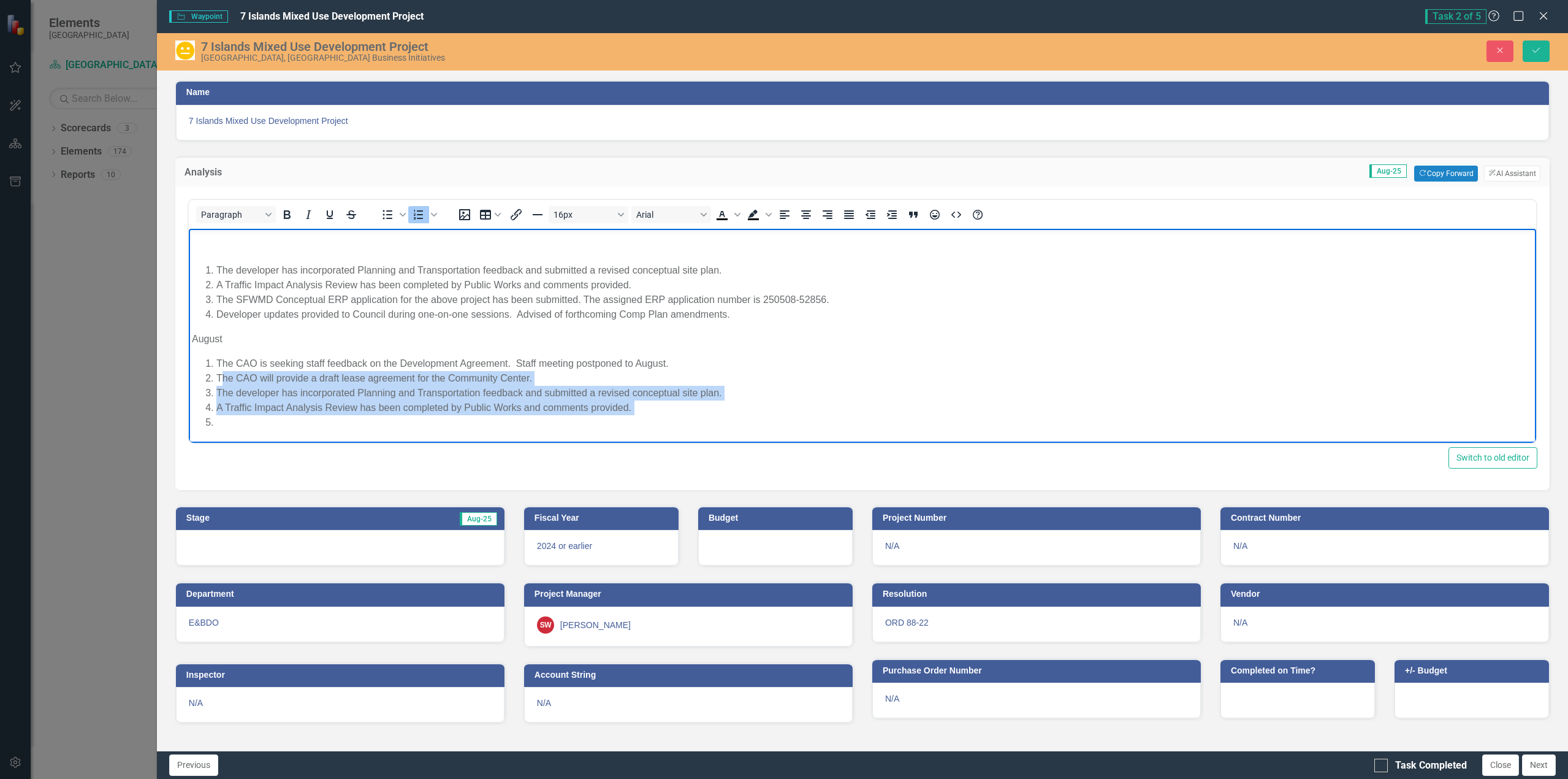
drag, startPoint x: 219, startPoint y: 375, endPoint x: 614, endPoint y: 425, distance: 398.2
click at [614, 425] on ol "The CAO is seeking staff feedback on the Development Agreement. Staff meeting p…" at bounding box center [862, 393] width 1341 height 74
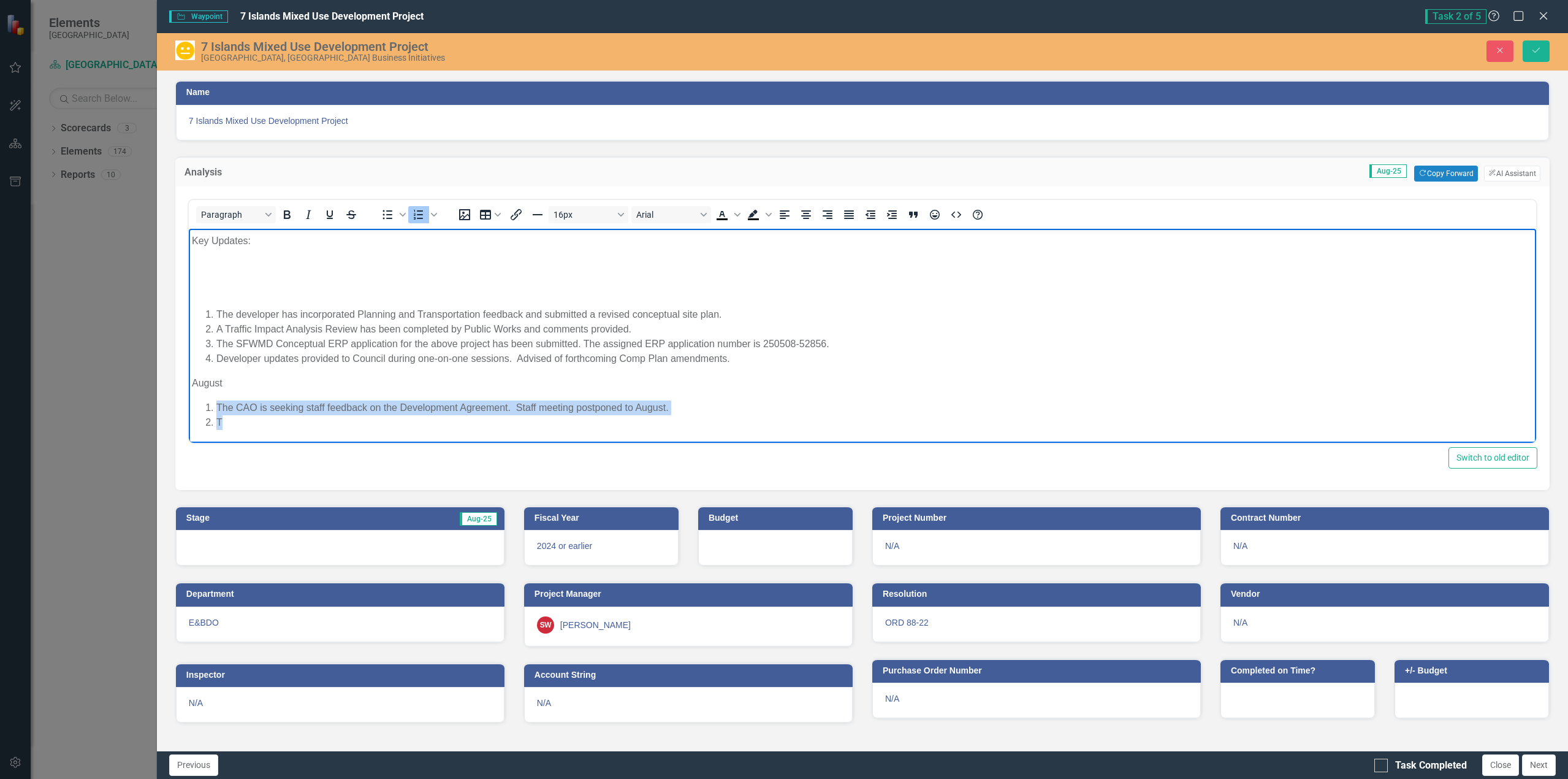
drag, startPoint x: 204, startPoint y: 406, endPoint x: 279, endPoint y: 429, distance: 78.4
click at [279, 429] on body "On [DATE], City Council approved a Purchase and Sale Agreement with [GEOGRAPHIC…" at bounding box center [862, 250] width 1348 height 384
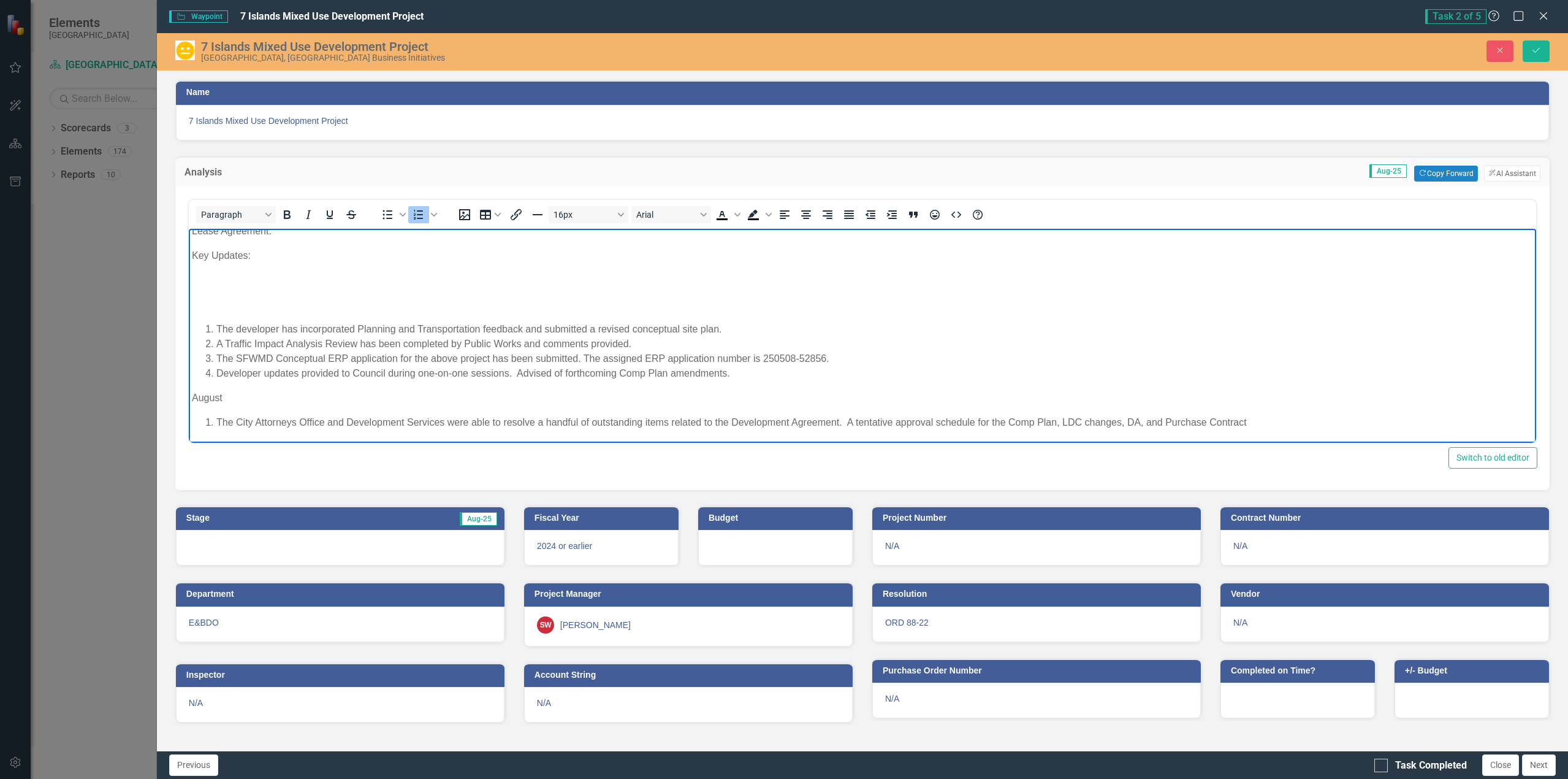
click at [977, 422] on li "The City Attorneys Office and Development Services were able to resolve a handf…" at bounding box center [874, 422] width 1317 height 15
click at [1330, 423] on li "The City Attorneys Office and Development Services were able to resolve a handf…" at bounding box center [874, 422] width 1317 height 15
click at [1056, 422] on li "The City Attorneys Office and Development Services were able to resolve a handf…" at bounding box center [874, 422] width 1317 height 15
click at [1334, 423] on li "The City Attorneys Office and Development Services were able to resolve a handf…" at bounding box center [874, 422] width 1317 height 15
click at [1260, 422] on li "The City Attorneys Office and Development Services were able to resolve a handf…" at bounding box center [874, 422] width 1317 height 15
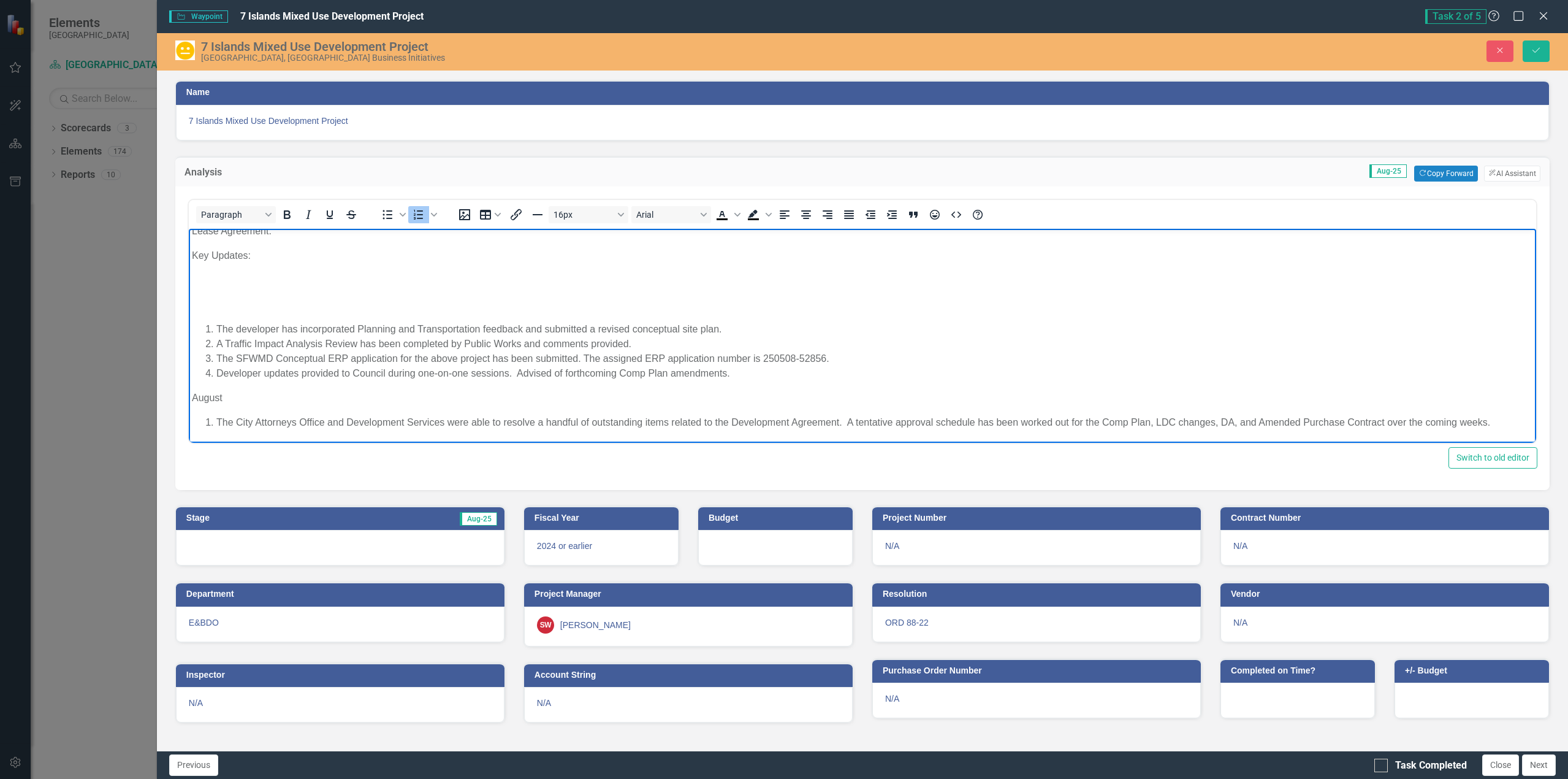
click at [1496, 422] on li "The City Attorneys Office and Development Services were able to resolve a handf…" at bounding box center [874, 422] width 1317 height 15
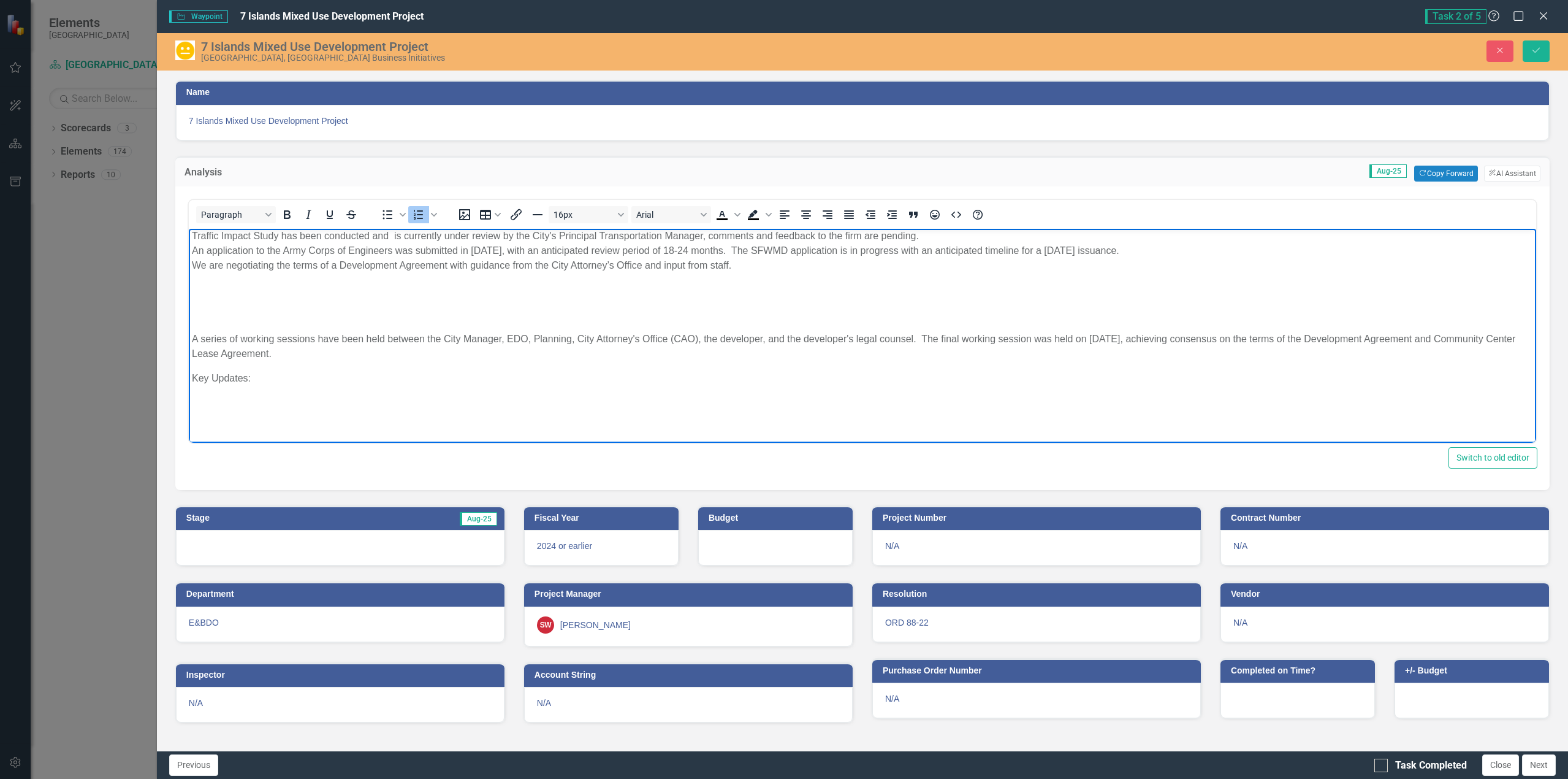
scroll to position [0, 0]
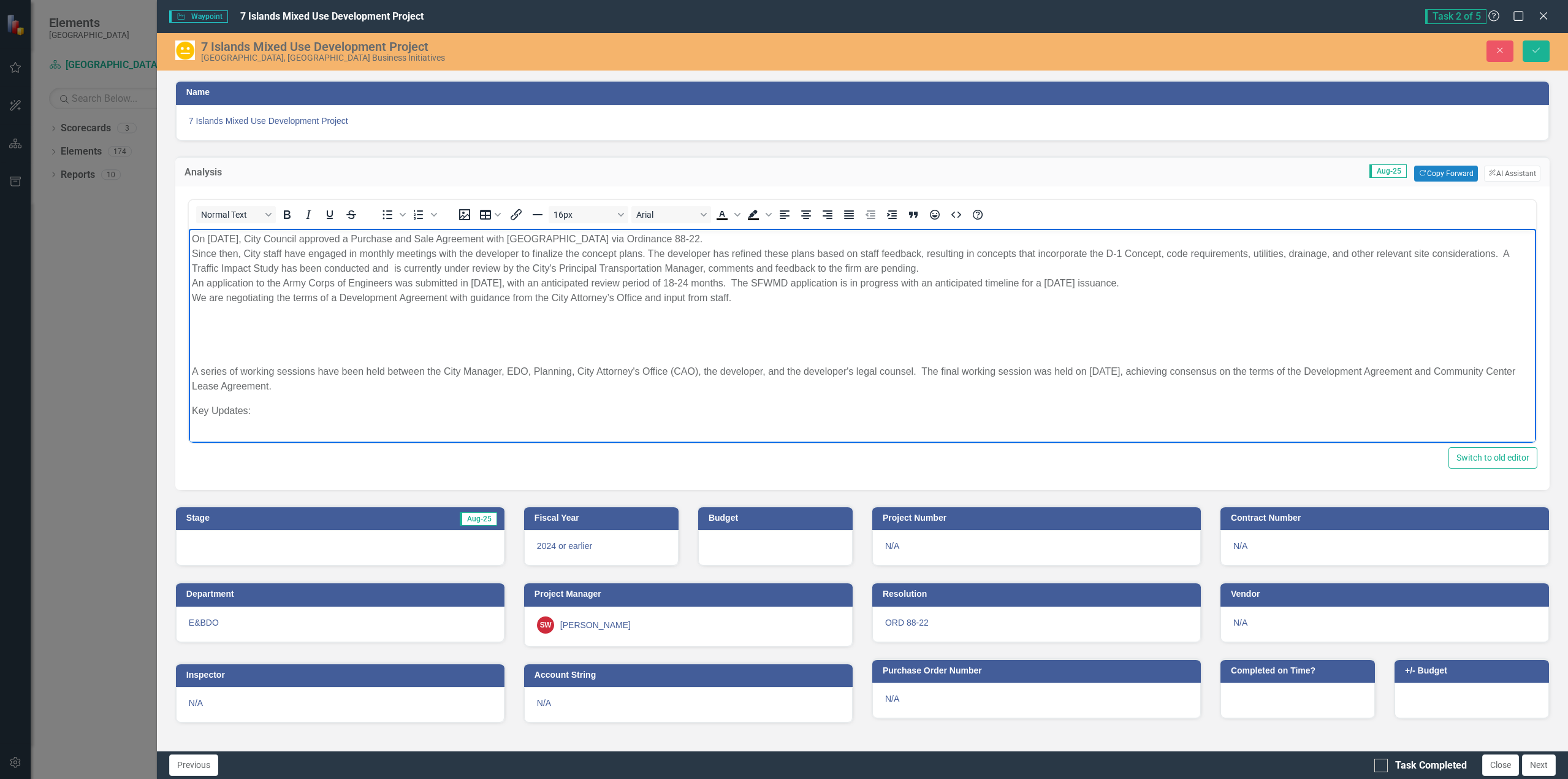
click at [193, 372] on p "A series of working sessions have been held between the City Manager, EDO, Plan…" at bounding box center [862, 378] width 1341 height 29
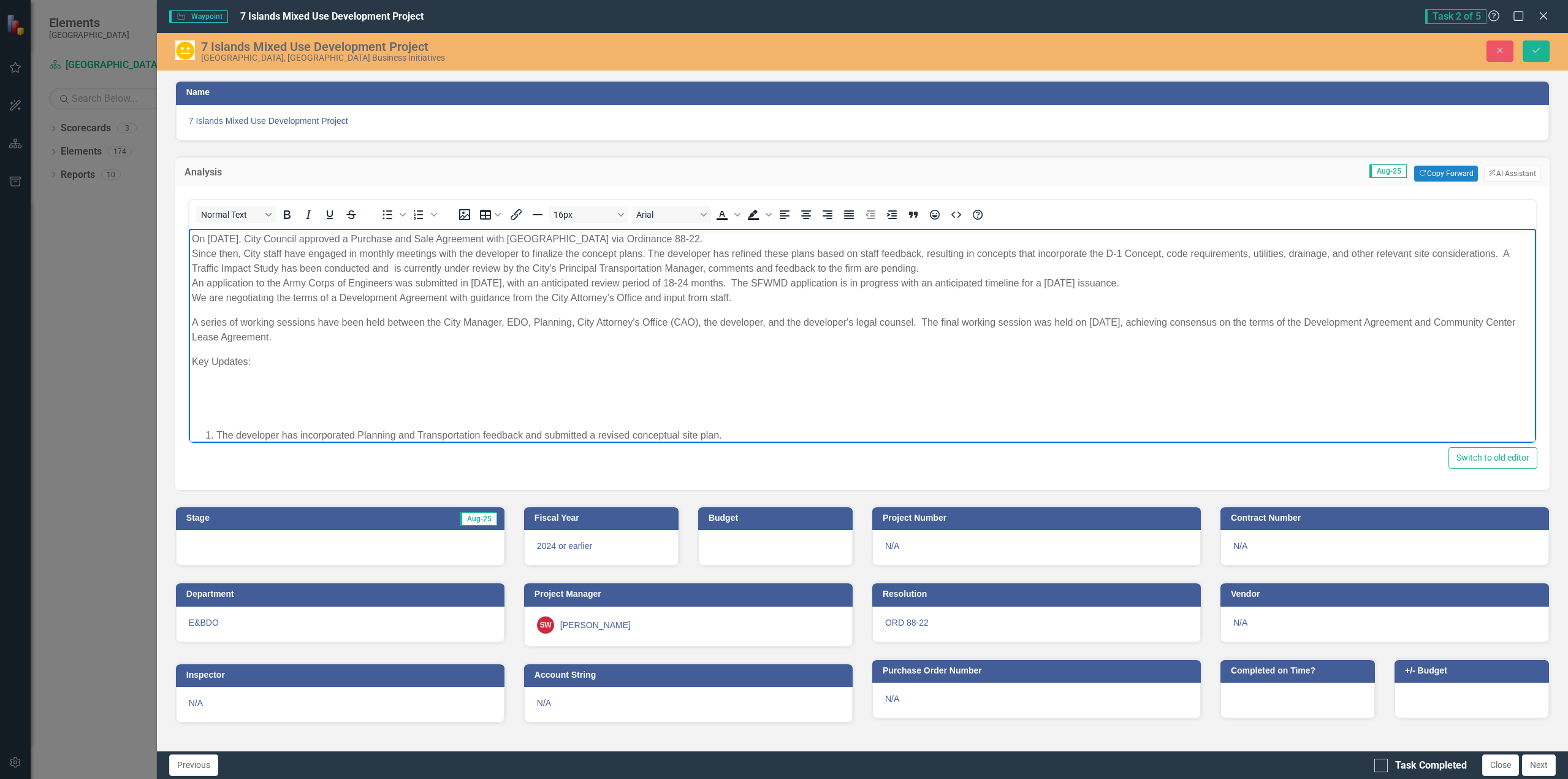
click at [205, 409] on p "Rich Text Area. Press ALT-0 for help." at bounding box center [862, 410] width 1341 height 15
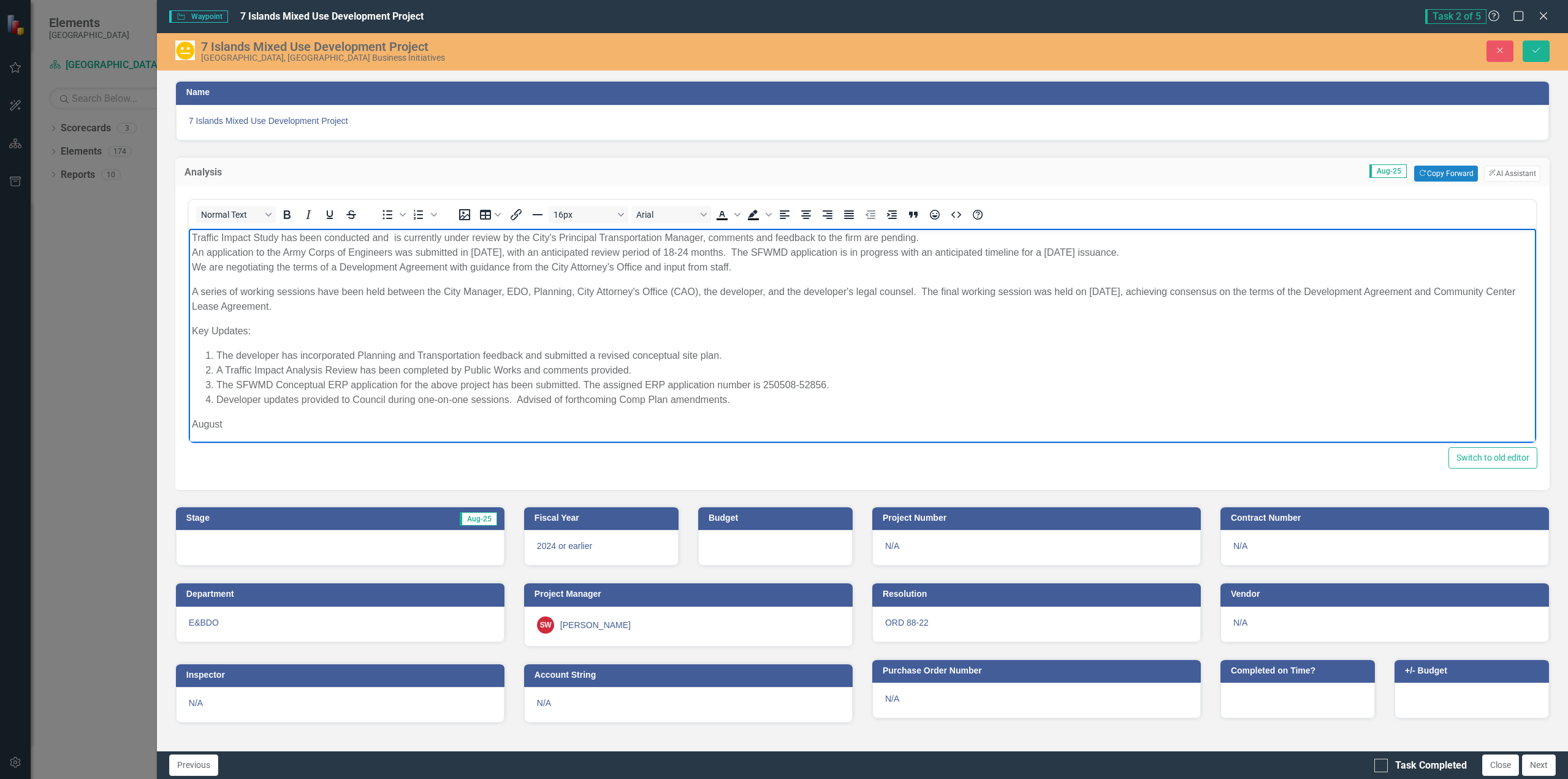
scroll to position [57, 0]
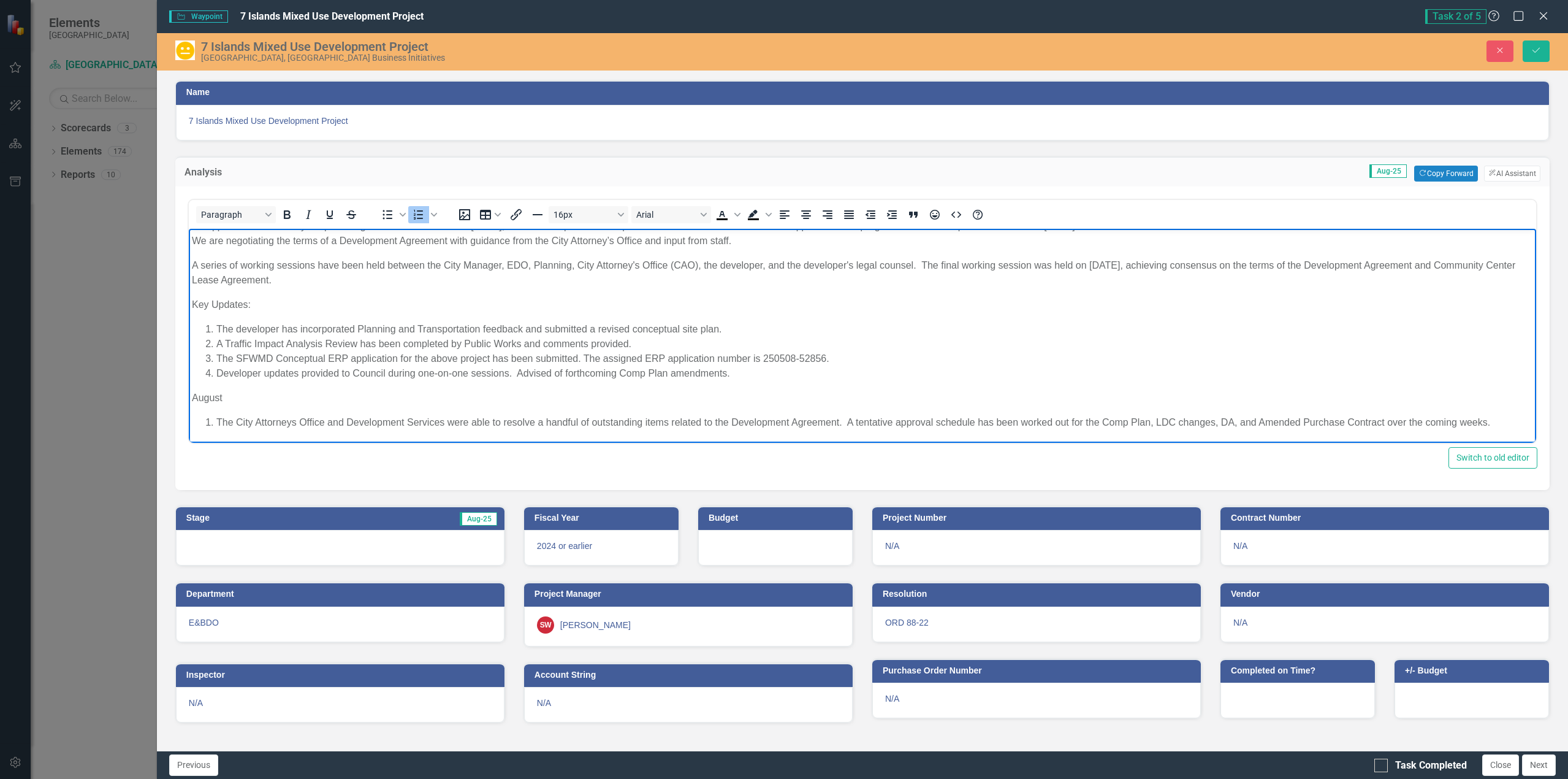
click at [217, 422] on li "The City Attorneys Office and Development Services were able to resolve a handf…" at bounding box center [874, 422] width 1317 height 15
click at [1010, 342] on li "A Traffic Impact Analysis Review has been completed by Public Works and comment…" at bounding box center [874, 343] width 1317 height 15
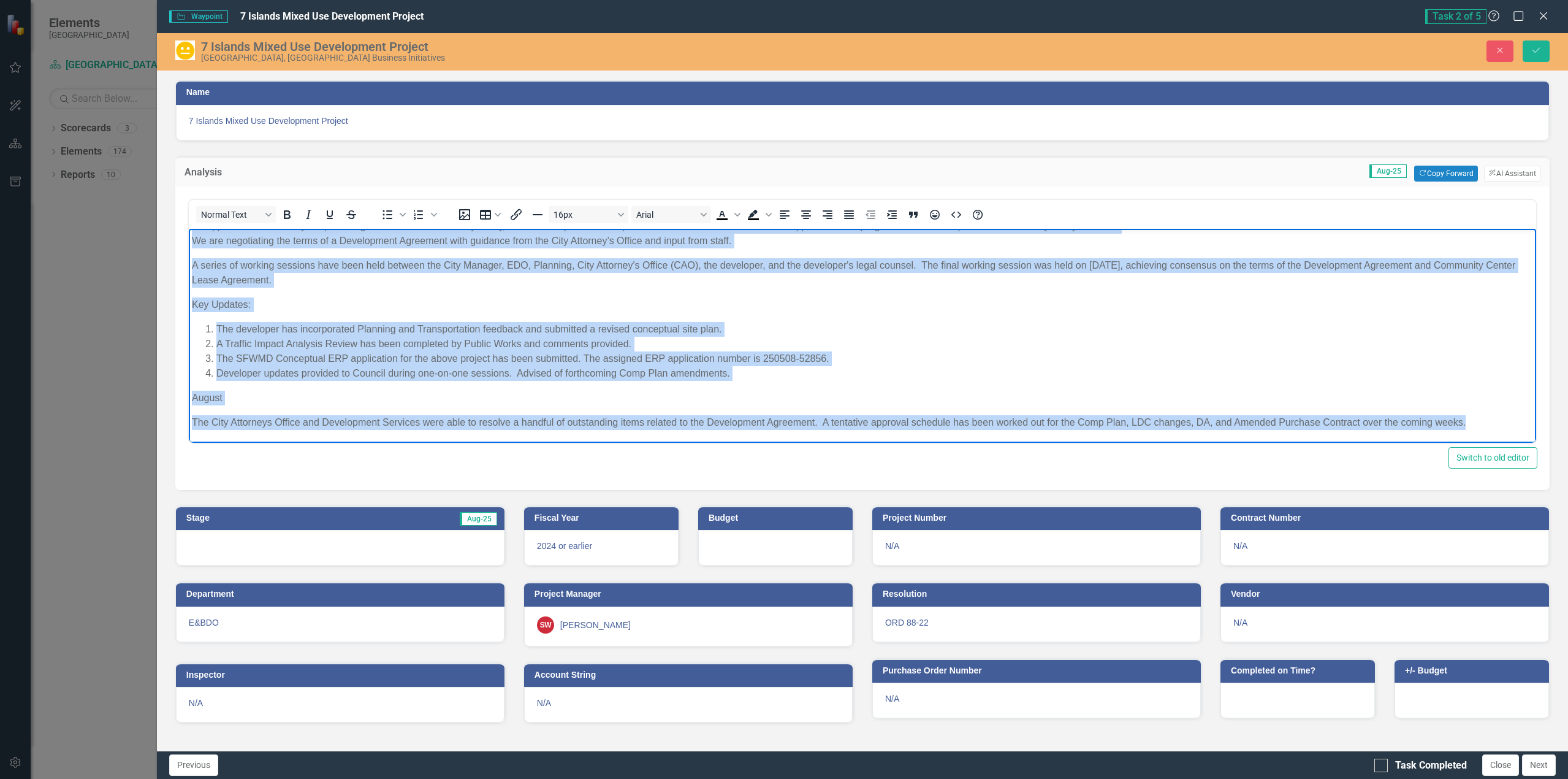
drag, startPoint x: 192, startPoint y: 238, endPoint x: 1483, endPoint y: 428, distance: 1304.9
click at [1483, 428] on body "On [DATE], City Council approved a Purchase and Sale Agreement with [GEOGRAPHIC…" at bounding box center [862, 306] width 1348 height 271
copy body "Lo Ipsumdol 7, 8075, Sita Consect adipisci e Seddoeiu tem Inci Utlaboree dolo M…"
drag, startPoint x: 813, startPoint y: 314, endPoint x: 829, endPoint y: 308, distance: 17.1
click at [813, 314] on body "On [DATE], City Council approved a Purchase and Sale Agreement with [GEOGRAPHIC…" at bounding box center [862, 306] width 1348 height 271
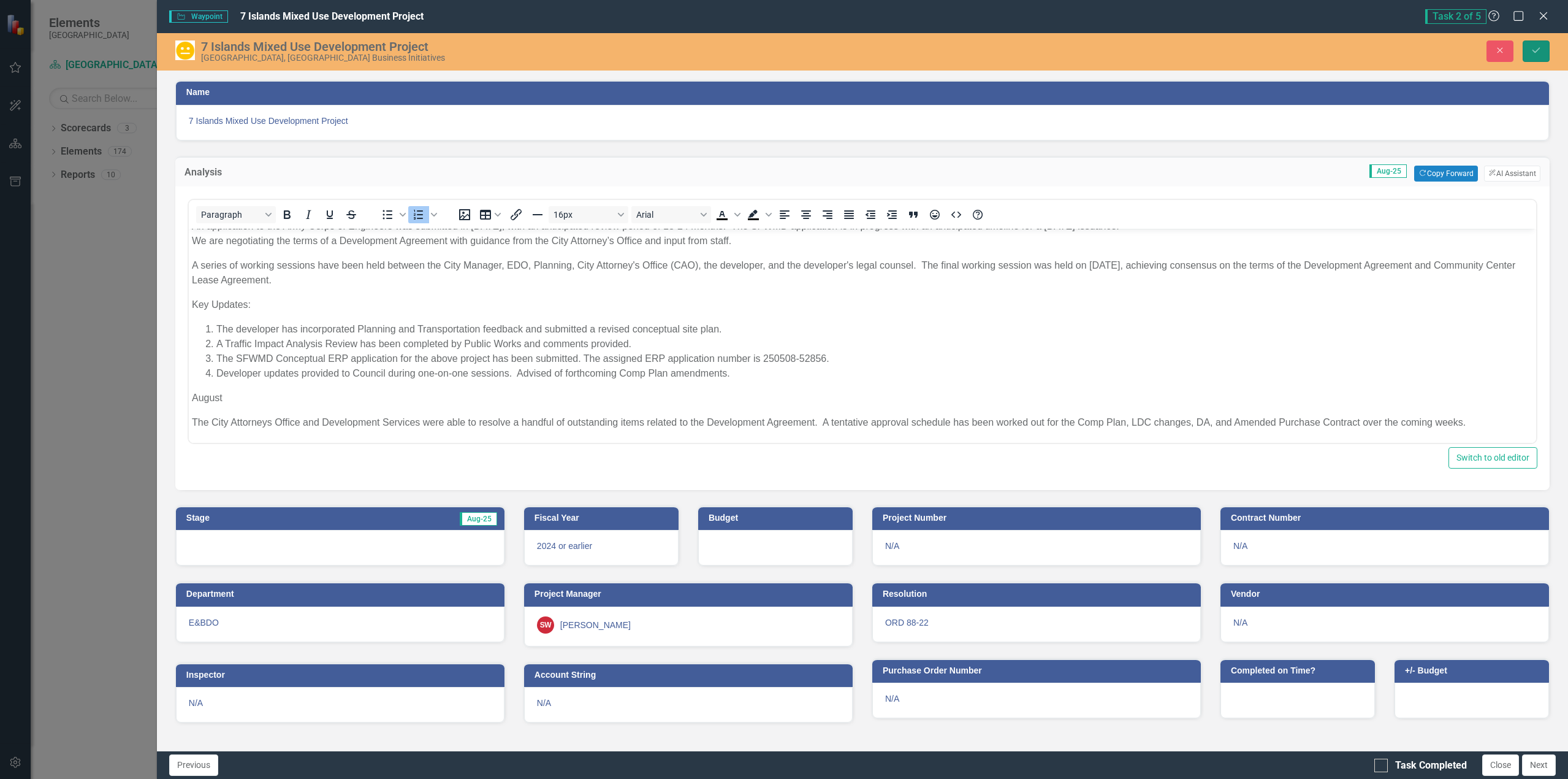
click at [1540, 50] on icon "Save" at bounding box center [1536, 50] width 11 height 9
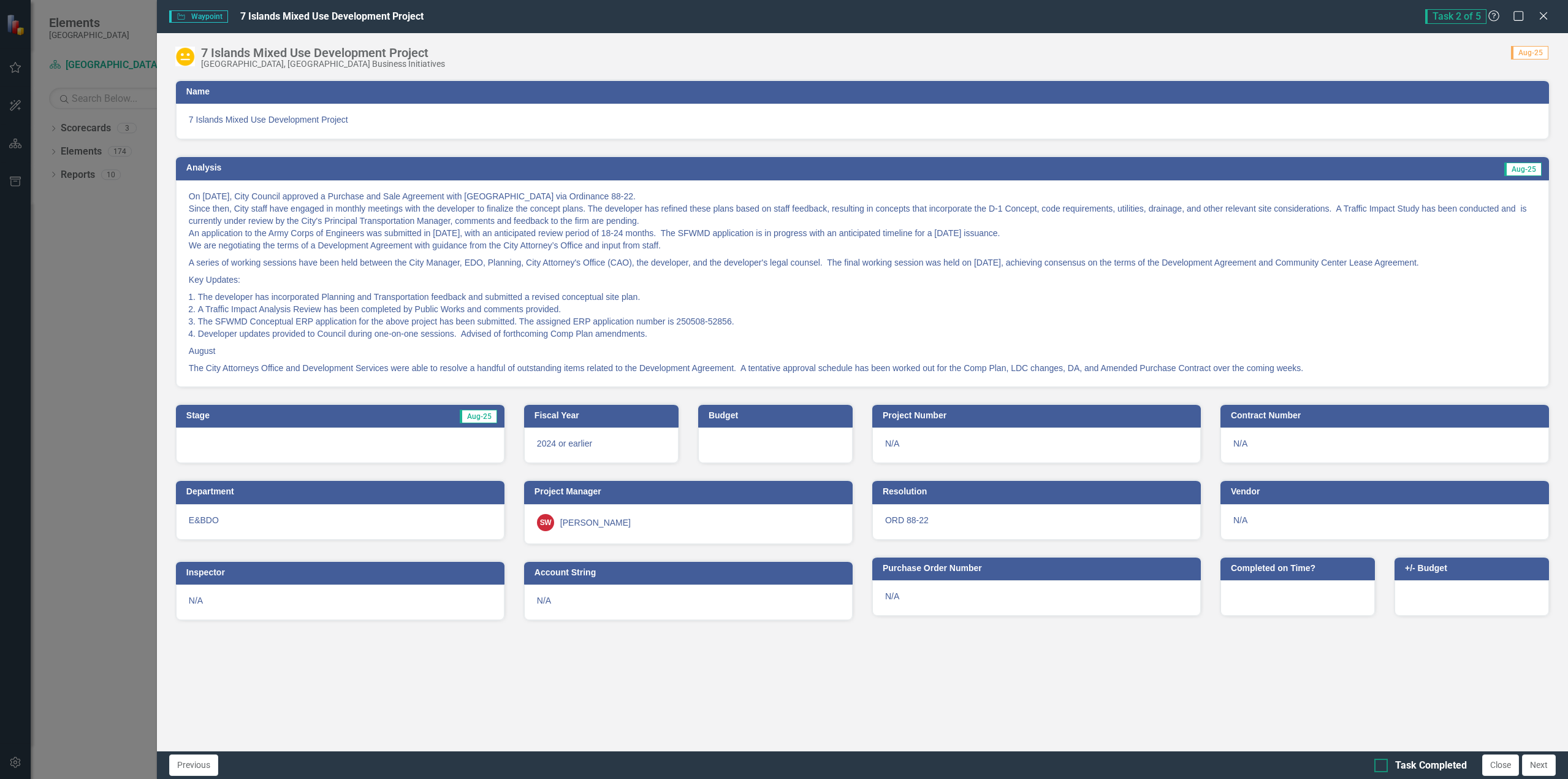
click at [1383, 769] on div at bounding box center [1381, 765] width 14 height 14
click at [1383, 767] on input "Task Completed" at bounding box center [1378, 762] width 8 height 8
checkbox input "true"
click at [1544, 15] on icon at bounding box center [1543, 15] width 9 height 9
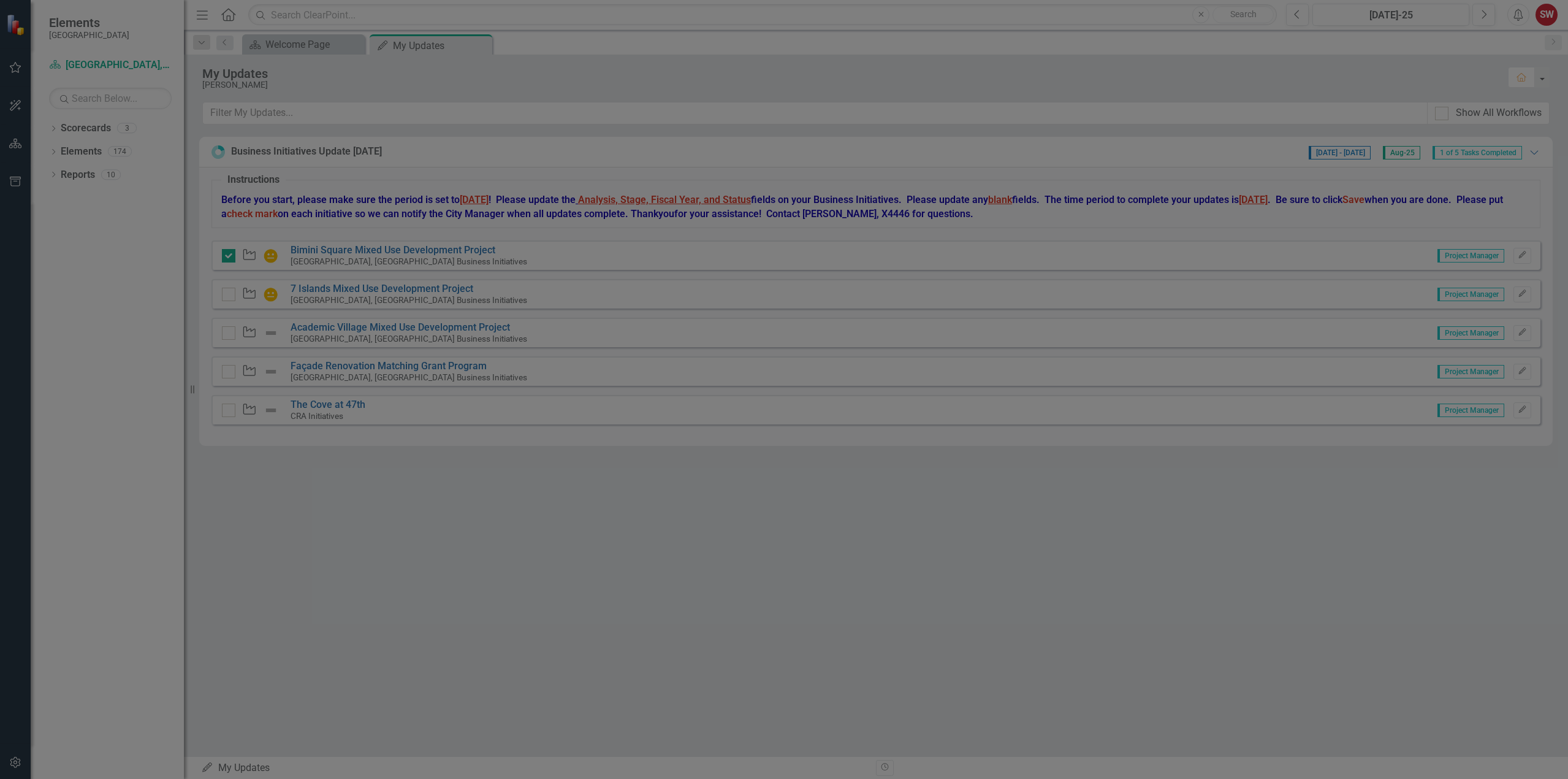
checkbox input "true"
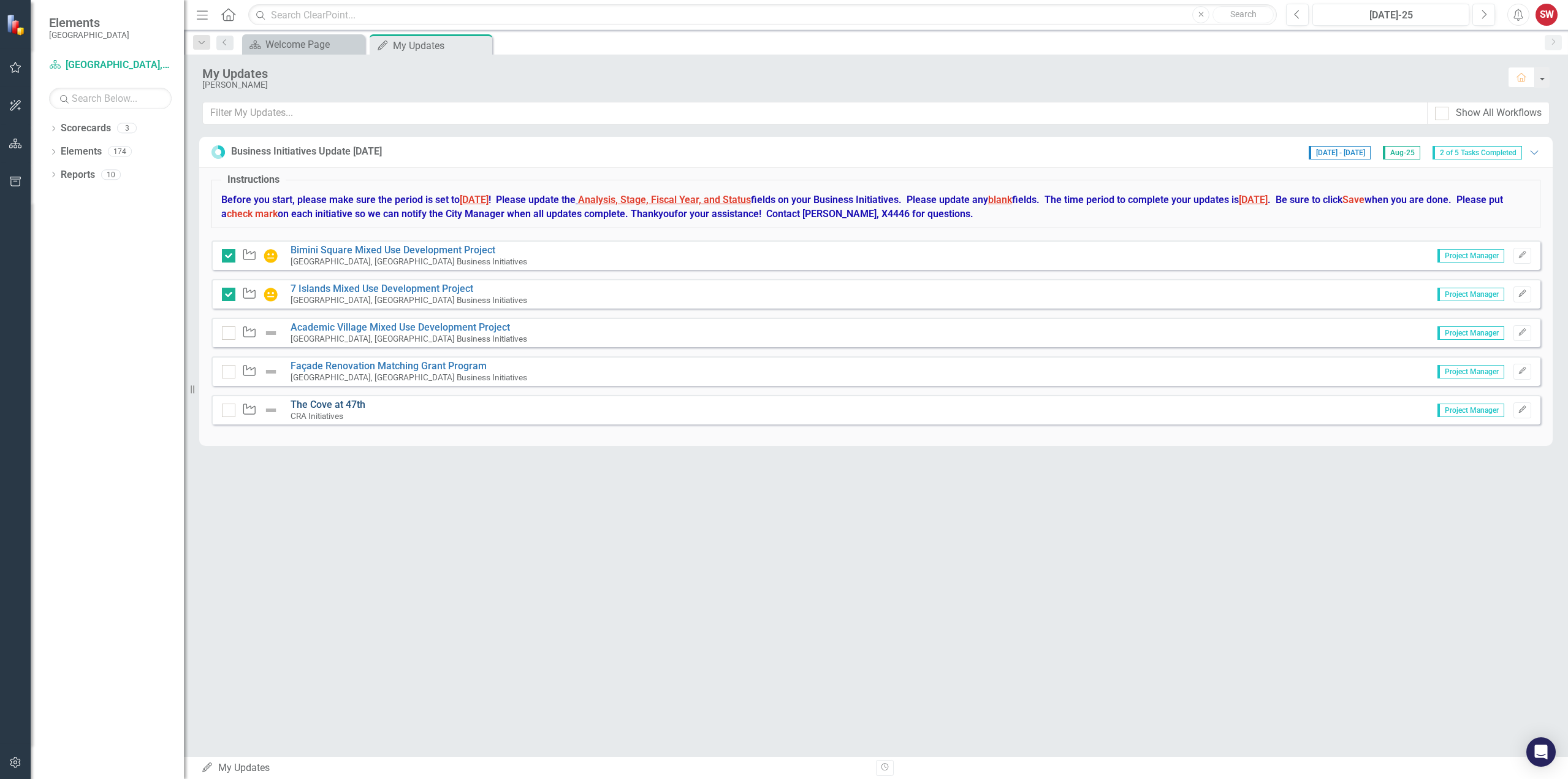
click at [329, 407] on link "The Cove at 47th" at bounding box center [328, 404] width 75 height 12
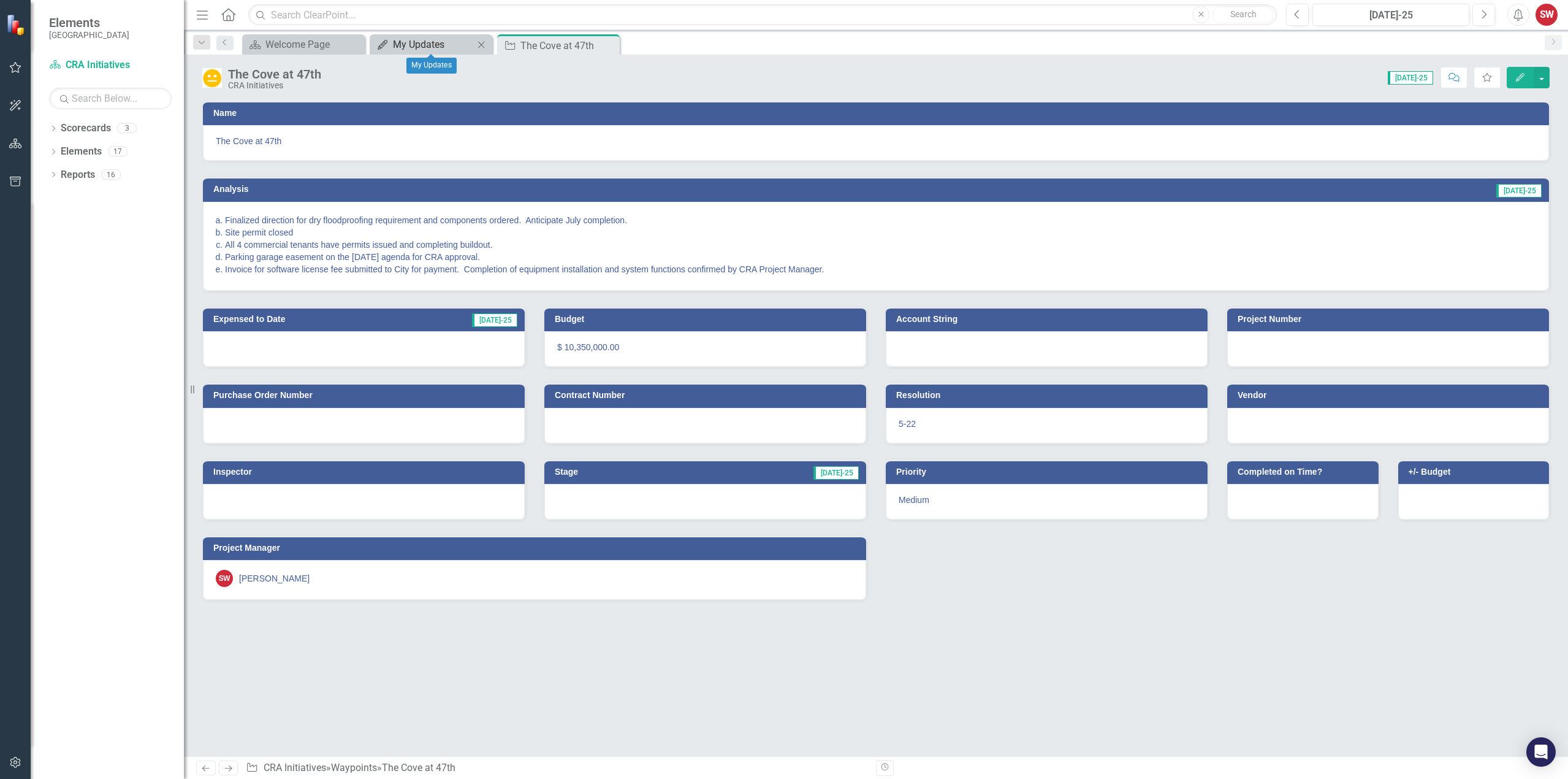
click at [439, 47] on div "My Updates" at bounding box center [434, 44] width 81 height 15
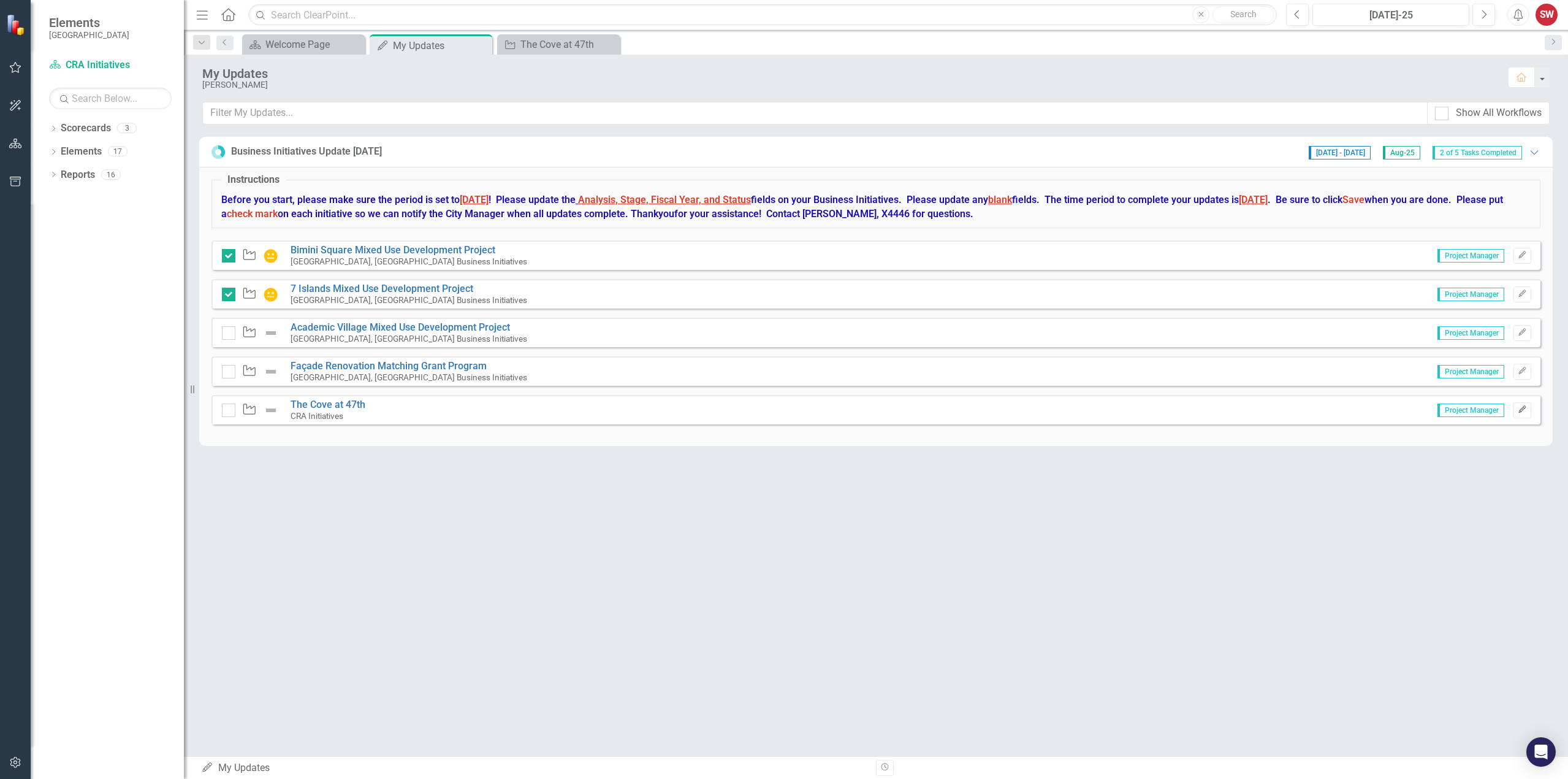
click at [1523, 411] on icon "Edit" at bounding box center [1522, 410] width 9 height 7
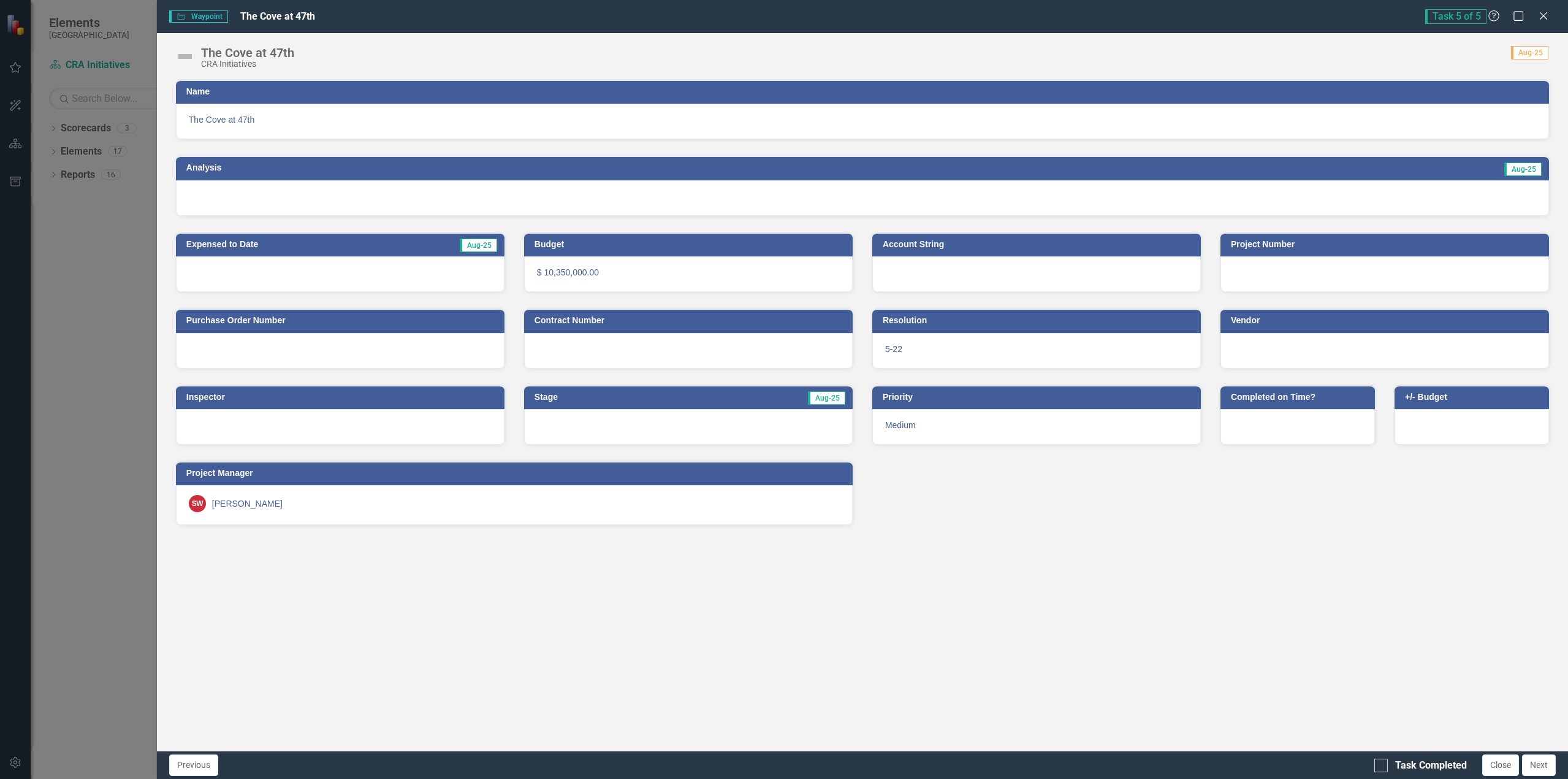
click at [1524, 53] on span "Aug-25" at bounding box center [1529, 53] width 37 height 14
click at [1482, 67] on div "The Cove at 47th CRA Initiatives Score: N/A Aug-25 Completed" at bounding box center [863, 52] width 1411 height 37
click at [181, 56] on img at bounding box center [185, 57] width 20 height 20
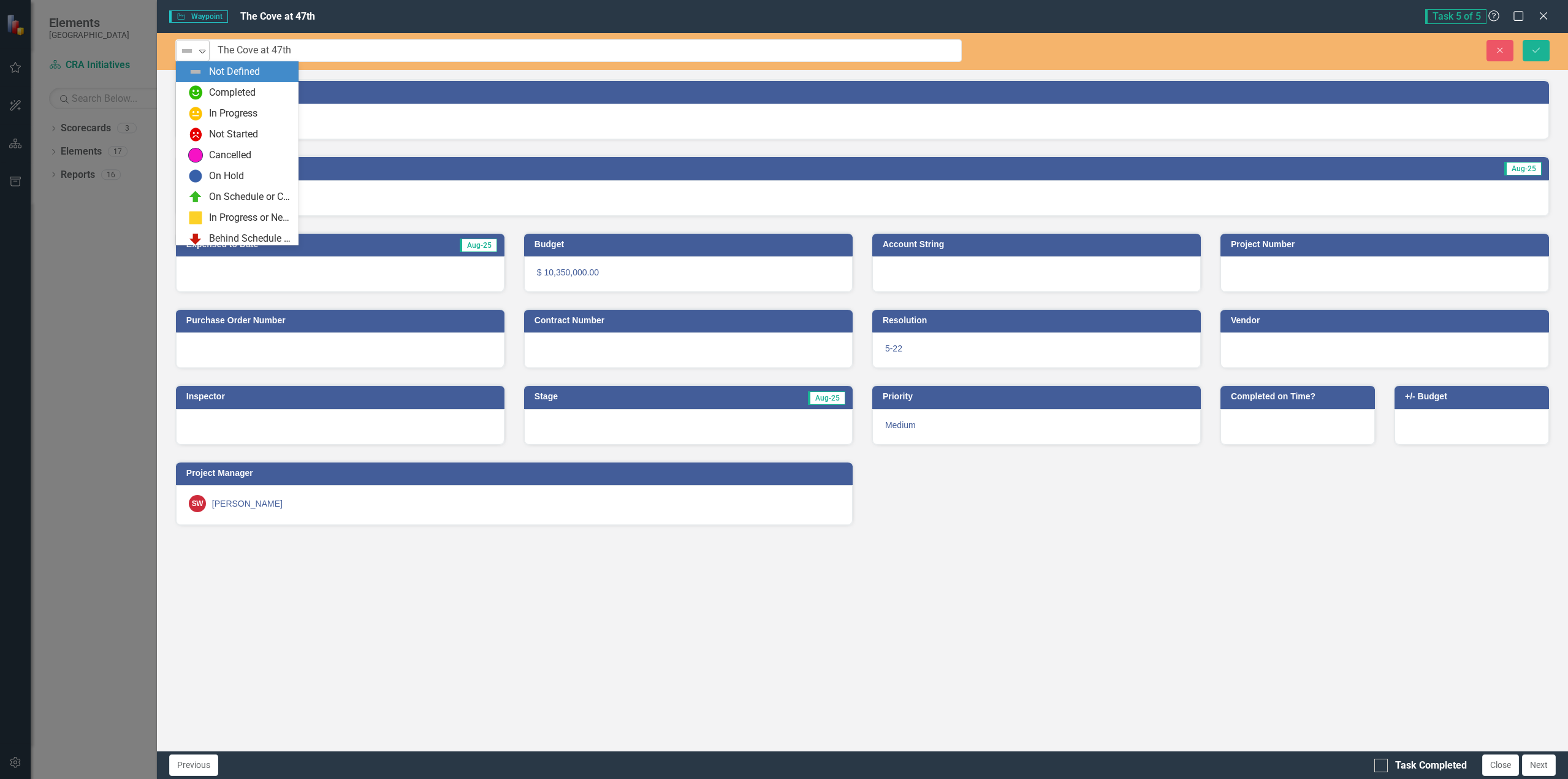
click at [200, 51] on icon at bounding box center [203, 52] width 6 height 4
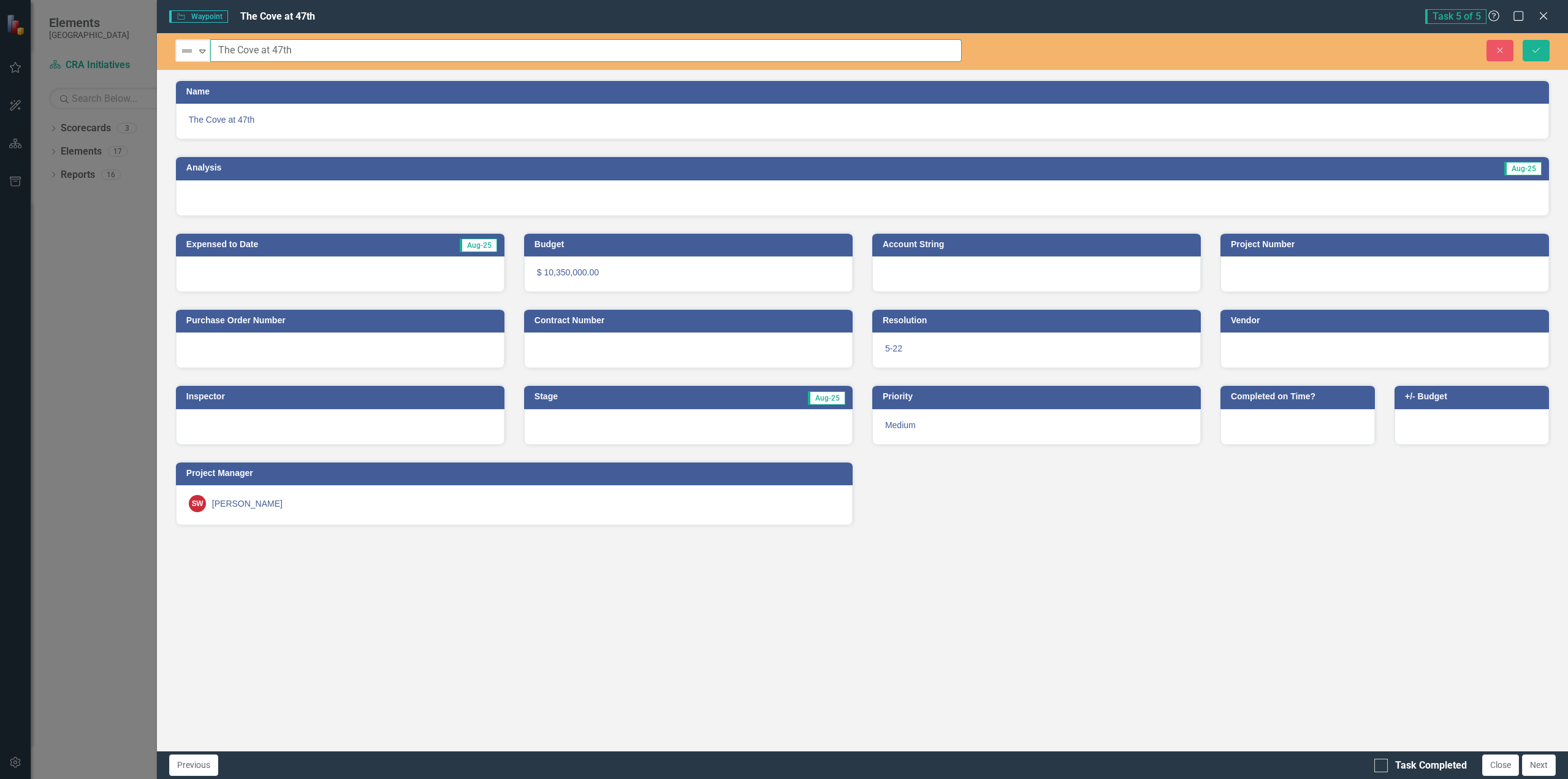
click at [394, 49] on input "The Cove at 47th" at bounding box center [586, 50] width 752 height 23
click at [1505, 52] on icon "Close" at bounding box center [1500, 50] width 11 height 9
